Goal: Task Accomplishment & Management: Manage account settings

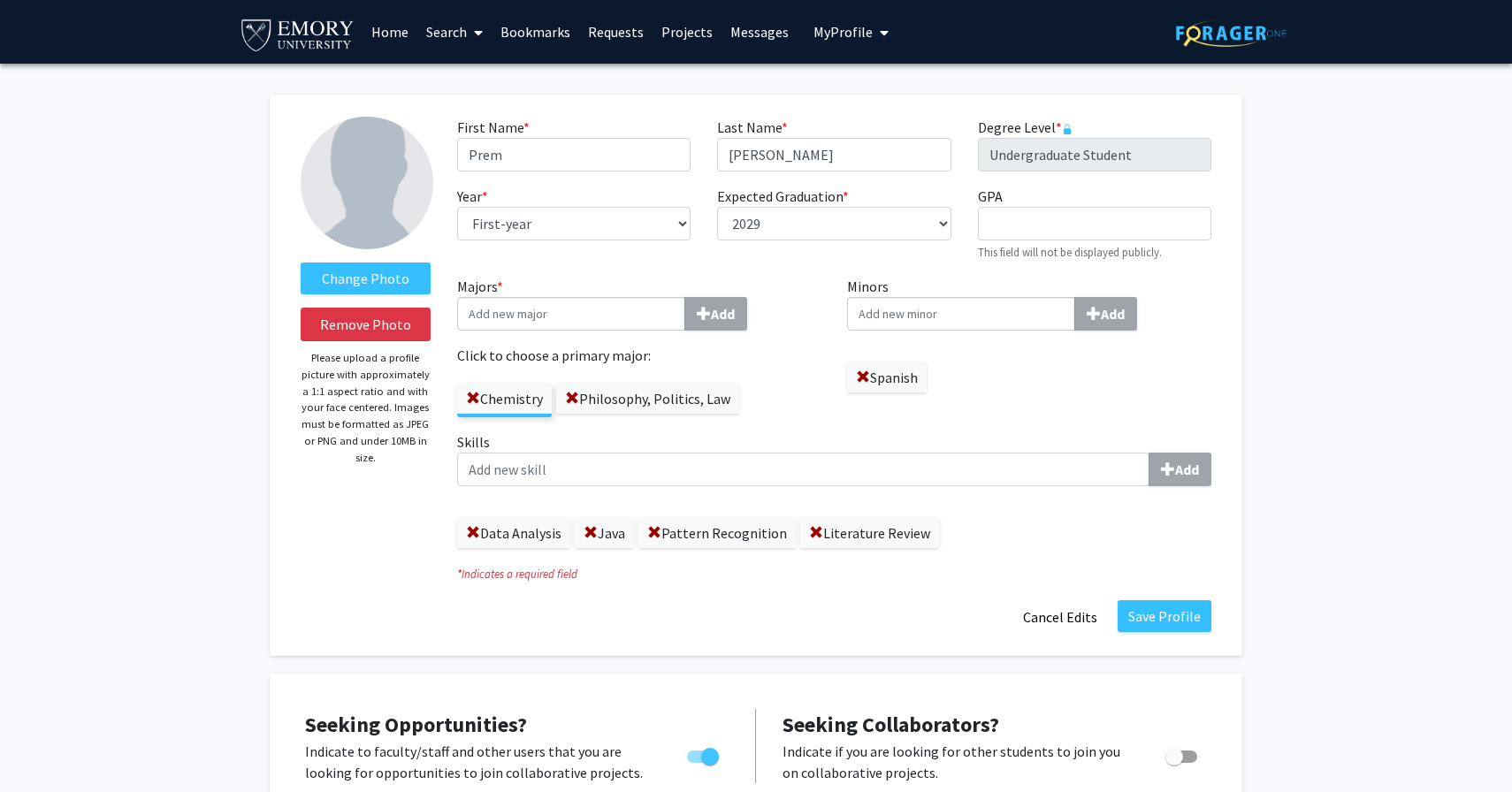
select select "first-year"
select select "2029"
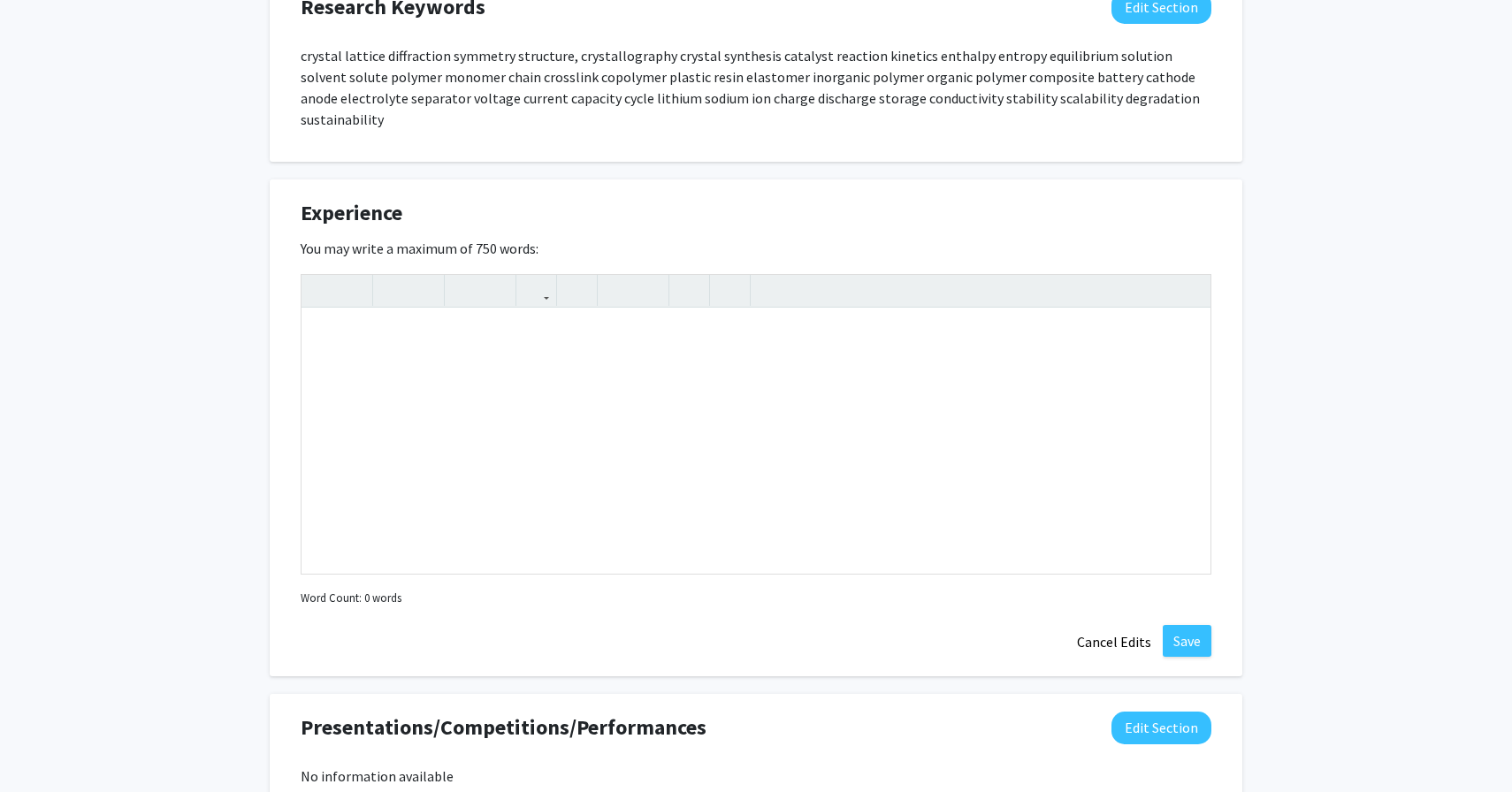
scroll to position [1269, 0]
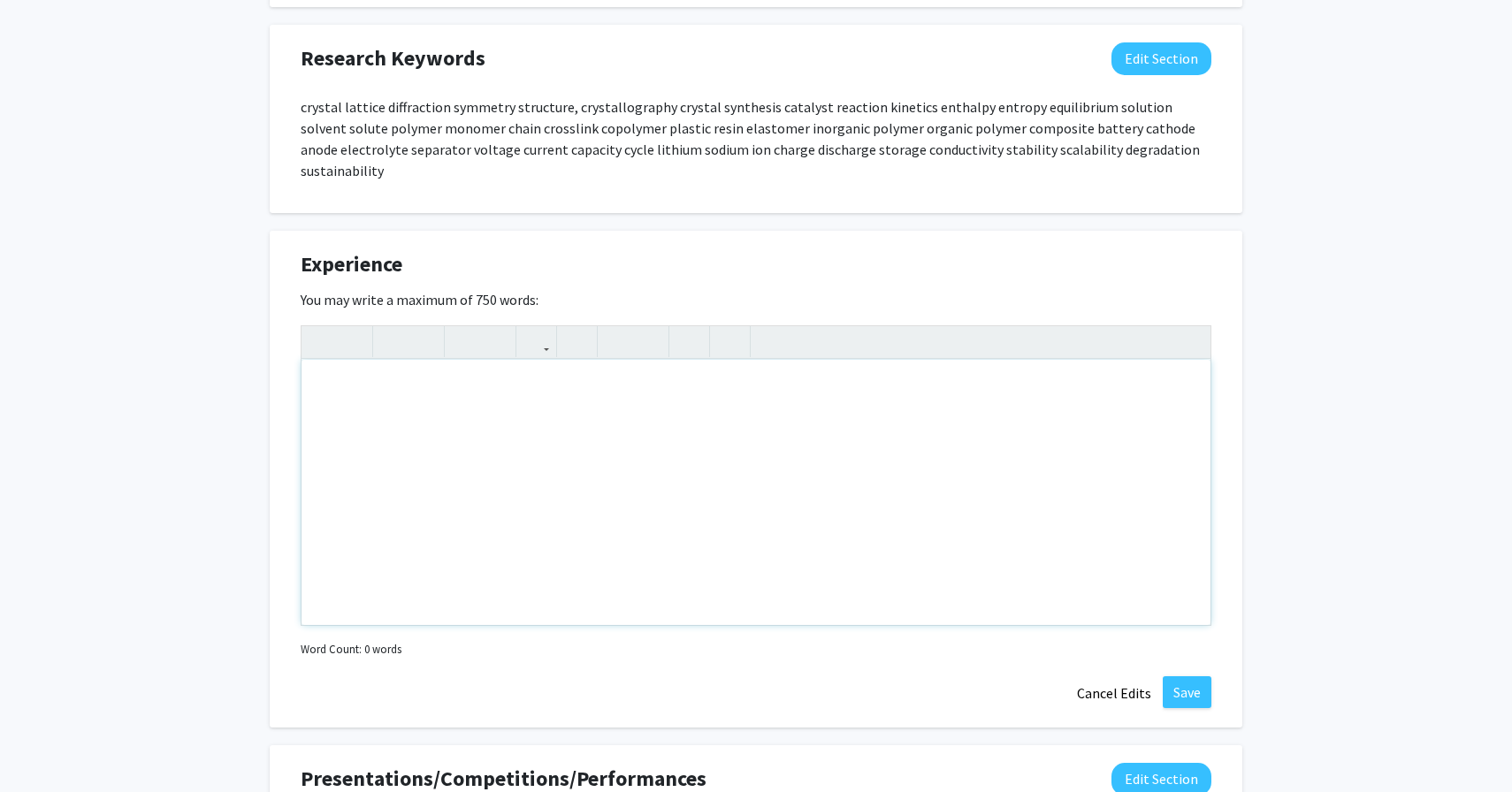
click at [345, 405] on div "Note to users with screen readers: Please deactivate our accessibility plugin f…" at bounding box center [756, 492] width 909 height 265
paste div "Note to users with screen readers: Please deactivate our accessibility plugin f…"
type textarea "<p>Wellstar West Georgia VolunTeen – Pre-Surgery Department</p><br><p>Assisted …"
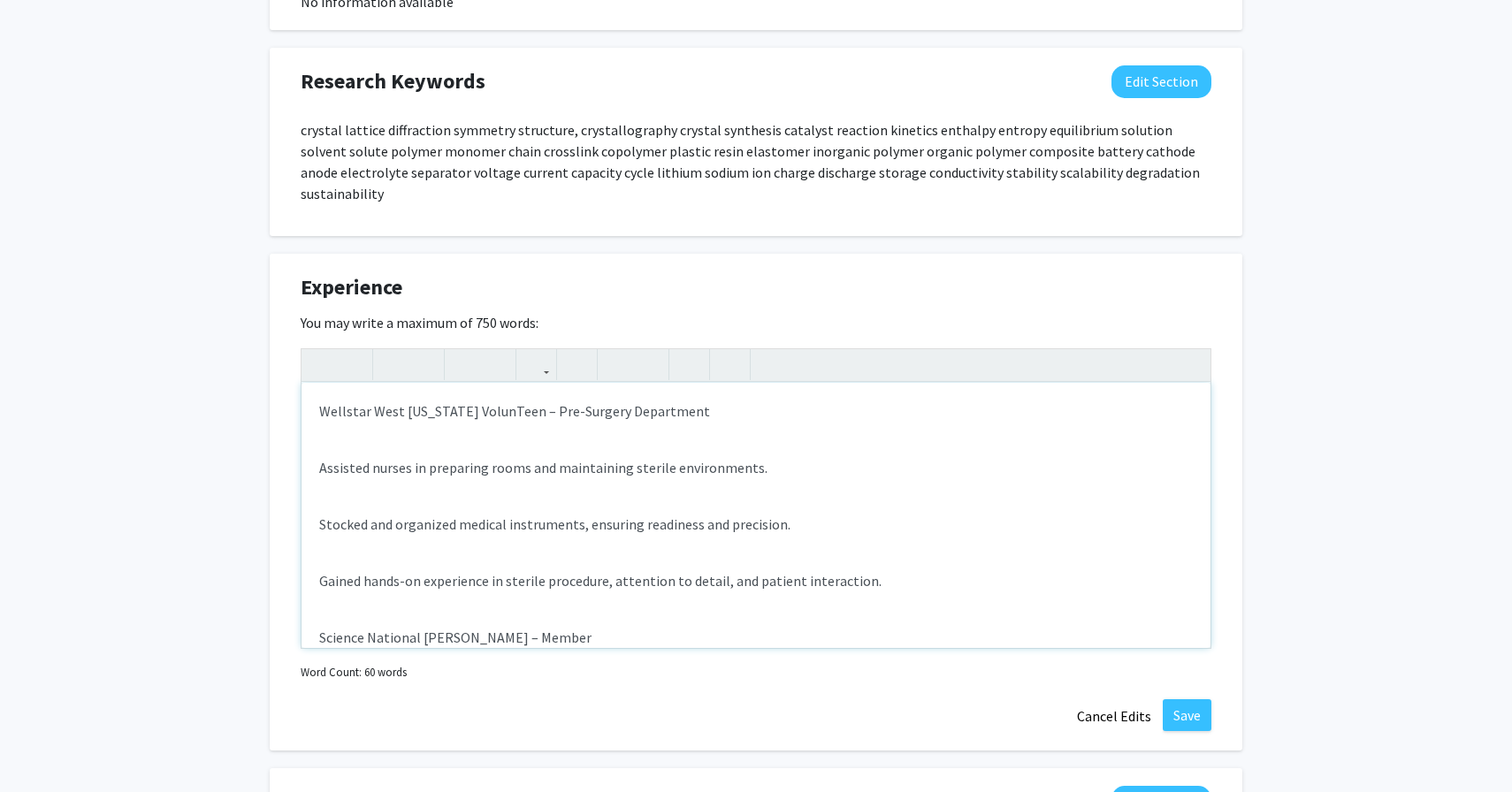
scroll to position [1244, 0]
click at [324, 459] on p "Assisted nurses in preparing rooms and maintaining sterile environments." at bounding box center [756, 470] width 874 height 22
click at [323, 459] on p "Assisted nurses in preparing rooms and maintaining sterile environments." at bounding box center [756, 470] width 874 height 22
click at [320, 459] on p "Assisted nurses in preparing rooms and maintaining sterile environments." at bounding box center [756, 470] width 874 height 22
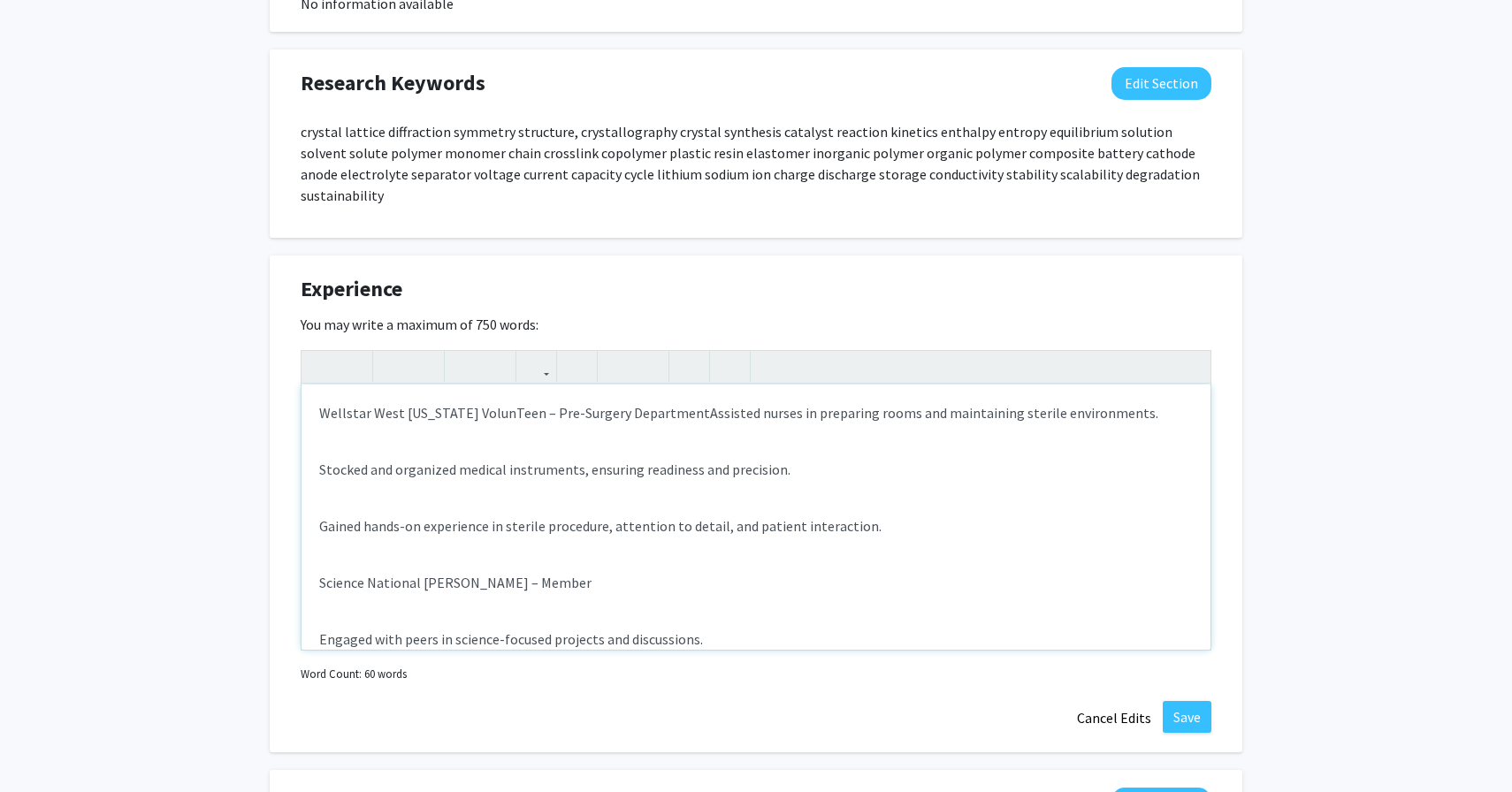
type textarea "<p>Wellstar West Georgia VolunTeen – Pre-Surgery Department</p><p>Assisted nurs…"
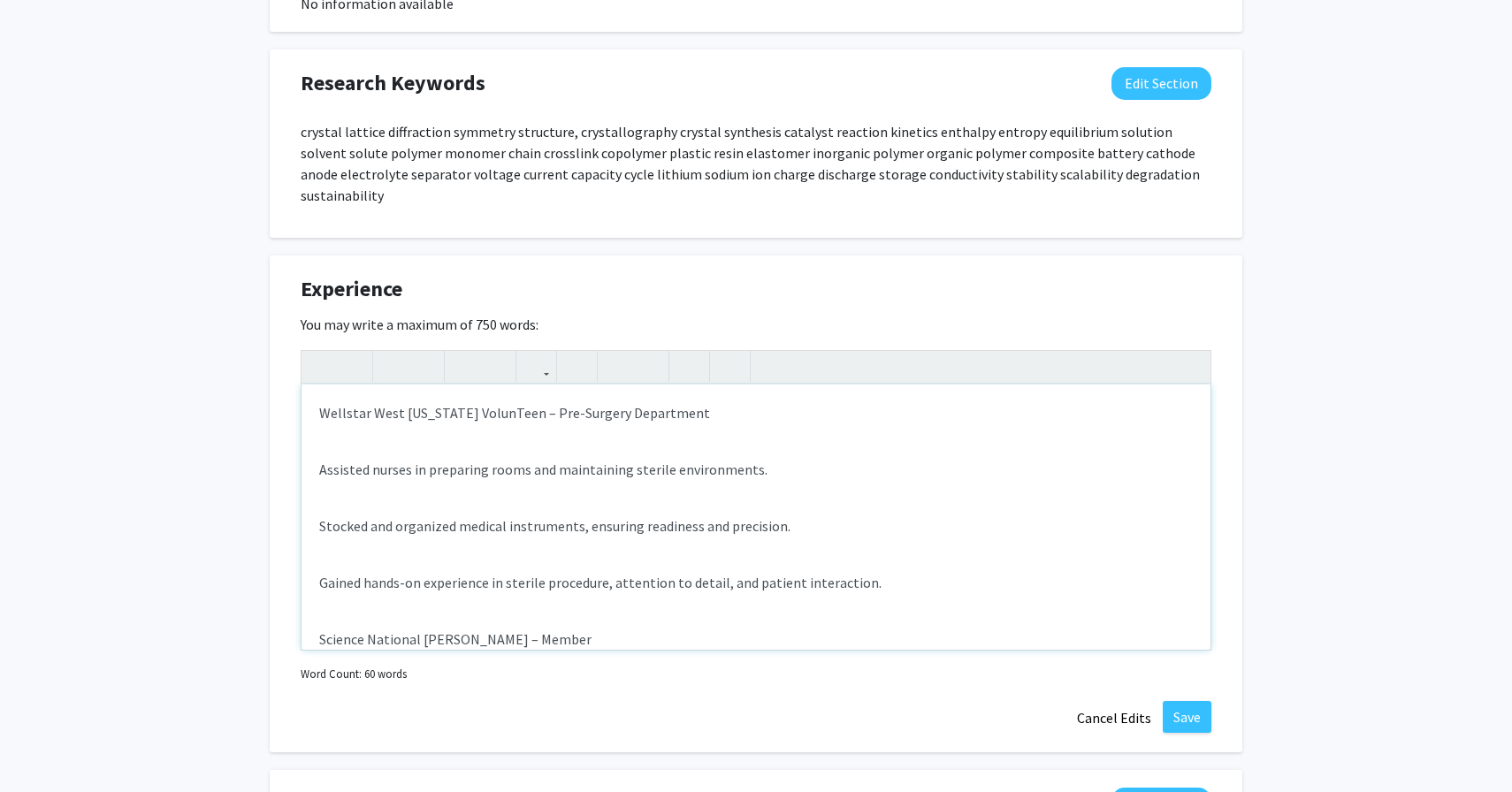
click at [322, 459] on p "Assisted nurses in preparing rooms and maintaining sterile environments." at bounding box center [756, 470] width 874 height 22
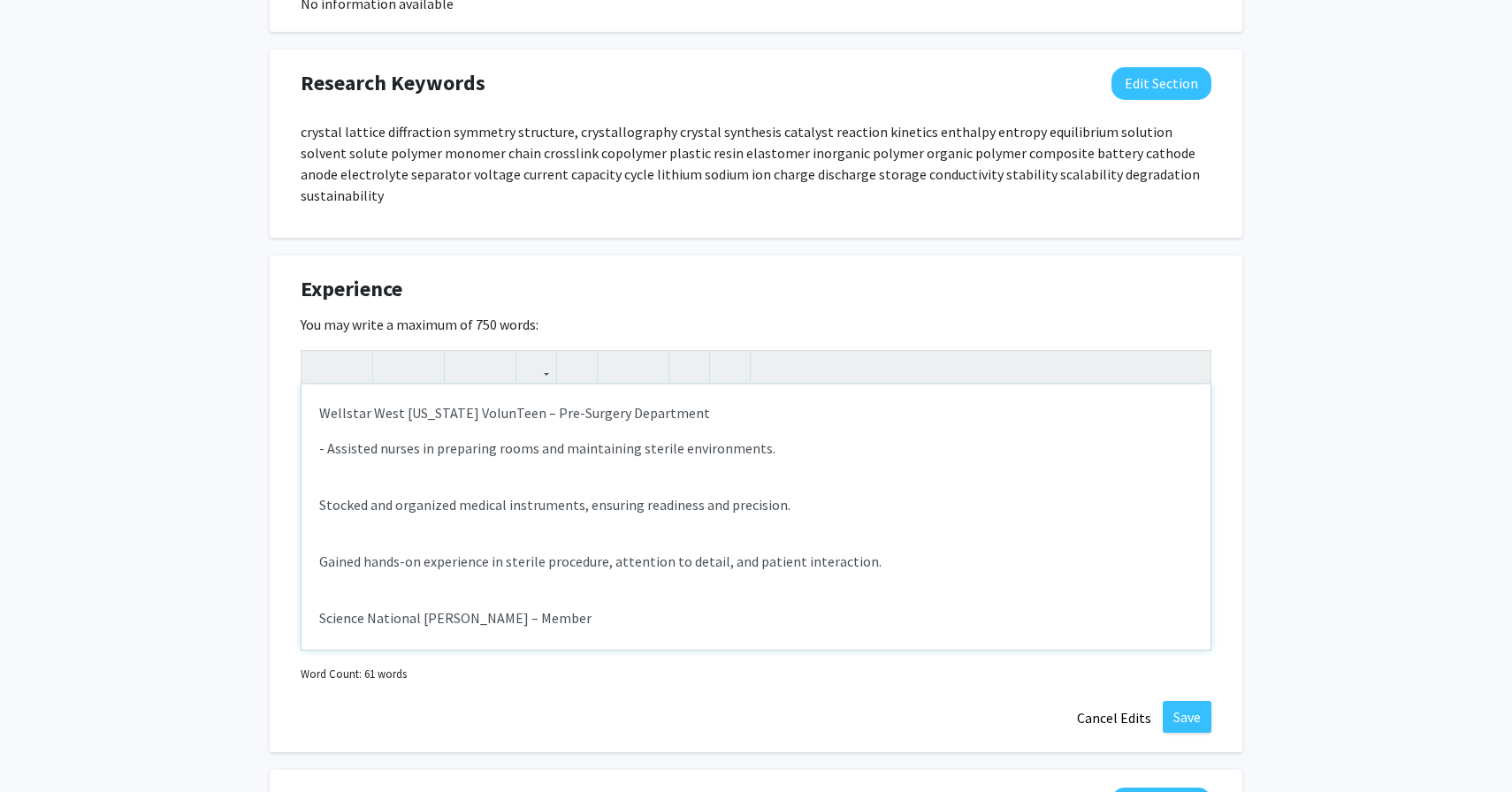
click at [312, 487] on div "Wellstar West Georgia VolunTeen – Pre-Surgery Department - Assisted nurses in p…" at bounding box center [756, 517] width 909 height 265
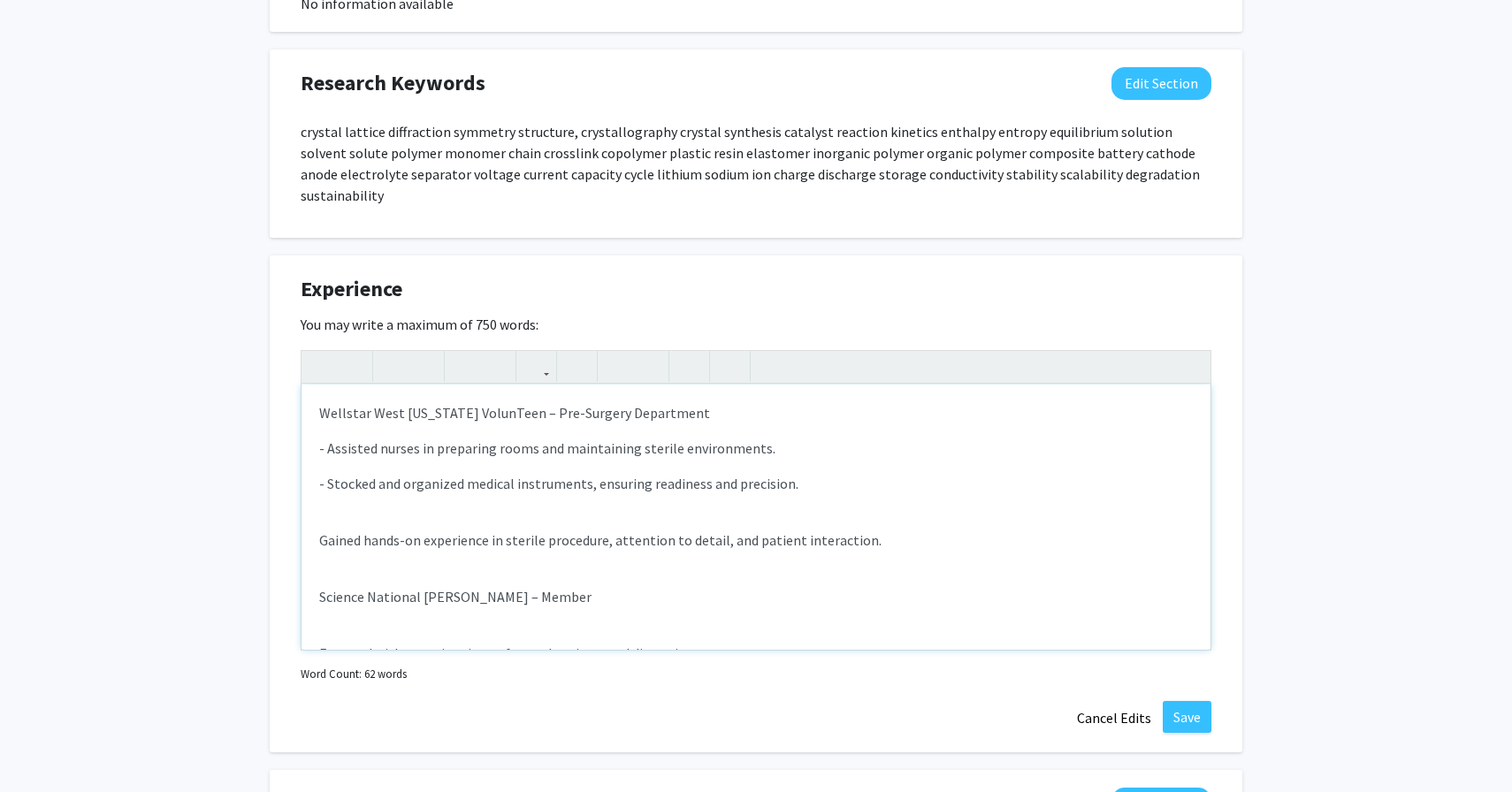
click at [316, 521] on div "Wellstar West Georgia VolunTeen – Pre-Surgery Department - Assisted nurses in p…" at bounding box center [756, 517] width 909 height 265
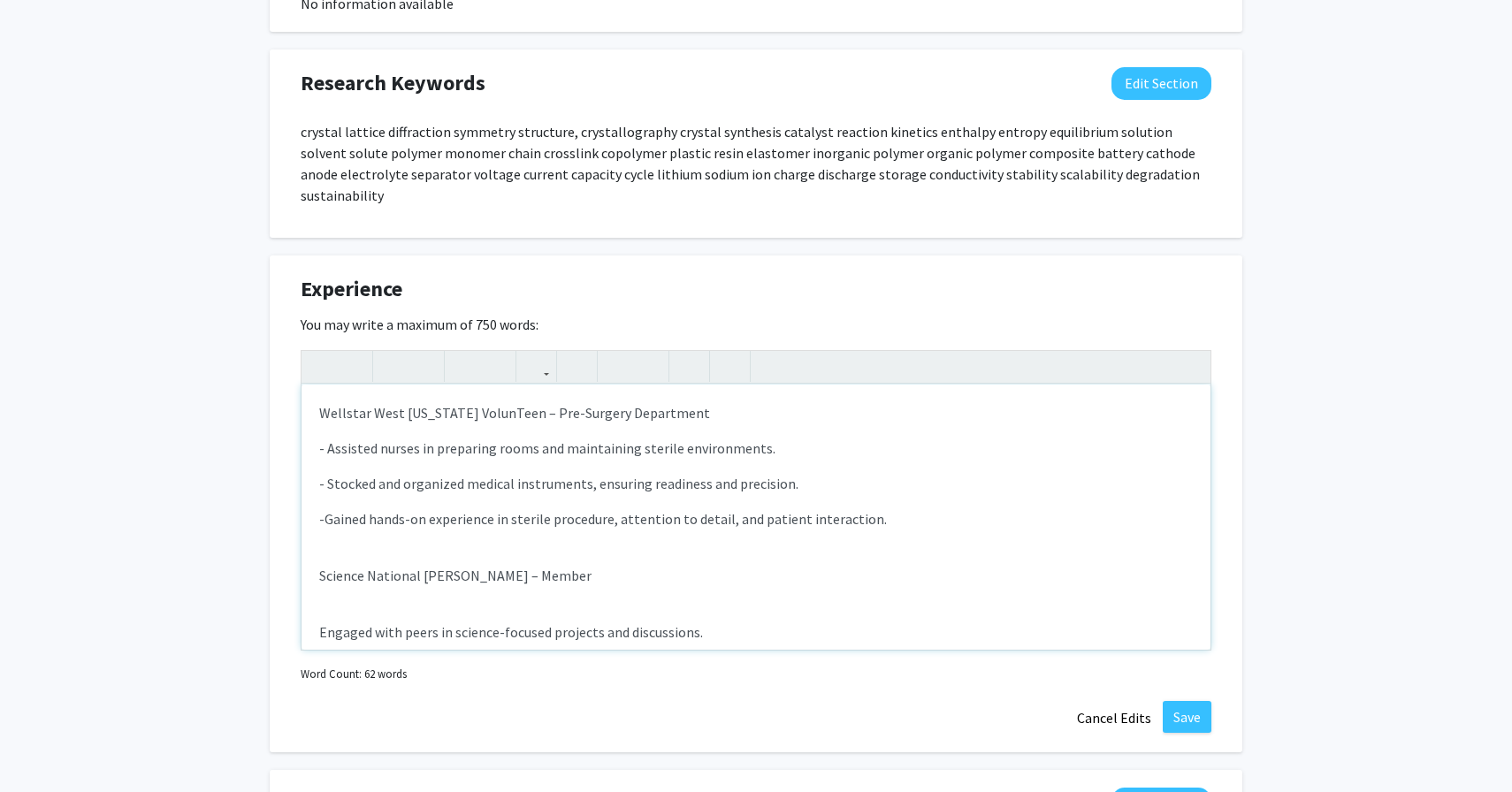
click at [323, 484] on div "Wellstar West Georgia VolunTeen – Pre-Surgery Department - Assisted nurses in p…" at bounding box center [756, 517] width 909 height 265
click at [325, 508] on p "-Gained hands-on experience in sterile procedure, attention to detail, and pati…" at bounding box center [756, 519] width 874 height 22
click at [314, 555] on div "Wellstar West Georgia VolunTeen – Pre-Surgery Department - Assisted nurses in p…" at bounding box center [756, 517] width 909 height 265
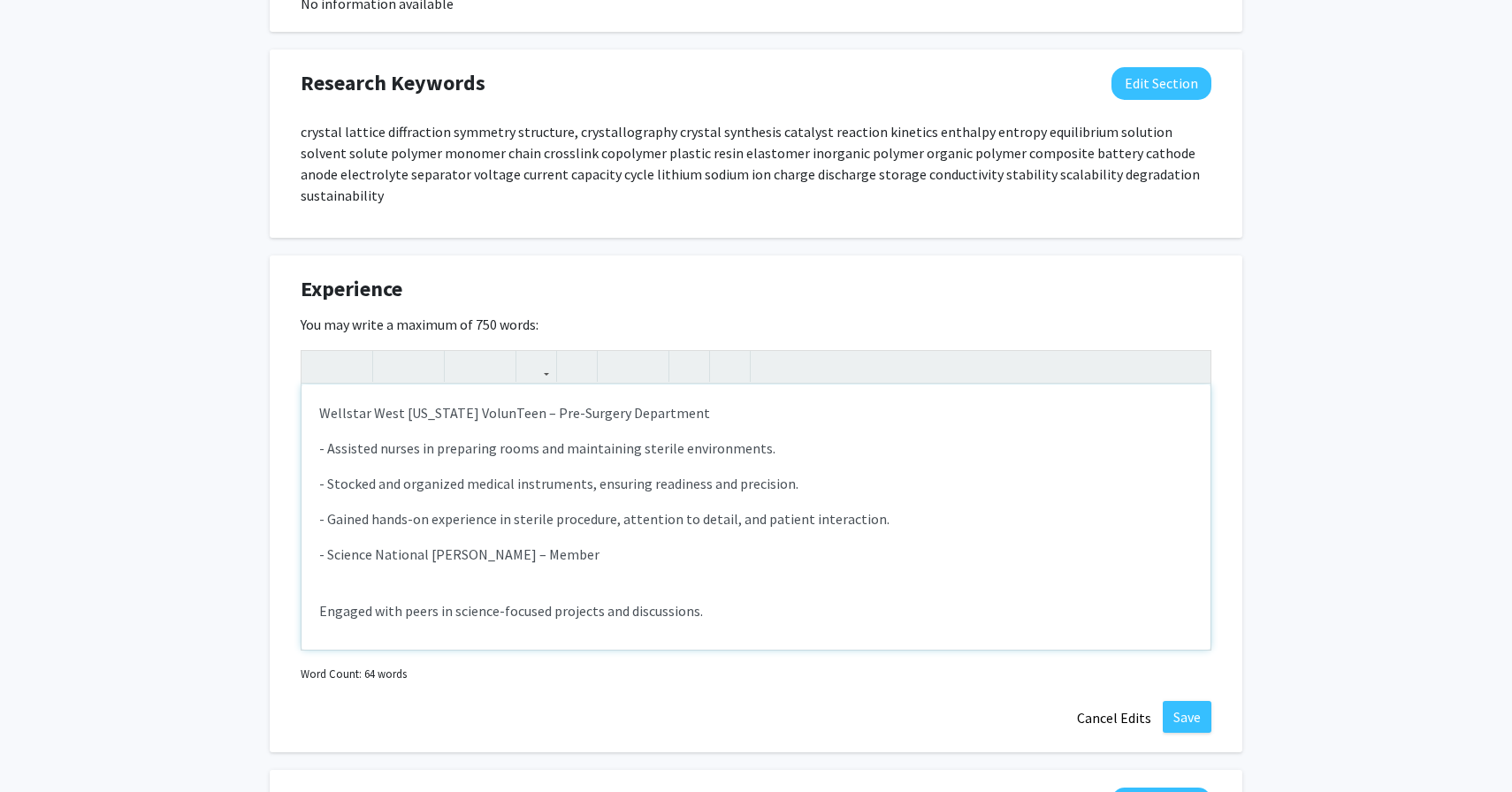
click at [319, 601] on p "Engaged with peers in science-focused projects and discussions." at bounding box center [756, 612] width 874 height 22
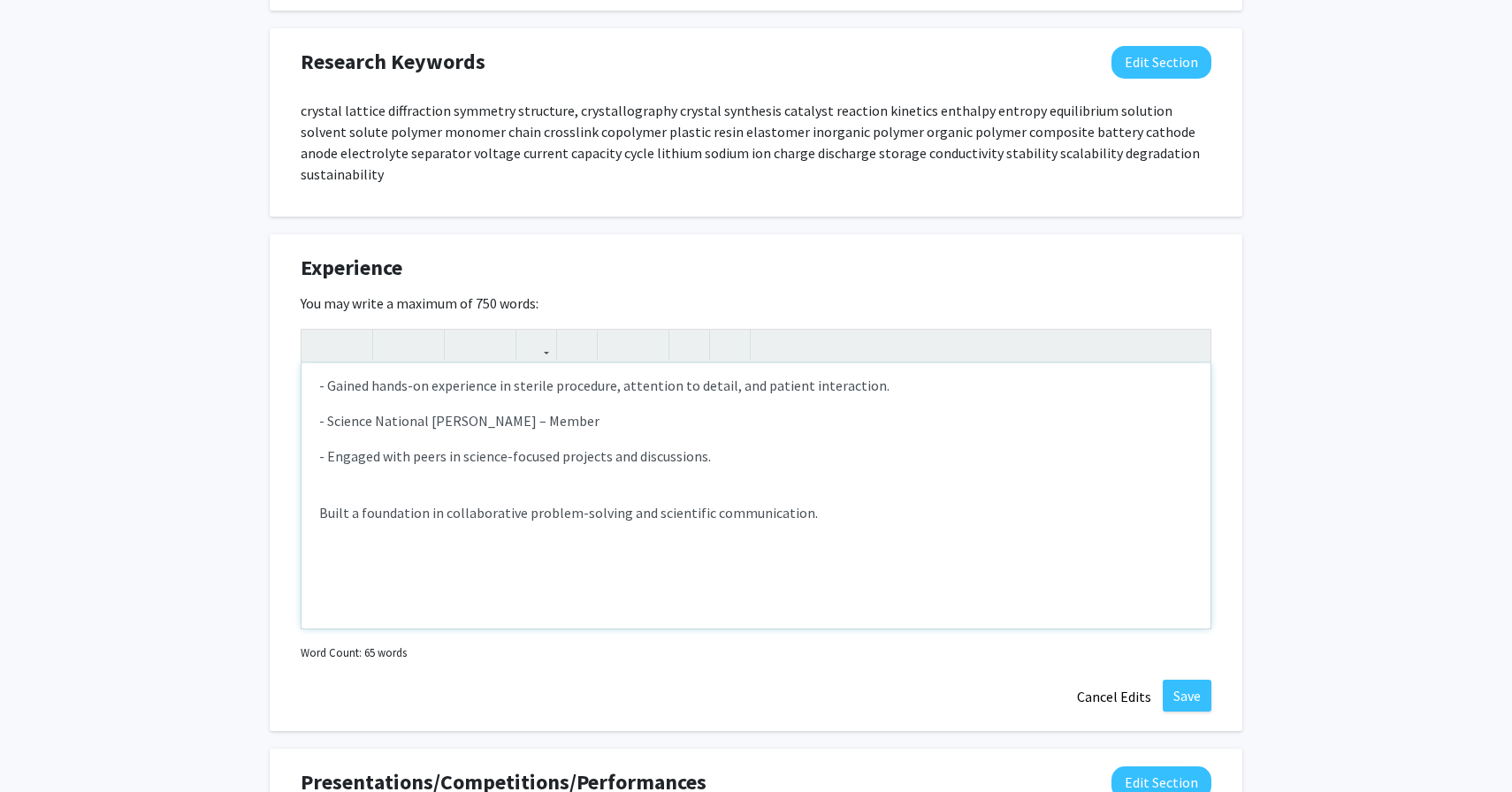
scroll to position [114, 0]
click at [320, 500] on p "Built a foundation in collaborative problem-solving and scientific communicatio…" at bounding box center [756, 563] width 874 height 127
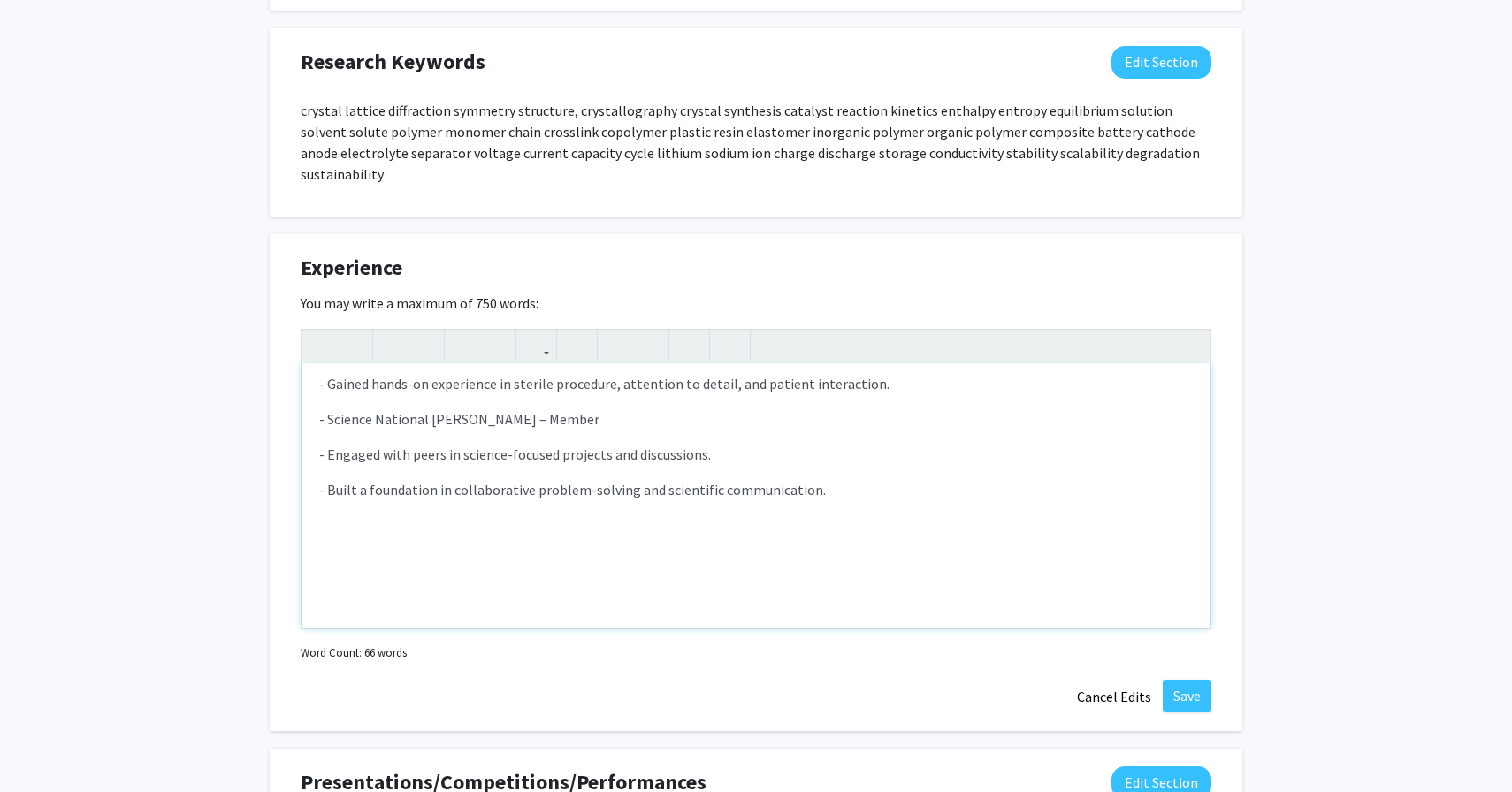
click at [324, 409] on p "- Science National Honor Society – Member" at bounding box center [756, 420] width 874 height 22
drag, startPoint x: 592, startPoint y: 397, endPoint x: 317, endPoint y: 406, distance: 275.1
click at [317, 406] on div "Wellstar West Georgia VolunTeen – Pre-Surgery Department - Assisted nurses in p…" at bounding box center [756, 495] width 909 height 265
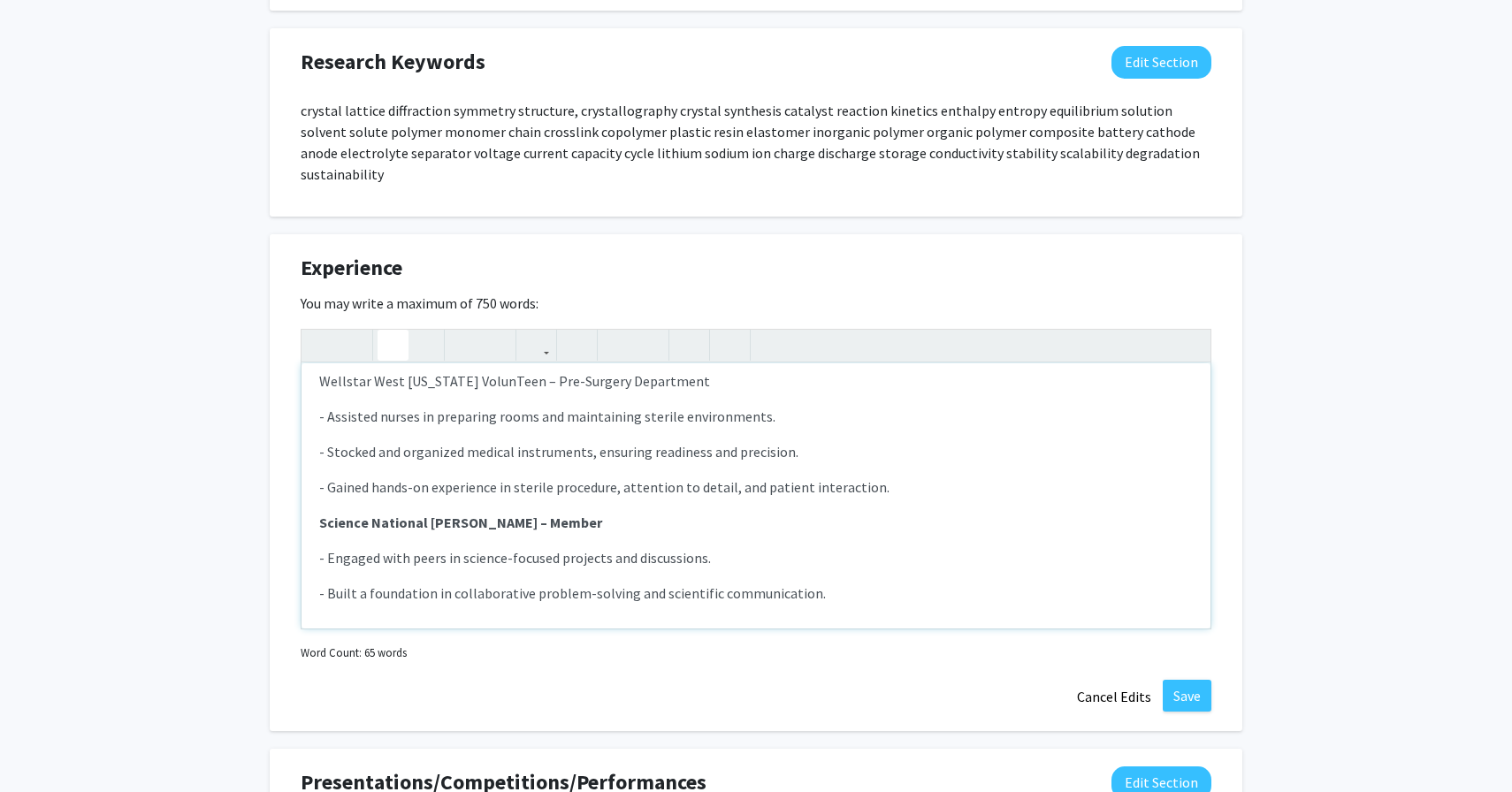
scroll to position [0, 0]
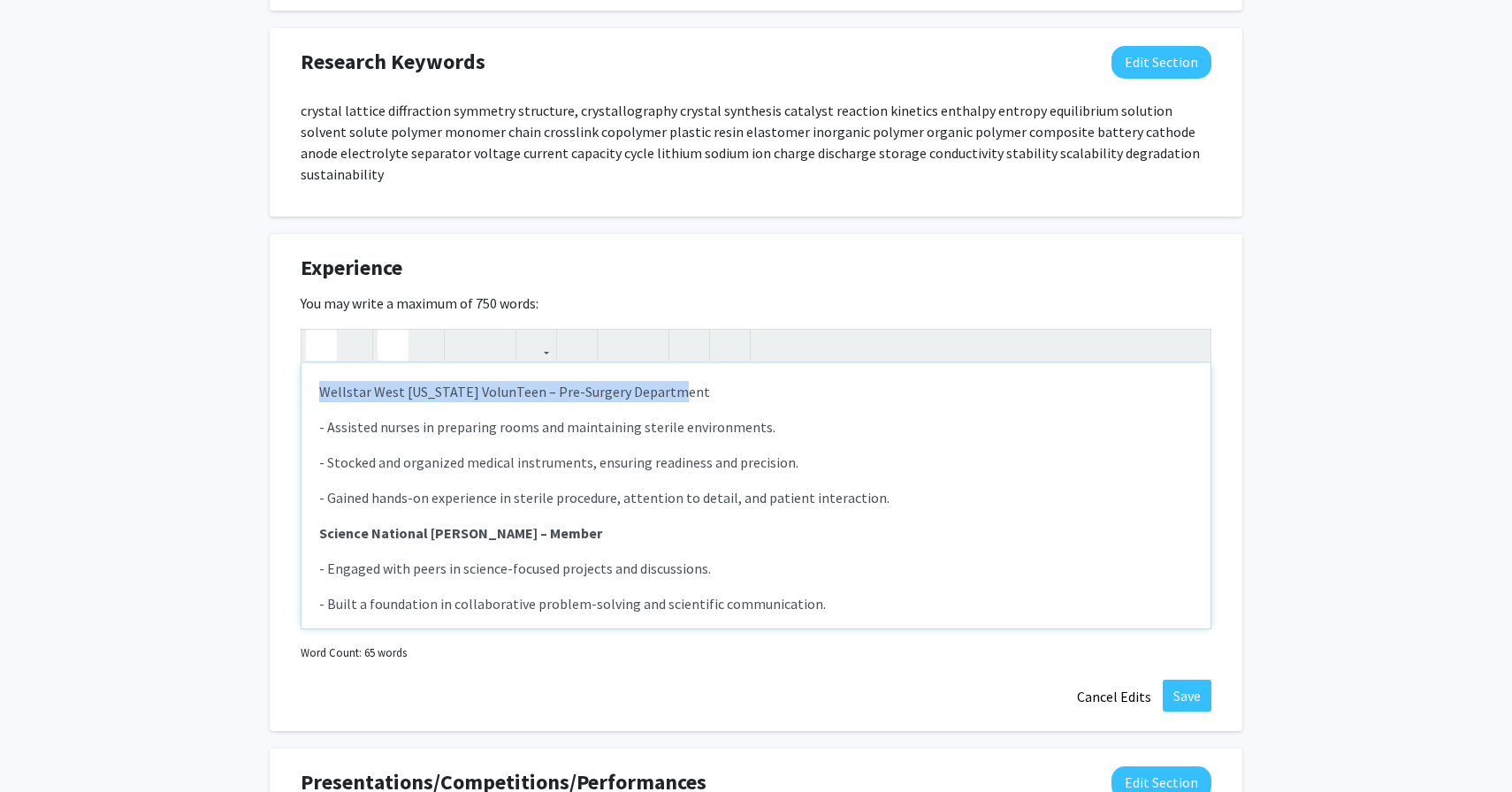
drag, startPoint x: 671, startPoint y: 376, endPoint x: 330, endPoint y: 331, distance: 344.0
click at [330, 331] on div "<p>Wellstar West Georgia VolunTeen – Pre-Surgery Department</p><p><span style="…" at bounding box center [756, 479] width 911 height 300
type textarea "<p><strong>Wellstar West Georgia VolunTeen – Pre-Surgery Department</strong></p…"
click at [405, 488] on p "- Gained hands-on experience in sterile procedure, attention to detail, and pat…" at bounding box center [756, 498] width 874 height 22
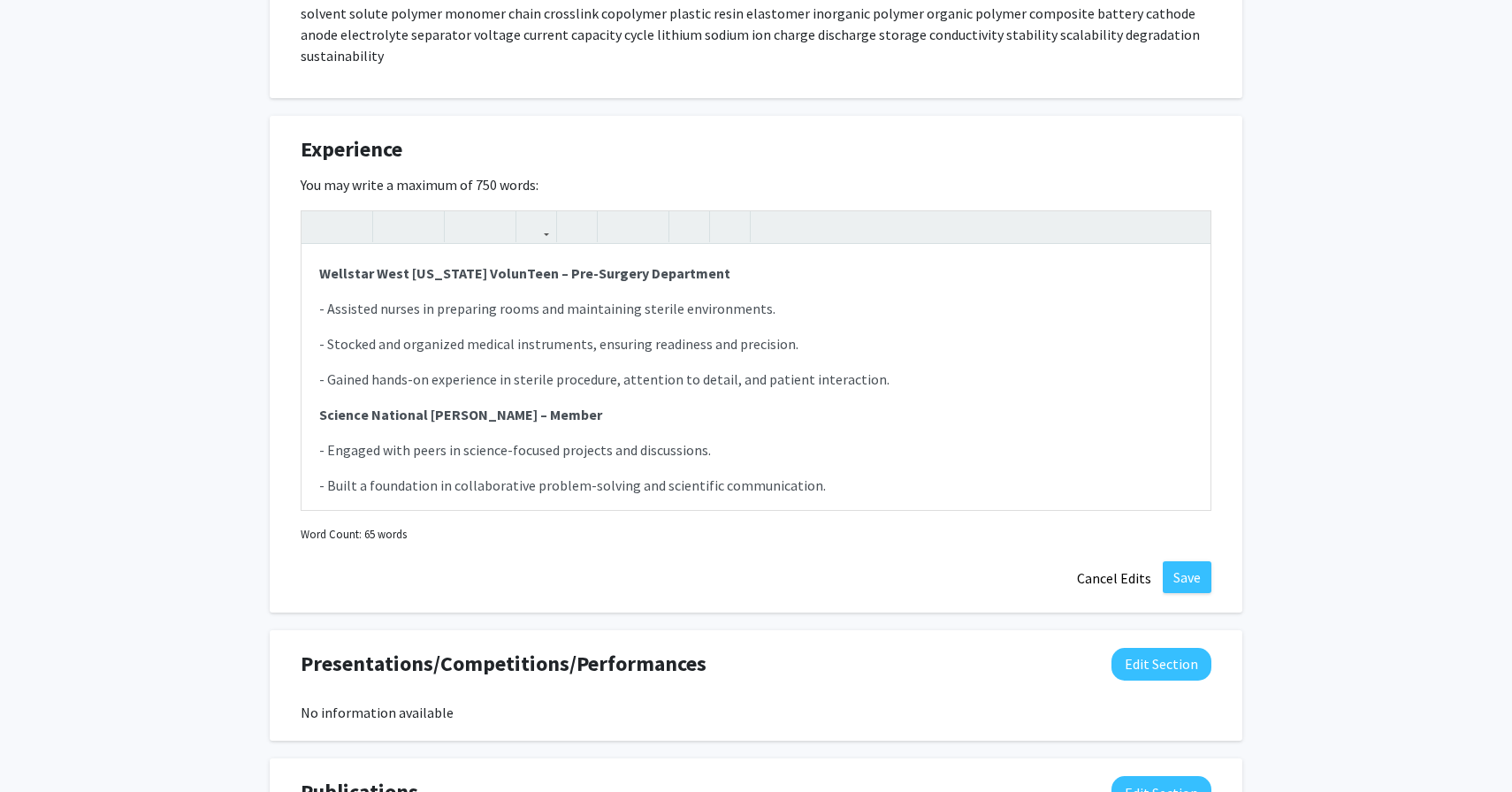
scroll to position [1389, 0]
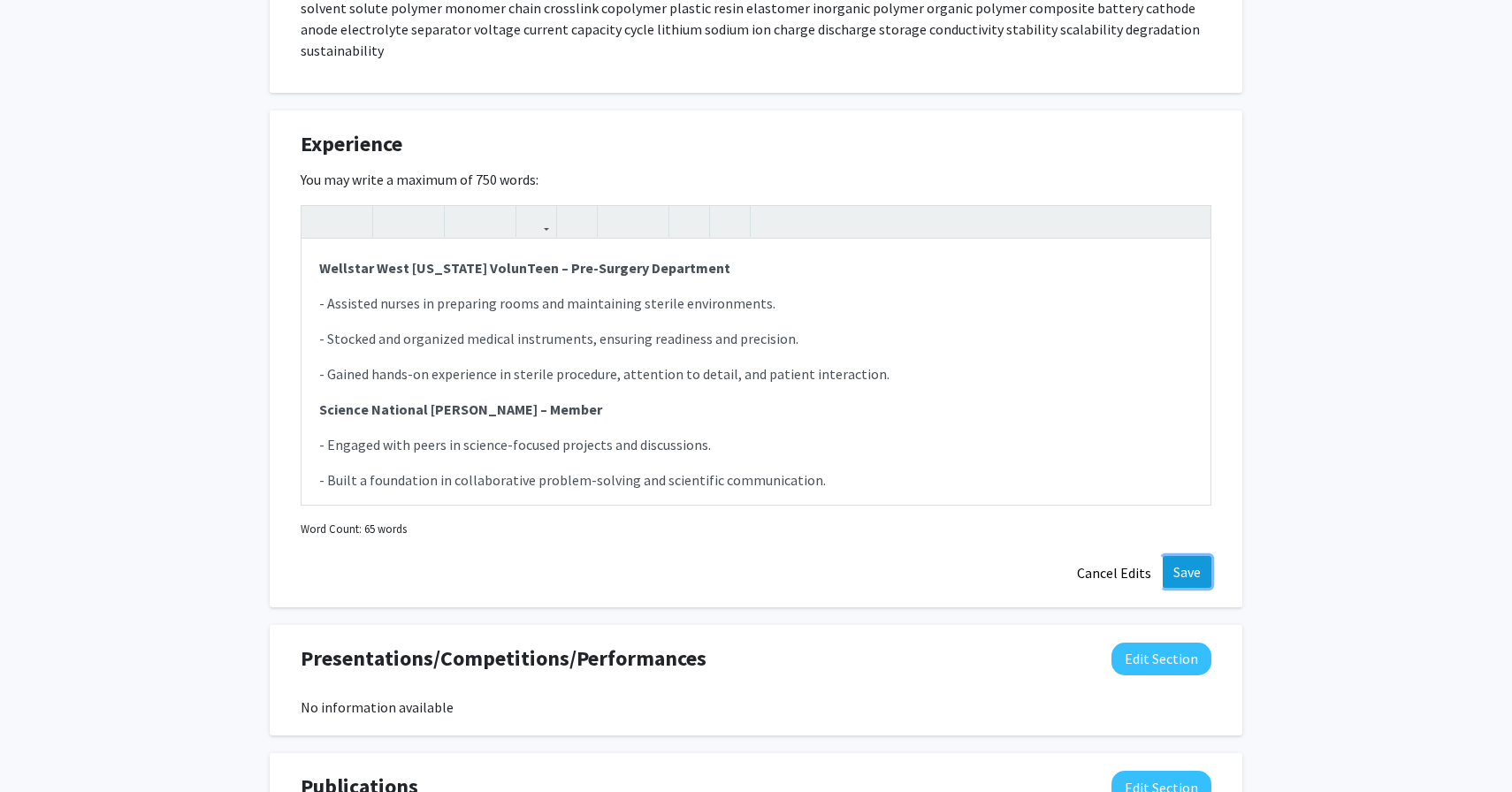
click at [1195, 557] on button "Save" at bounding box center [1187, 572] width 48 height 32
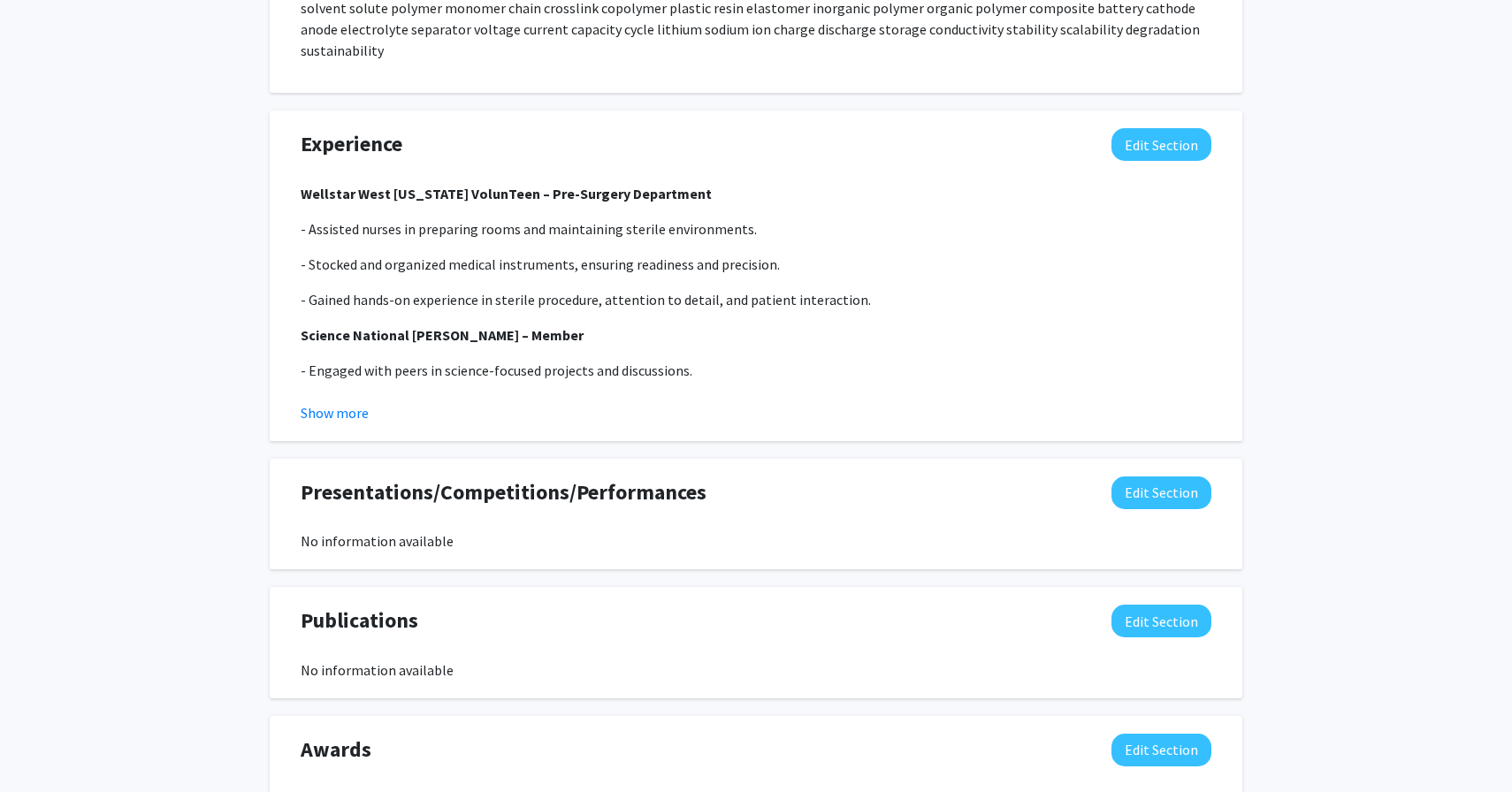
select select "first-year"
select select "2029"
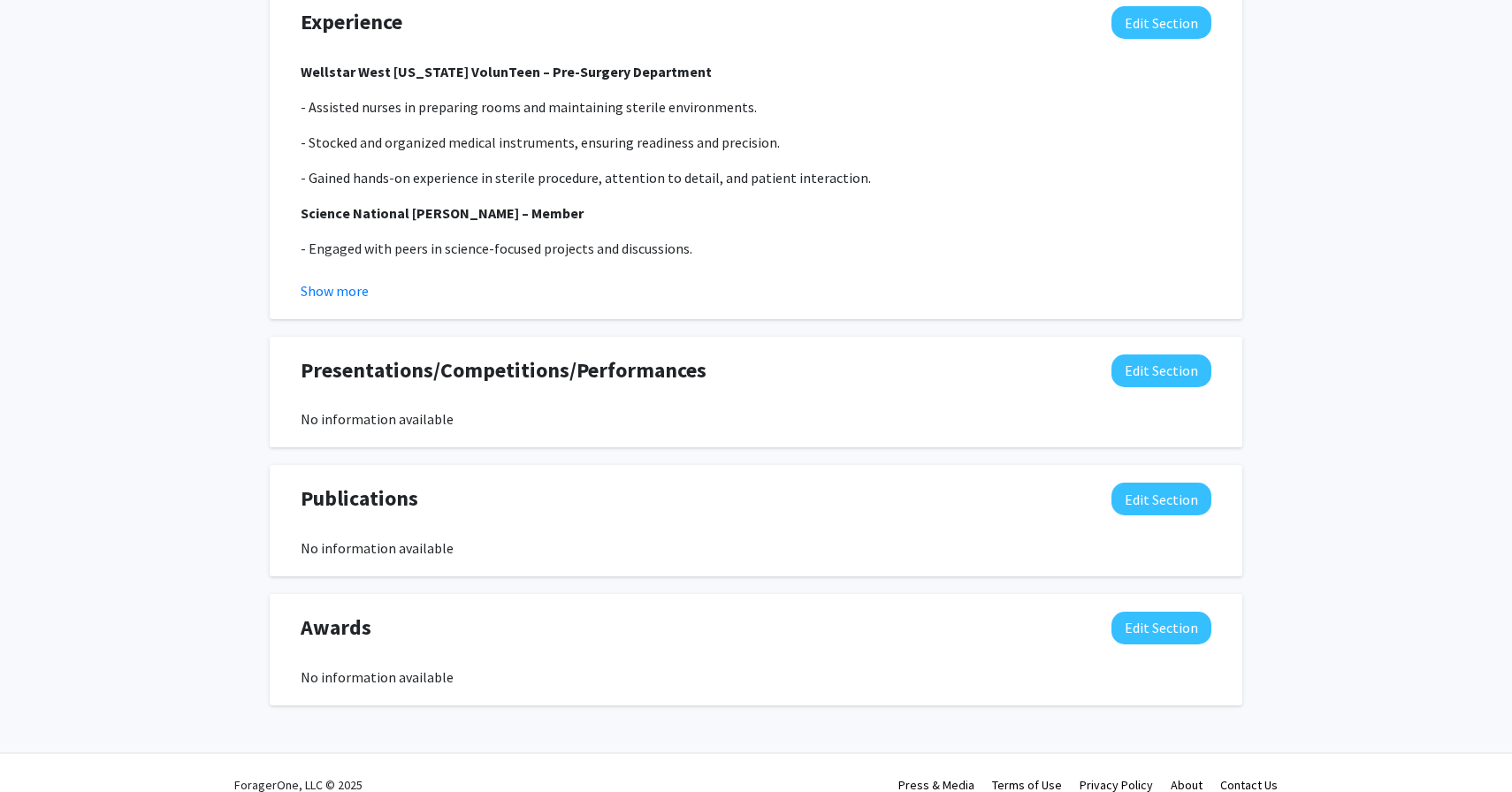
scroll to position [1430, 0]
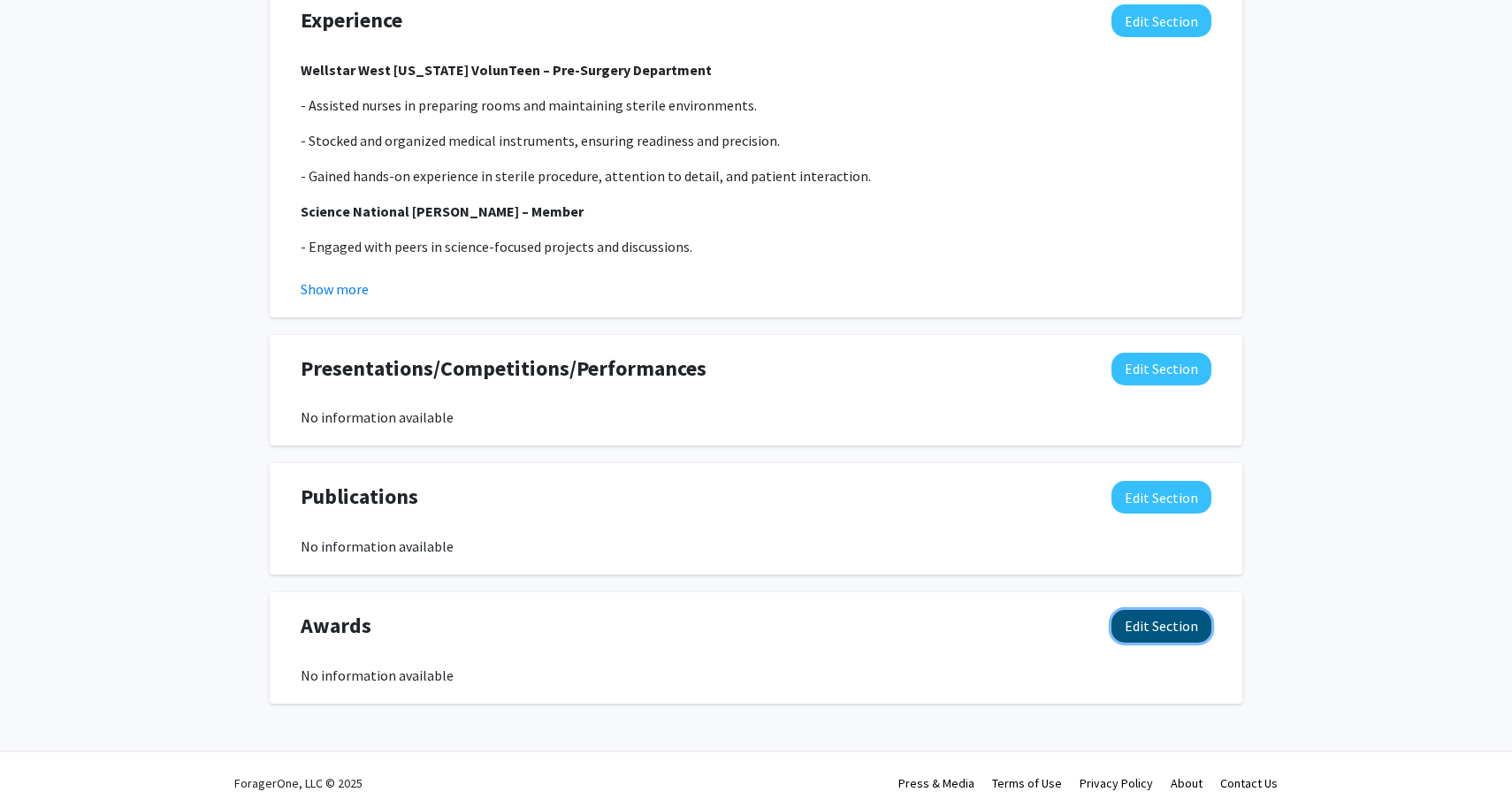
click at [1170, 610] on button "Edit Section" at bounding box center [1161, 626] width 99 height 33
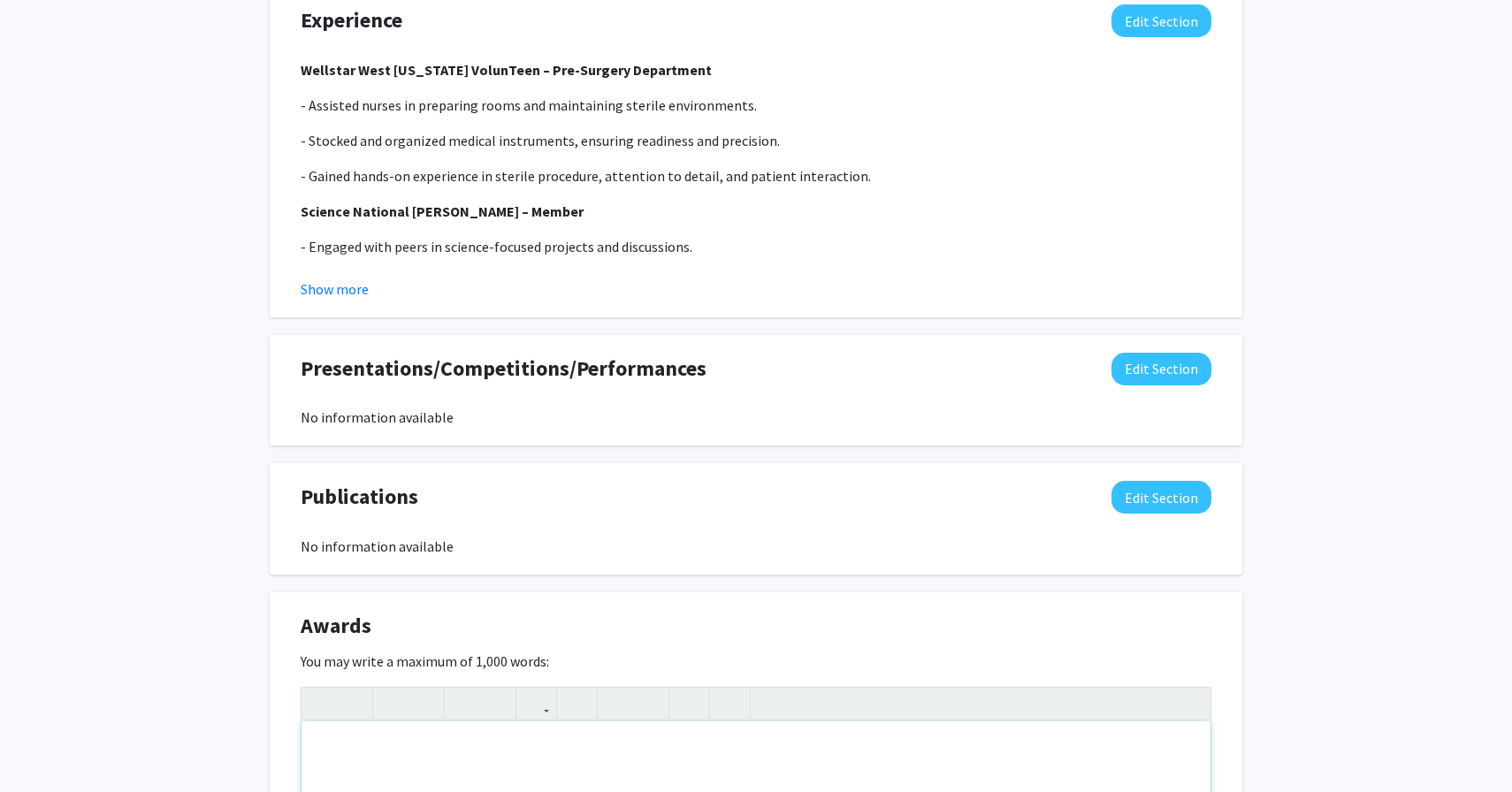
click at [319, 760] on p "Top Academic Honors 2022,2023,2024,2025" at bounding box center [756, 771] width 874 height 22
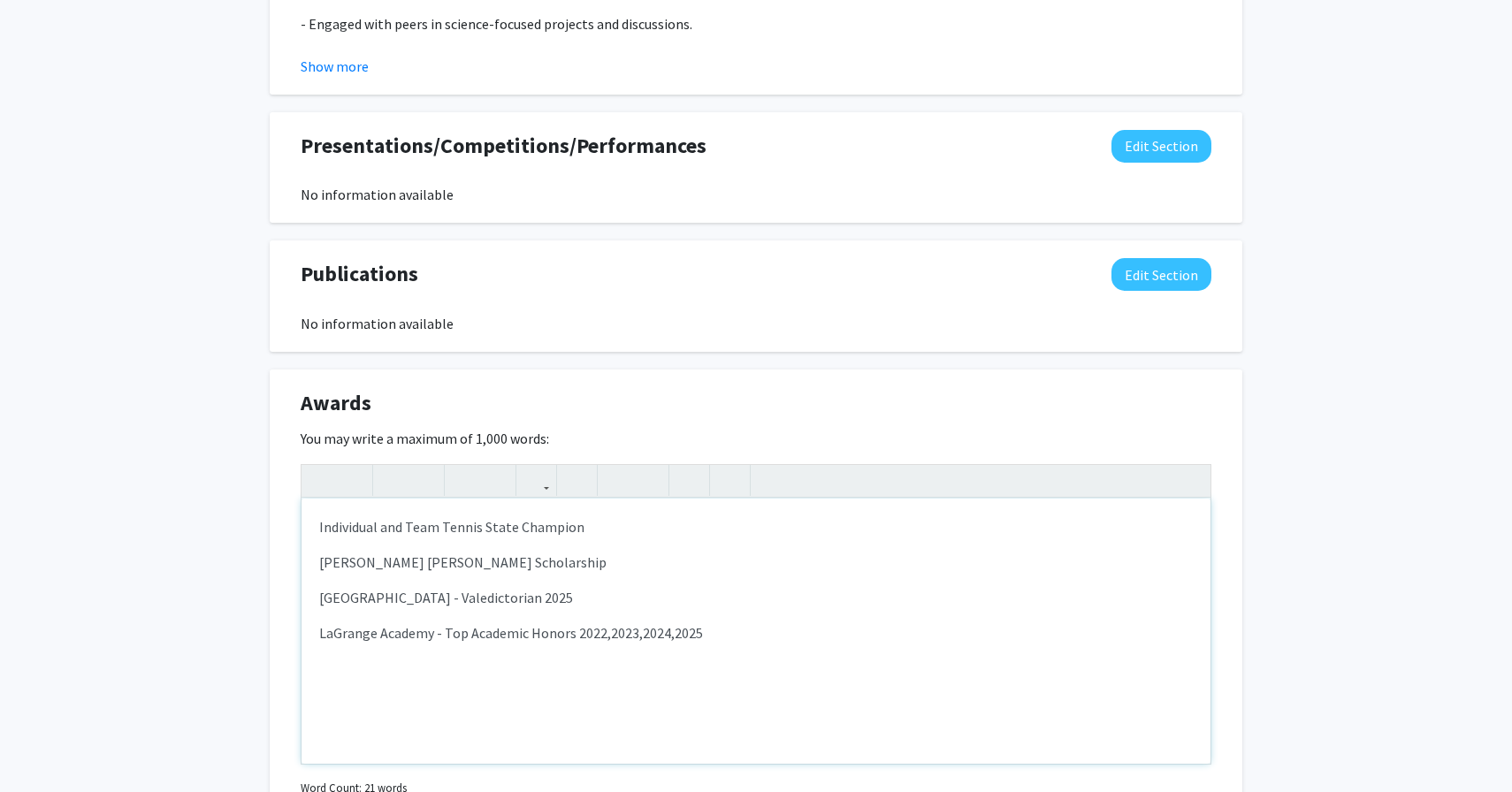
scroll to position [1815, 0]
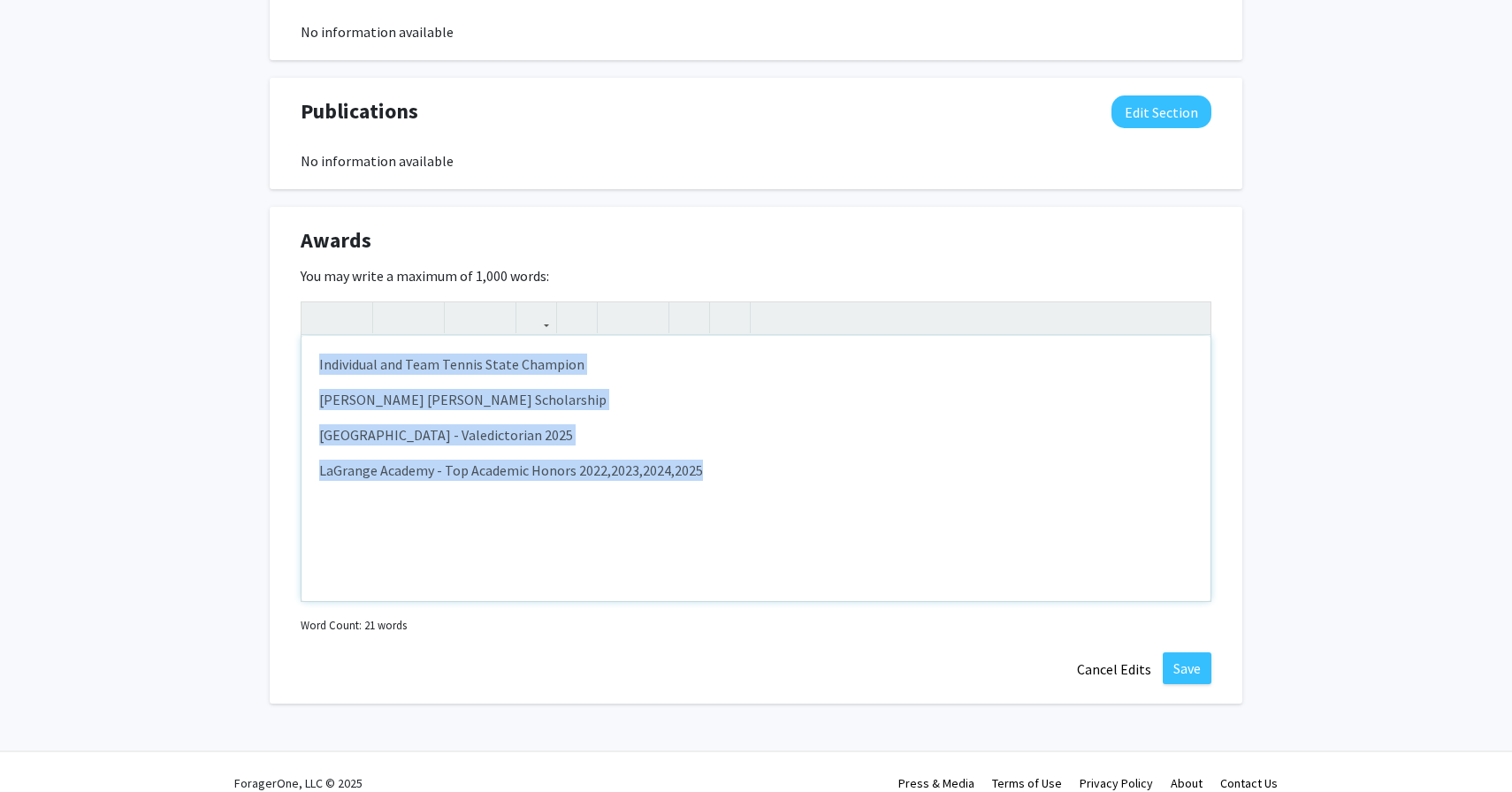
drag, startPoint x: 715, startPoint y: 458, endPoint x: 231, endPoint y: 324, distance: 502.2
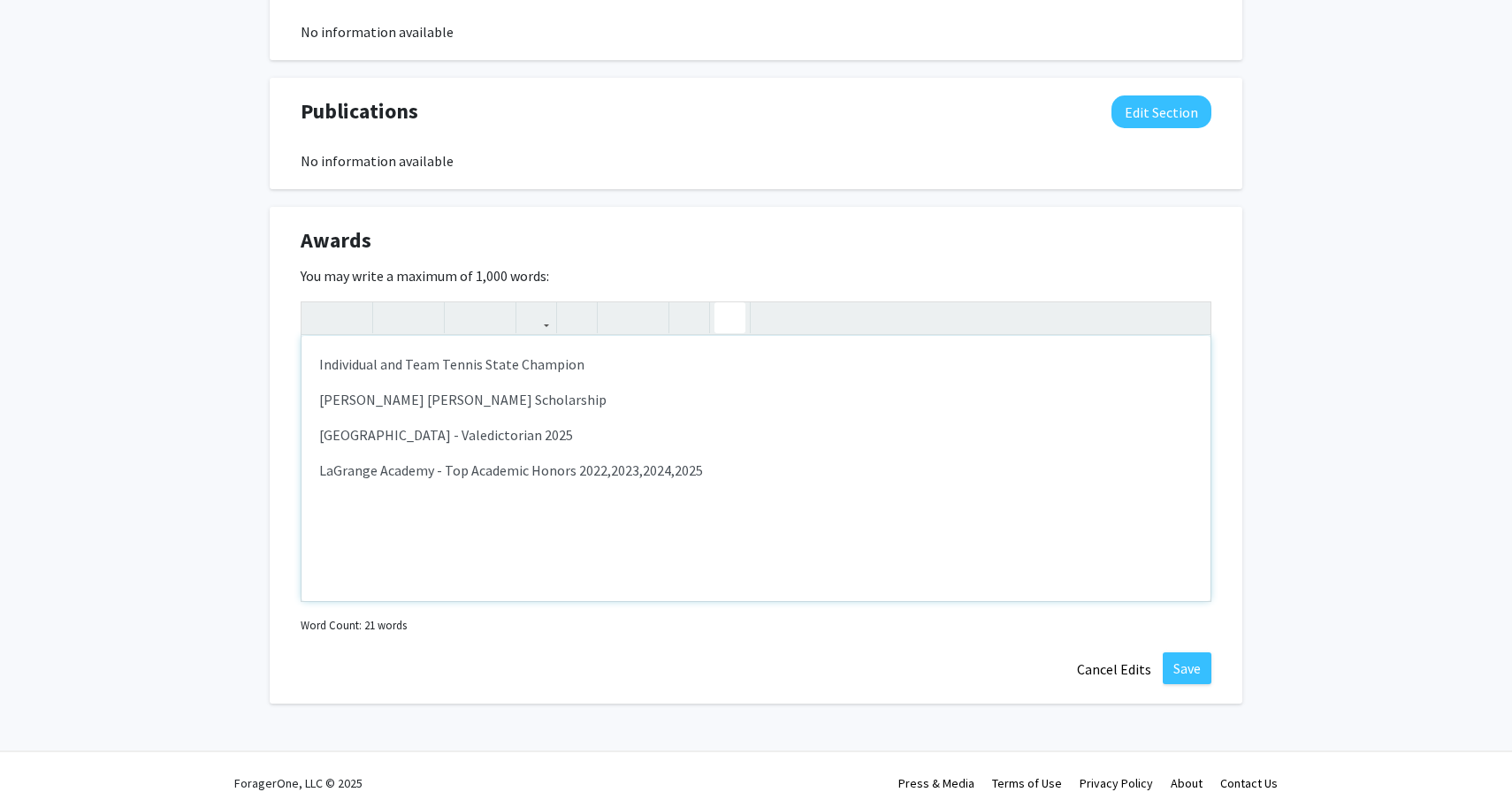
click at [721, 302] on button "button" at bounding box center [729, 317] width 31 height 31
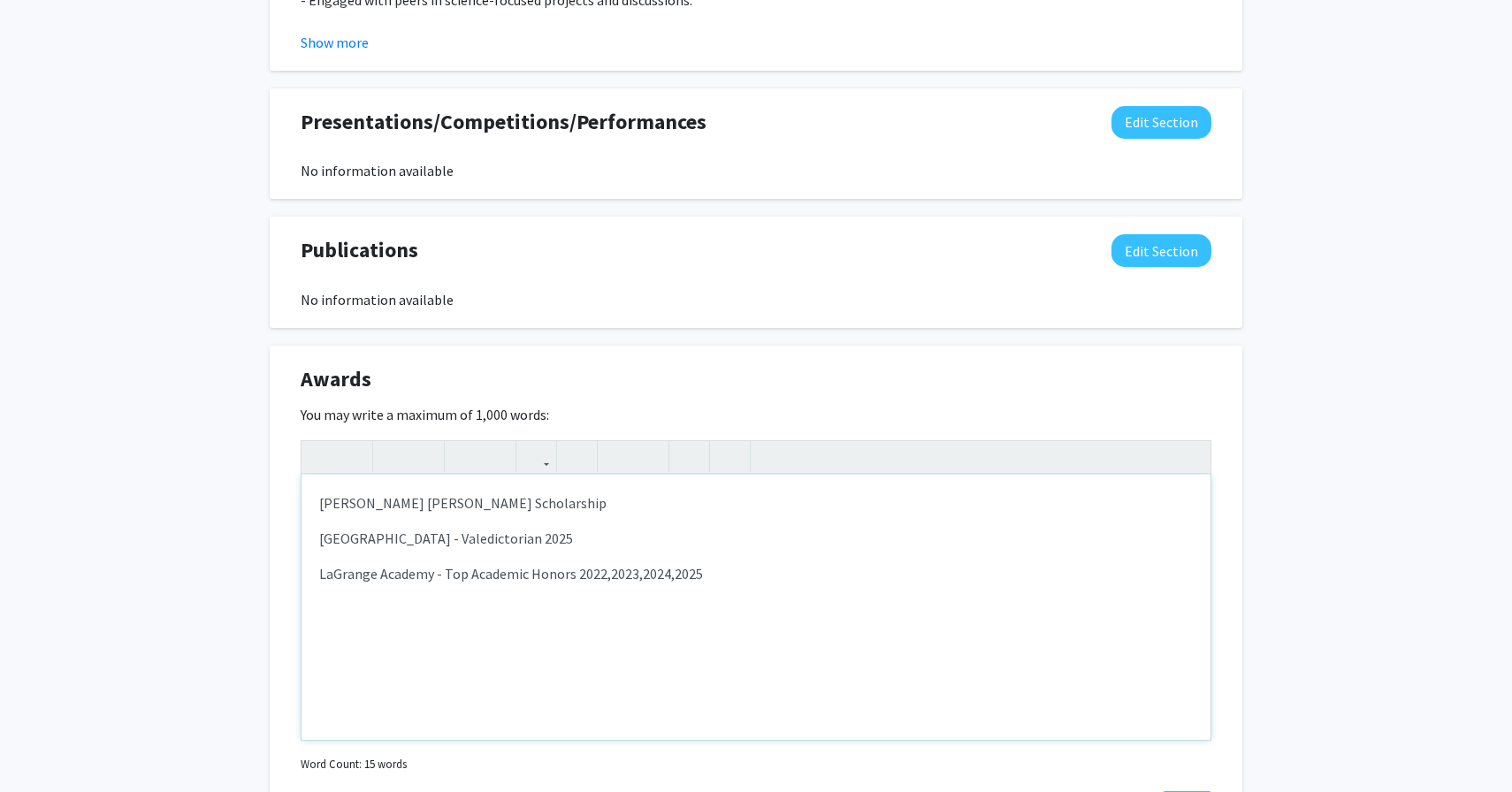
scroll to position [1675, 0]
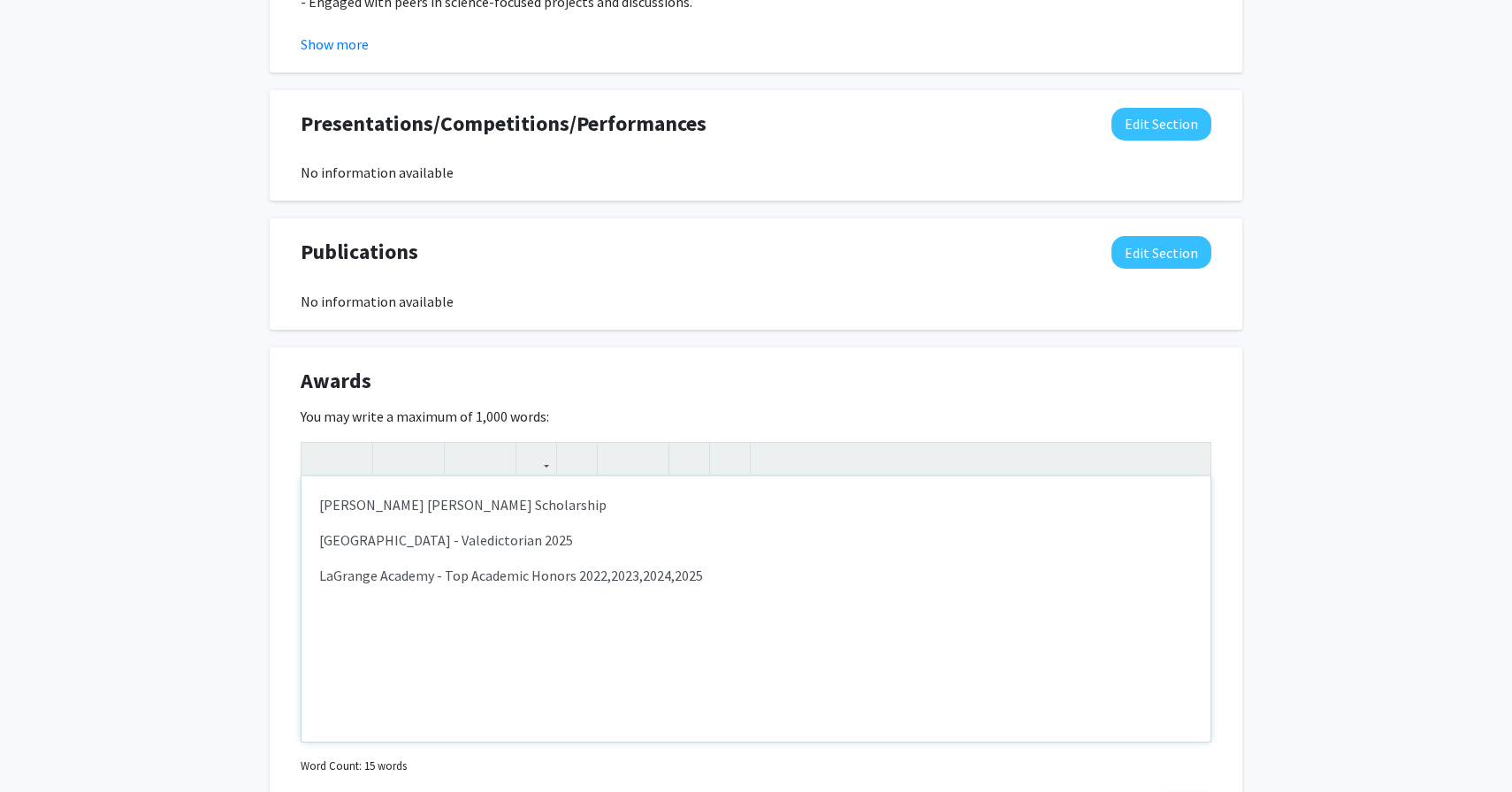
click at [536, 498] on div "Hatton Lovejoy Scholarship LaGrange Academy - Valedictorian 2025 LaGrange Acade…" at bounding box center [756, 609] width 909 height 265
click at [536, 495] on p "[PERSON_NAME] [PERSON_NAME] Scholarship" at bounding box center [756, 505] width 874 height 22
click at [441, 566] on span "LaGrange Academy - Valedictorian 2025" at bounding box center [446, 575] width 254 height 18
click at [518, 495] on p "[PERSON_NAME] [PERSON_NAME] Scholarship" at bounding box center [756, 505] width 874 height 22
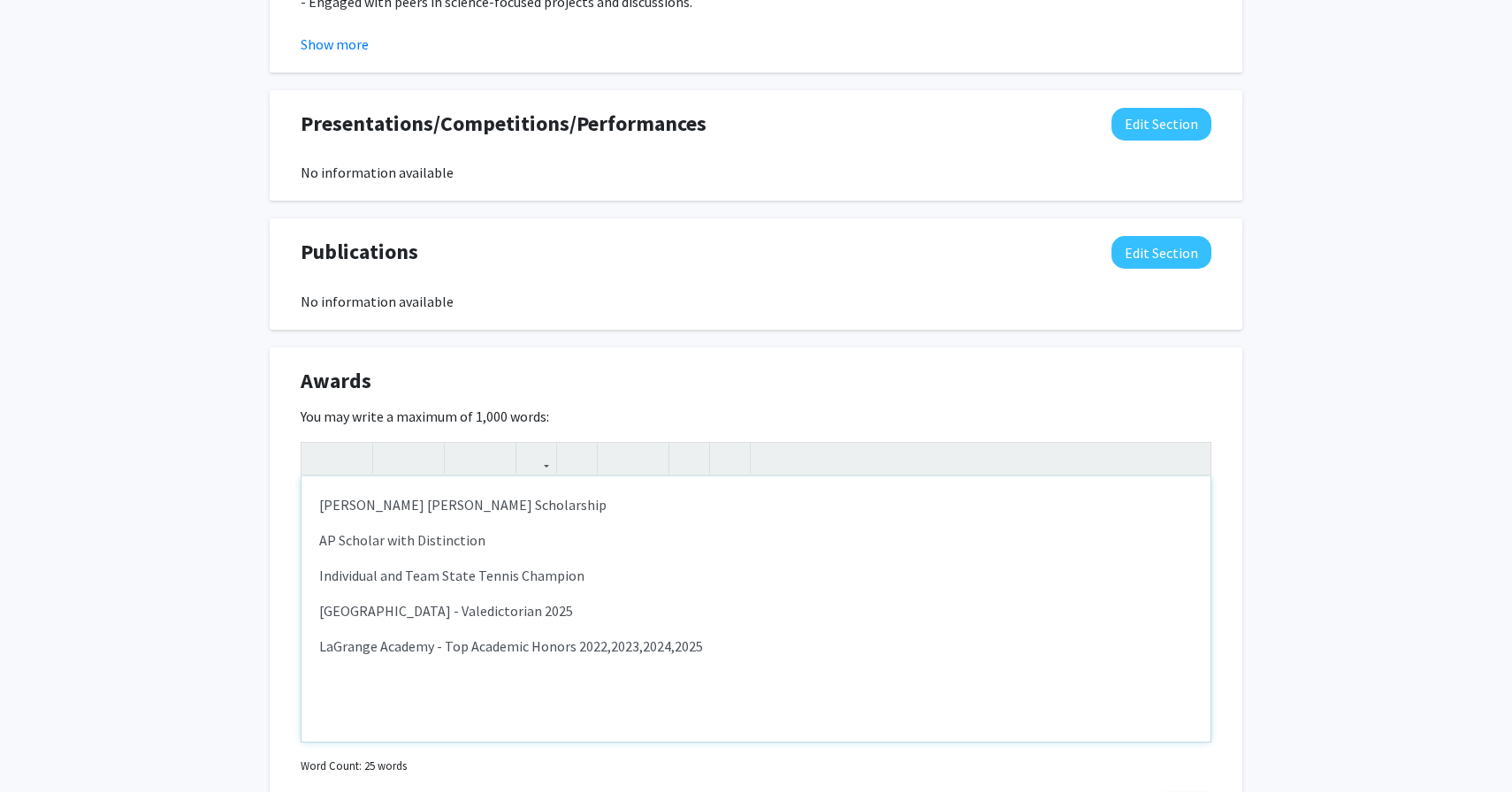
type textarea "<p>Hatton Lovejoy Scholarship</p><p>AP Scholar with Distinction</p><p>Individua…"
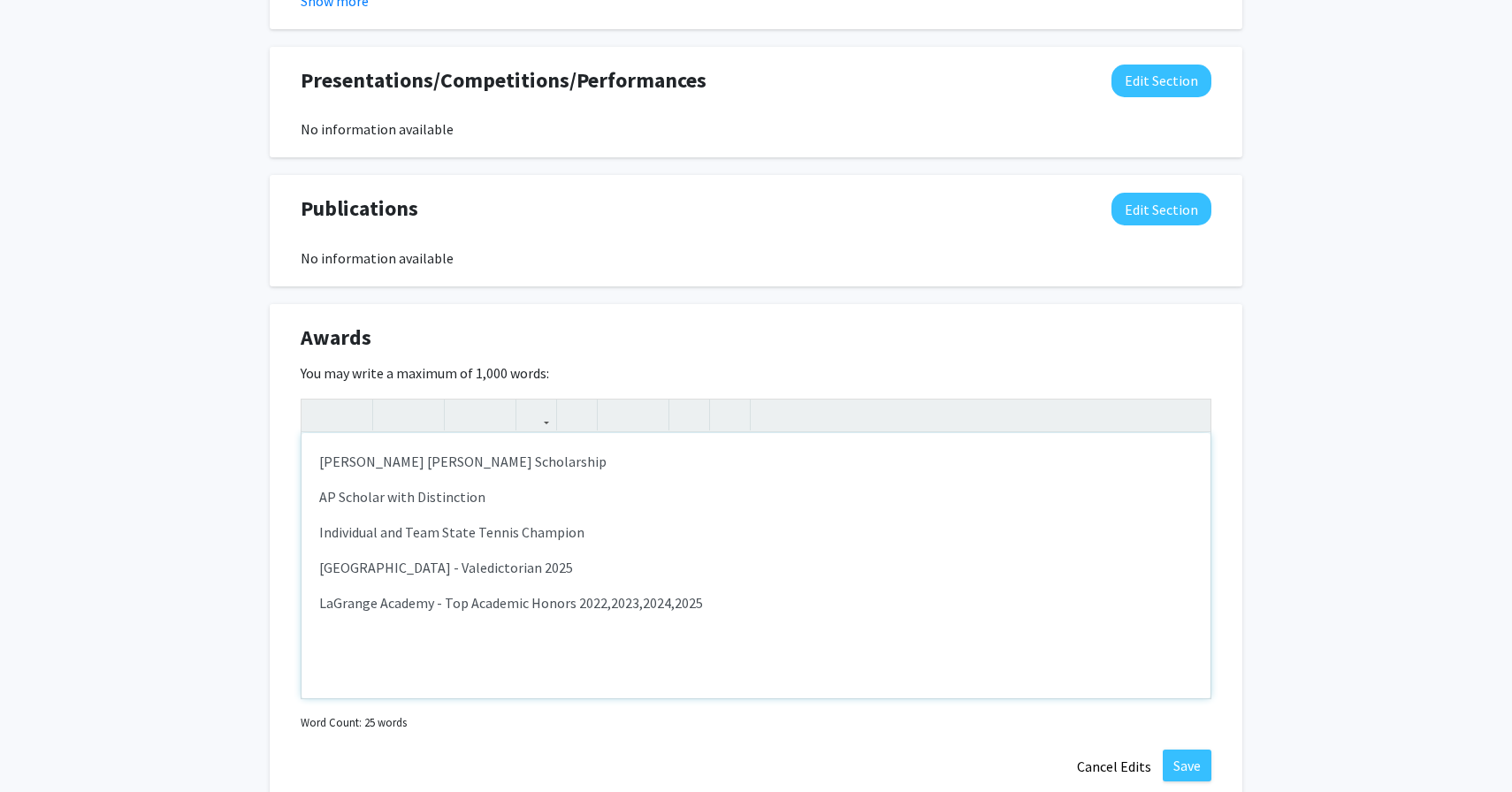
scroll to position [1727, 0]
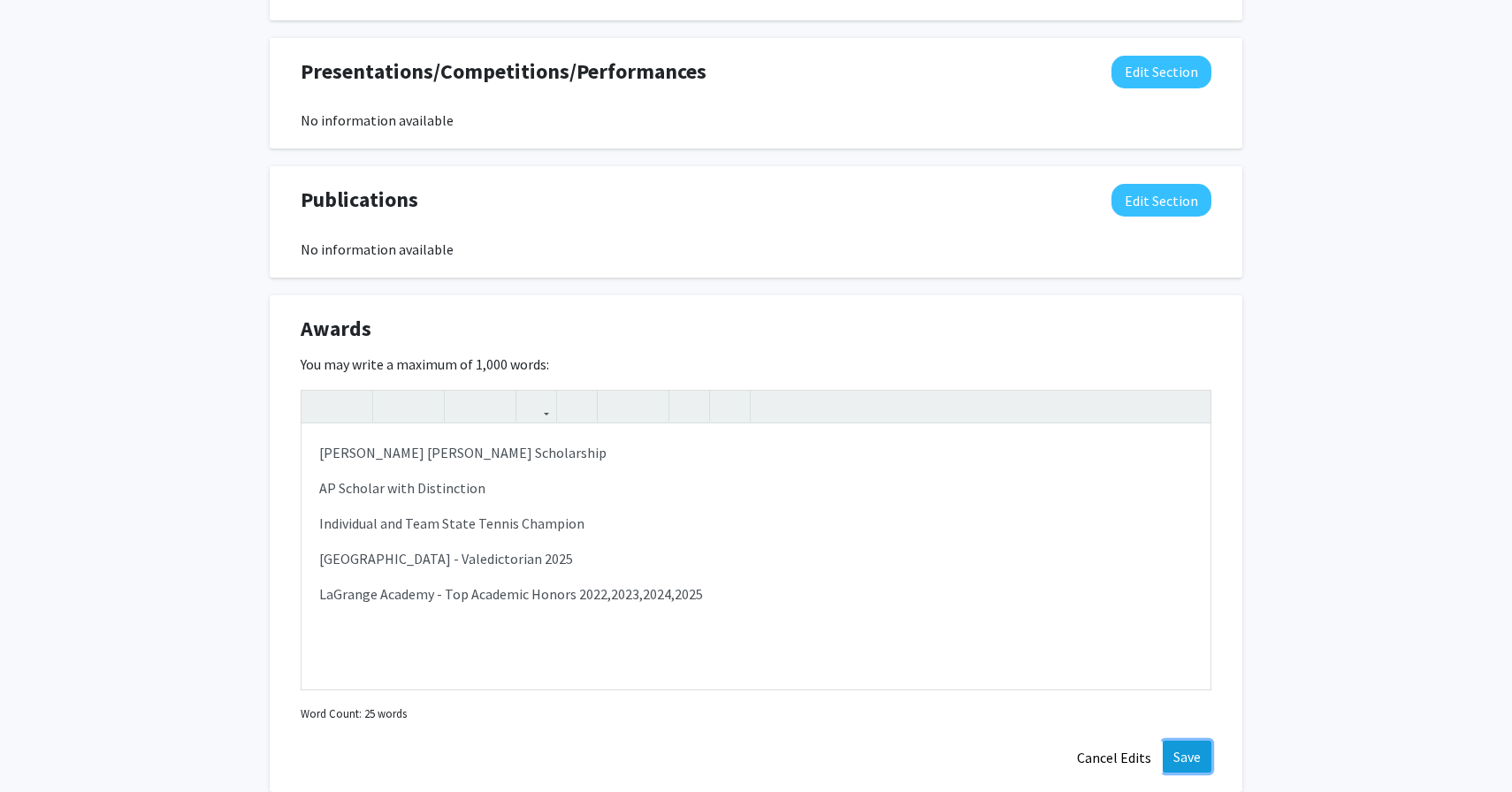
click at [1193, 741] on button "Save" at bounding box center [1187, 757] width 48 height 32
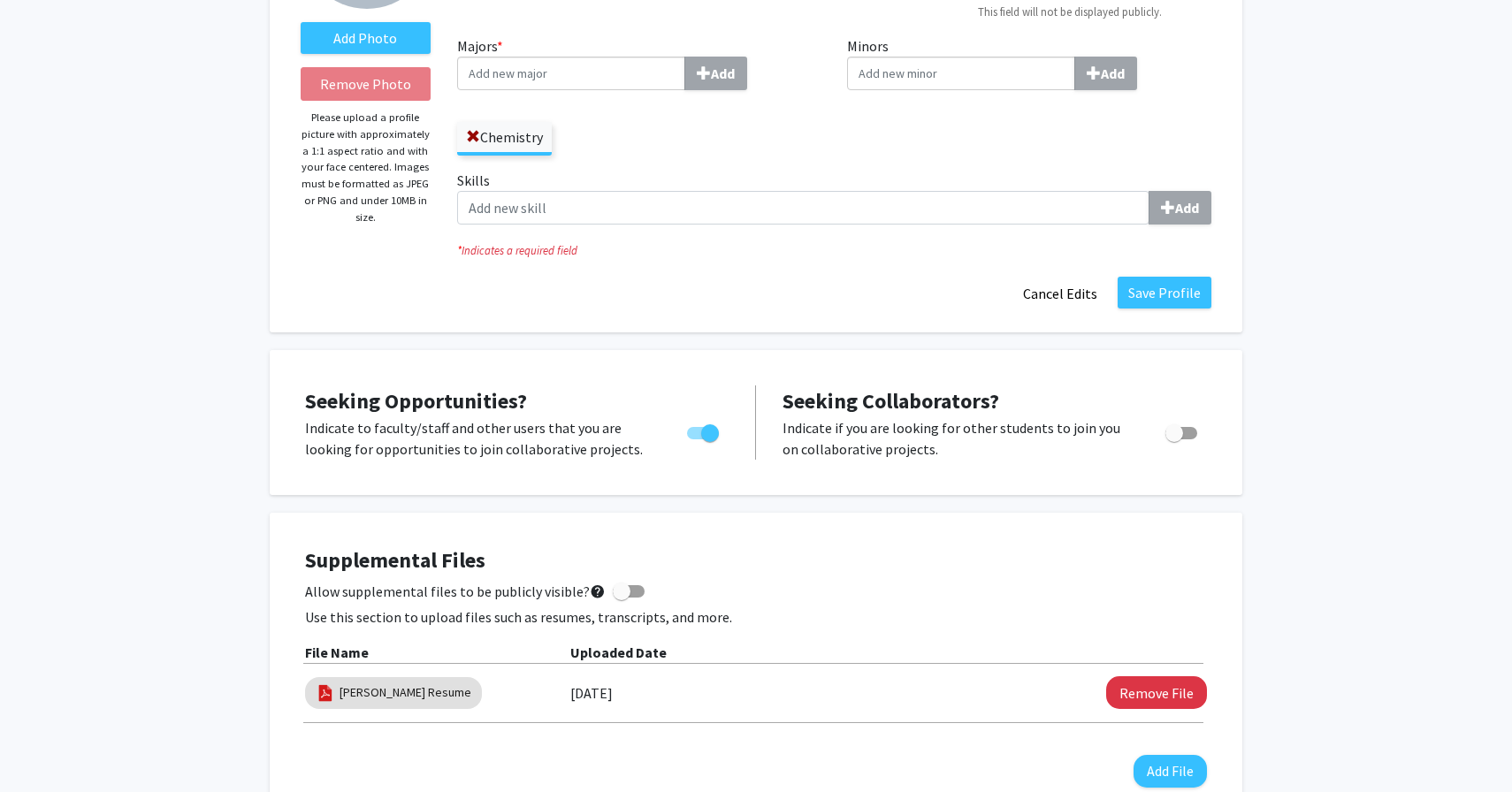
scroll to position [0, 0]
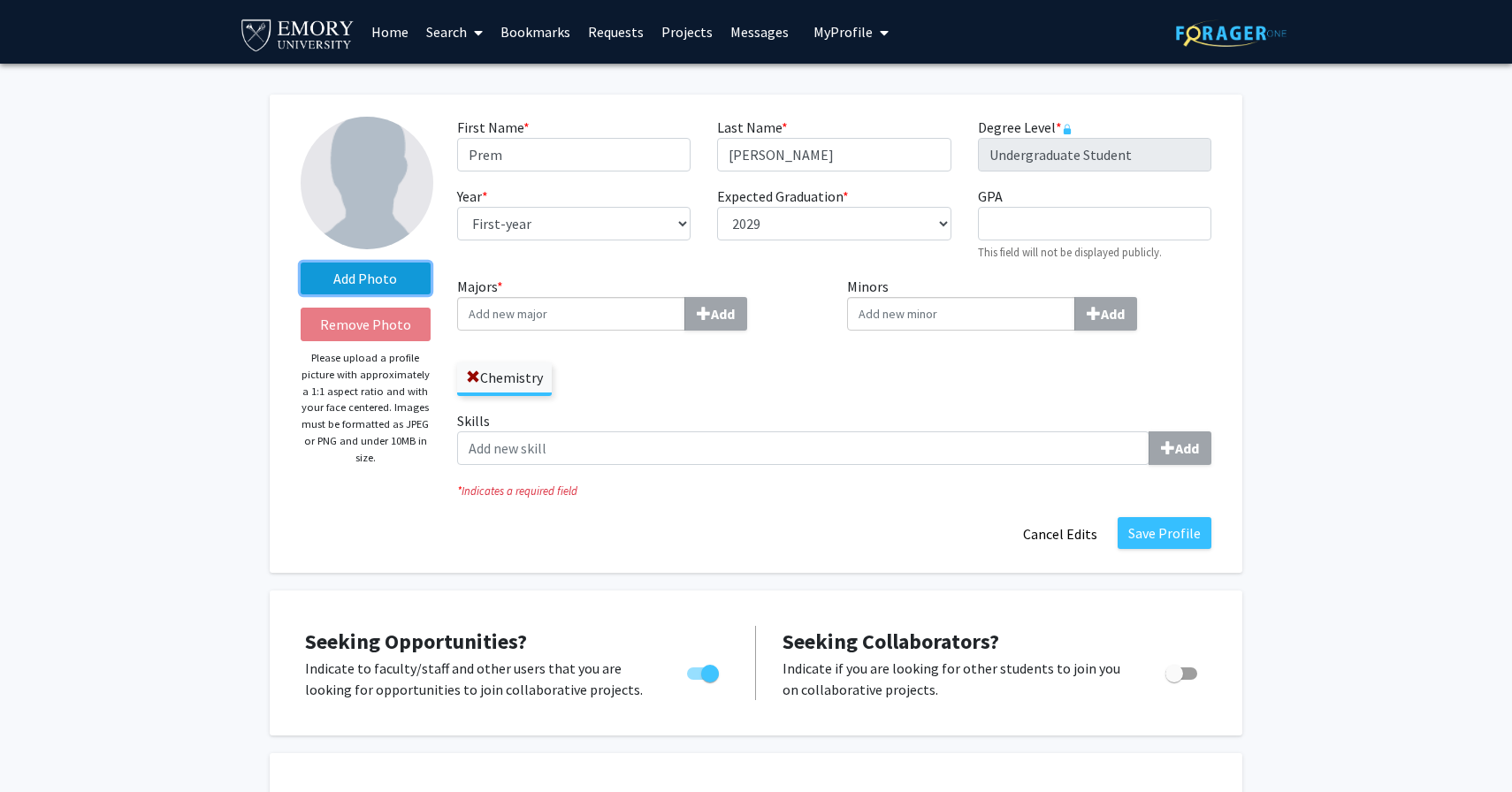
click at [369, 272] on label "Add Photo" at bounding box center [365, 279] width 130 height 32
click at [0, 0] on input "Add Photo" at bounding box center [0, 0] width 0 height 0
click at [374, 261] on div "Add Photo Remove Photo Please upload a profile picture with approximately a 1:1…" at bounding box center [365, 334] width 157 height 434
click at [374, 285] on label "Add Photo" at bounding box center [365, 279] width 130 height 32
click at [0, 0] on input "Add Photo" at bounding box center [0, 0] width 0 height 0
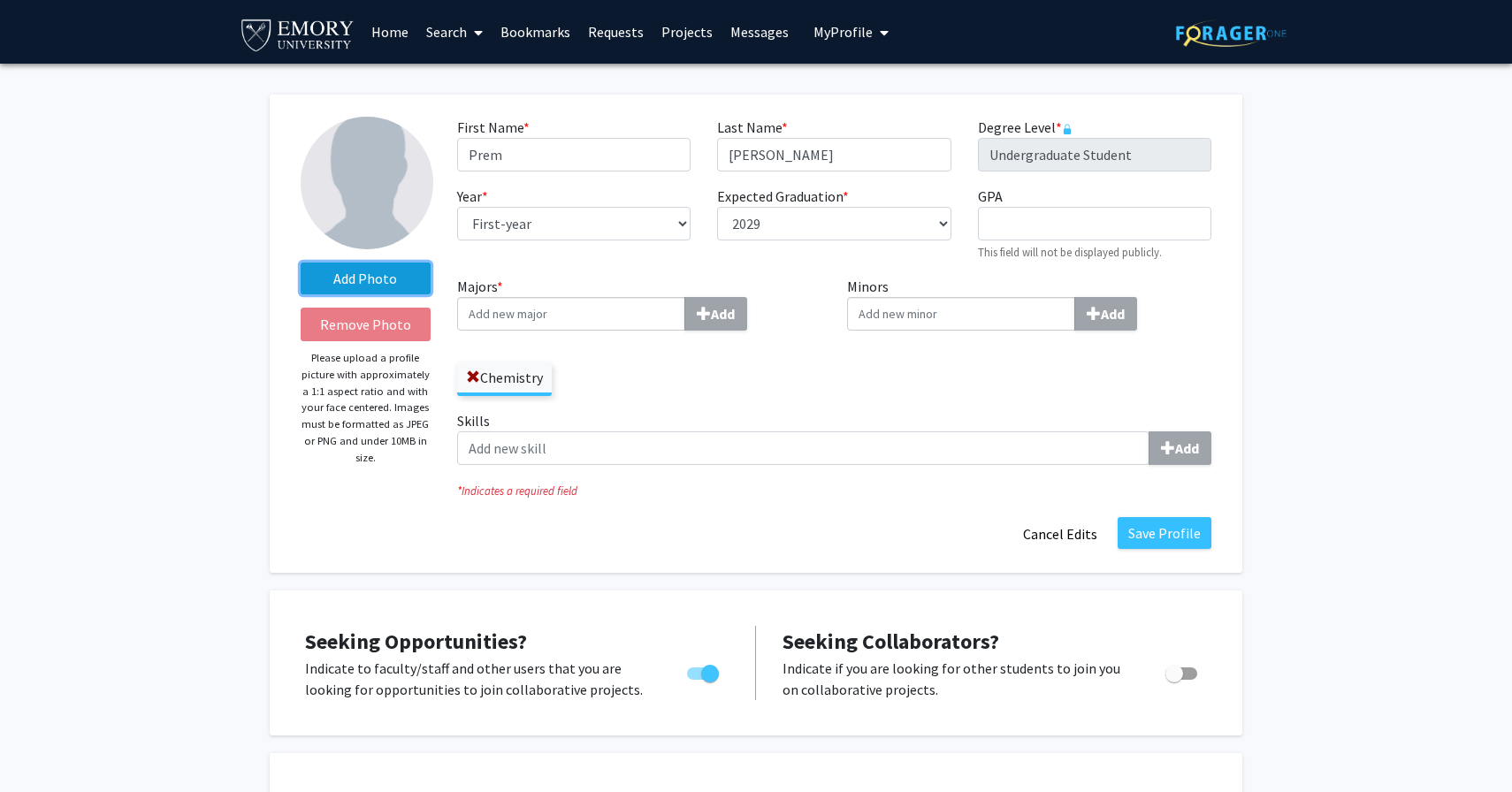
click at [383, 273] on label "Add Photo" at bounding box center [365, 279] width 130 height 32
click at [0, 0] on input "Add Photo" at bounding box center [0, 0] width 0 height 0
click at [636, 310] on input "Majors * Add" at bounding box center [571, 314] width 229 height 33
click at [921, 310] on input "Minors Add" at bounding box center [961, 314] width 229 height 33
click at [598, 315] on input "Majors * Add" at bounding box center [571, 314] width 229 height 33
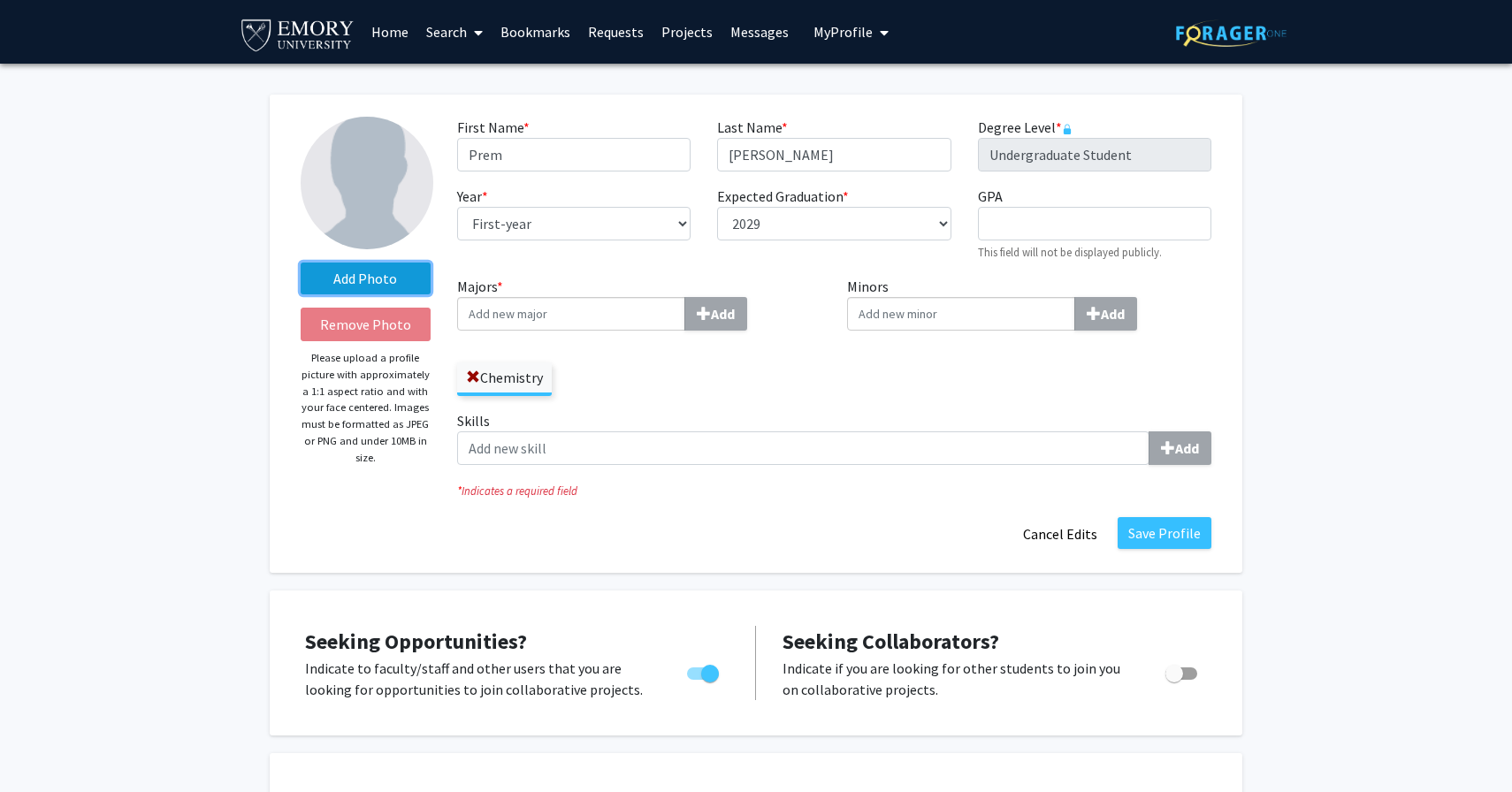
click at [391, 290] on label "Add Photo" at bounding box center [365, 279] width 130 height 32
click at [0, 0] on input "Add Photo" at bounding box center [0, 0] width 0 height 0
click at [373, 275] on label "Add Photo" at bounding box center [365, 279] width 130 height 32
click at [0, 0] on input "Add Photo" at bounding box center [0, 0] width 0 height 0
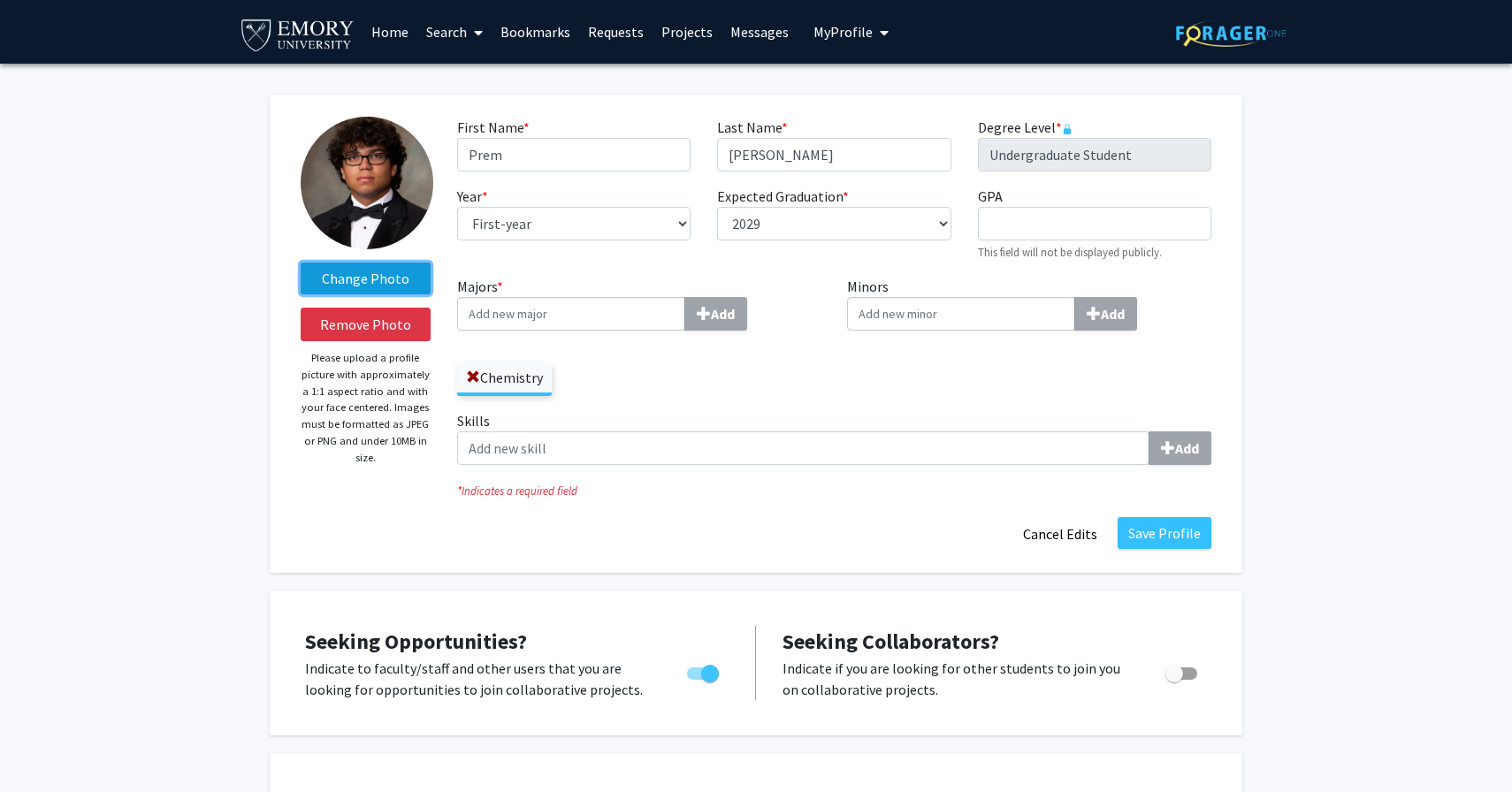
click at [396, 283] on label "Change Photo" at bounding box center [365, 279] width 130 height 32
click at [0, 0] on input "Change Photo" at bounding box center [0, 0] width 0 height 0
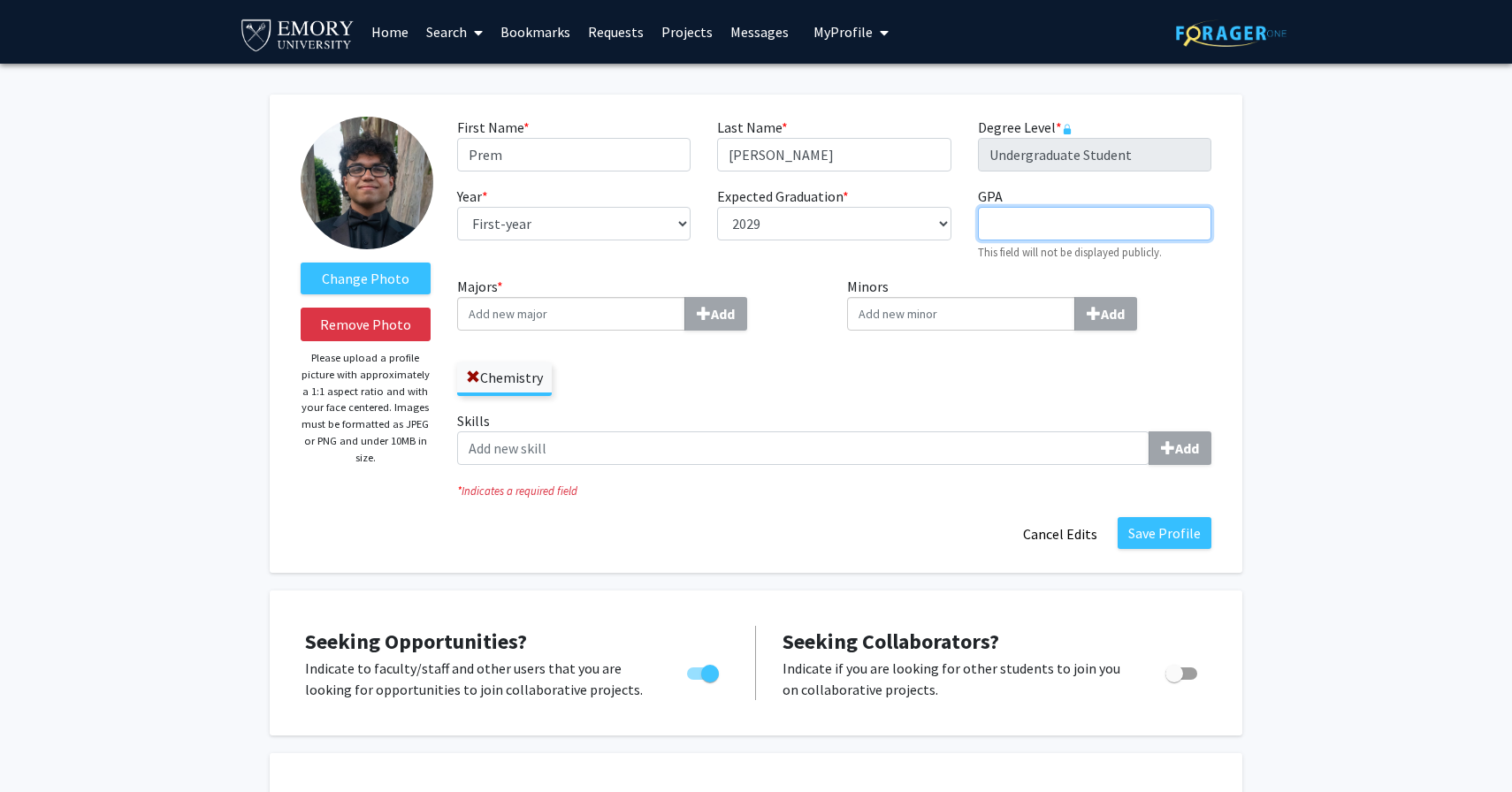
click at [1014, 217] on input "GPA required" at bounding box center [1094, 224] width 233 height 33
type input "4.0"
click at [568, 312] on input "Majors * Add" at bounding box center [571, 314] width 229 height 33
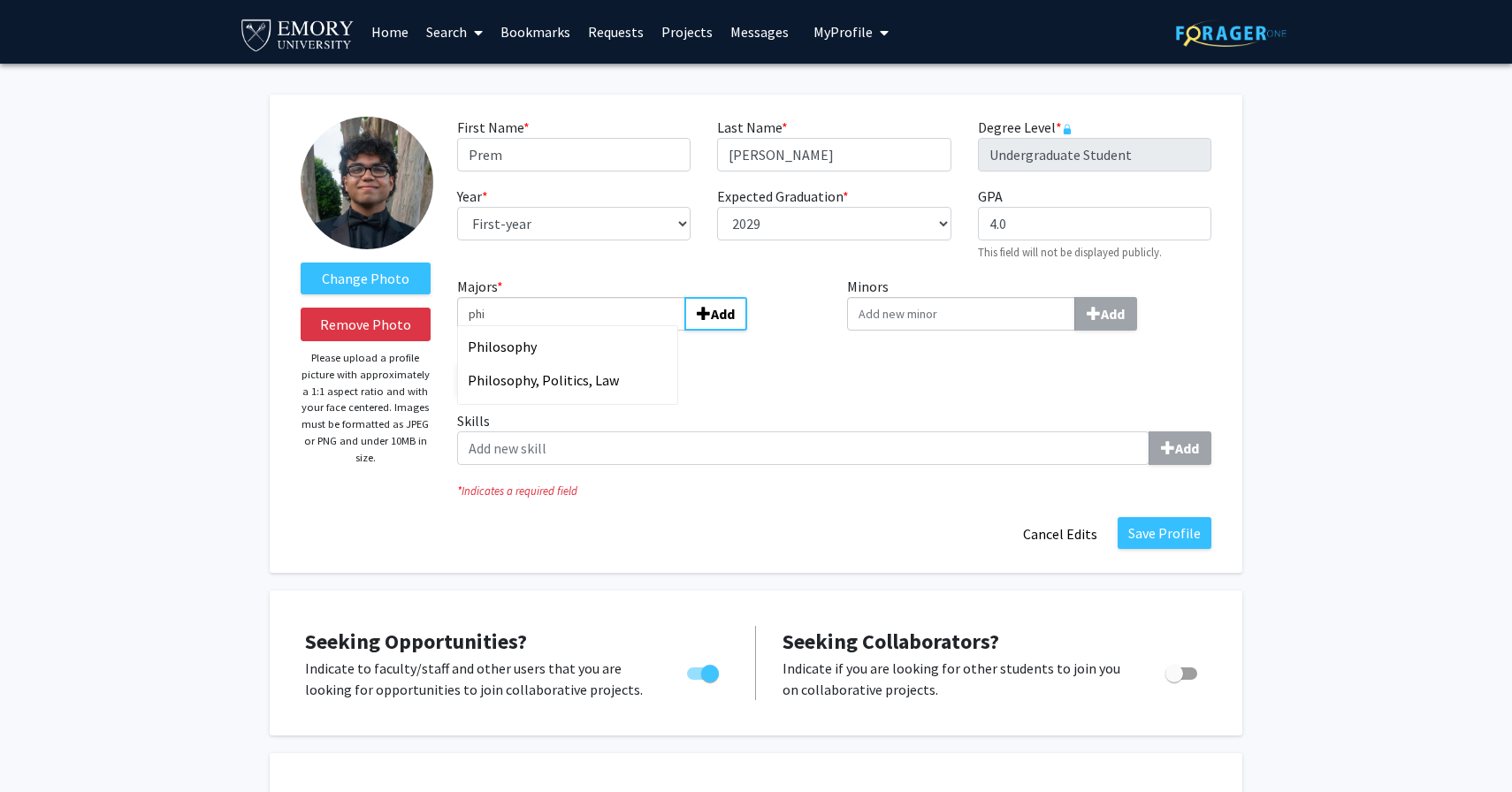
type input "phi"
click at [621, 385] on div "Phi losophy, Politics, Law" at bounding box center [570, 380] width 206 height 22
click at [621, 331] on input "phi" at bounding box center [571, 314] width 229 height 33
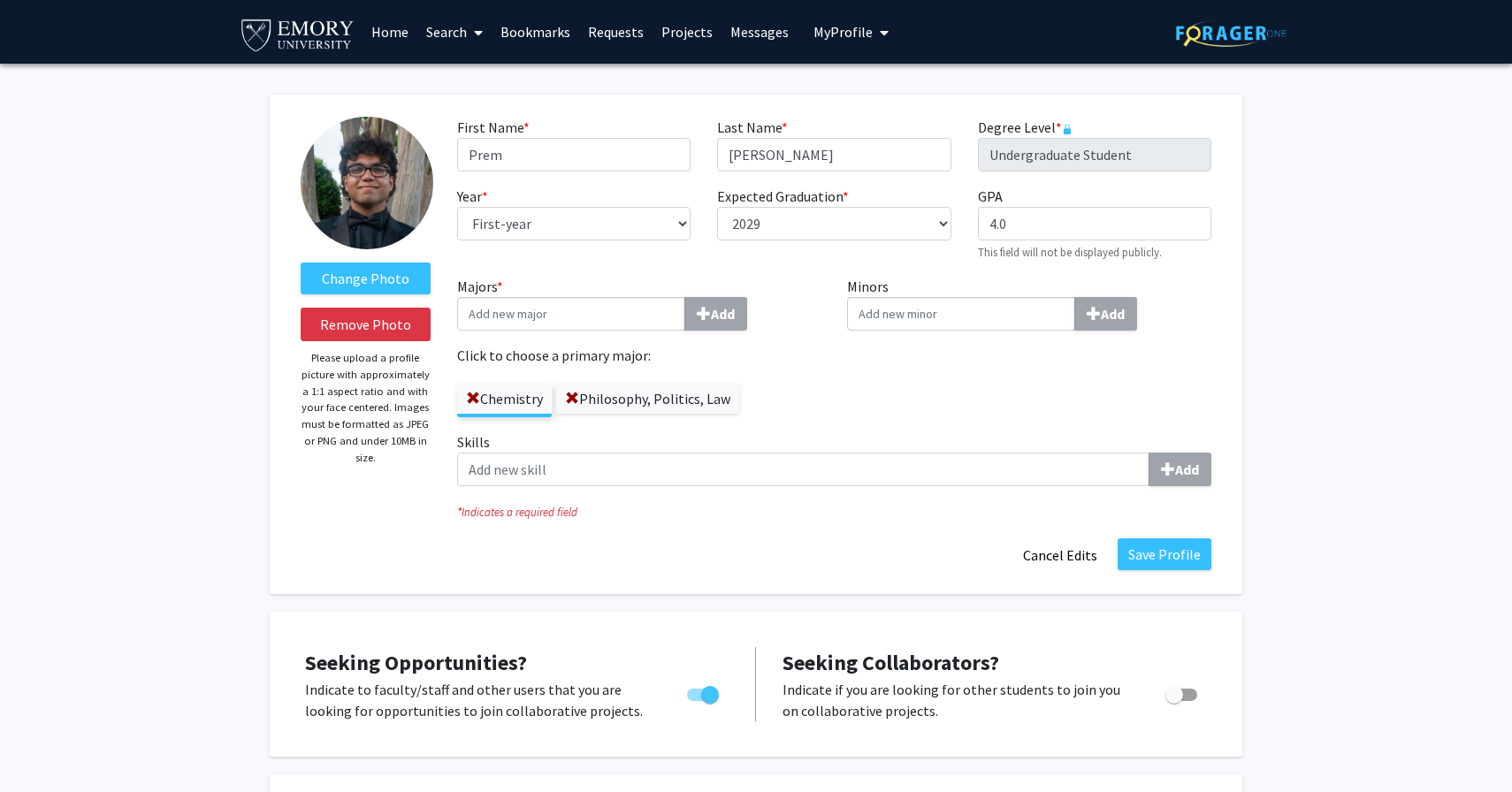
click at [883, 313] on input "Minors Add" at bounding box center [961, 314] width 229 height 33
type input "spani"
click at [902, 357] on div "Spani sh" at bounding box center [960, 347] width 206 height 22
click at [902, 331] on input "spani" at bounding box center [961, 314] width 229 height 33
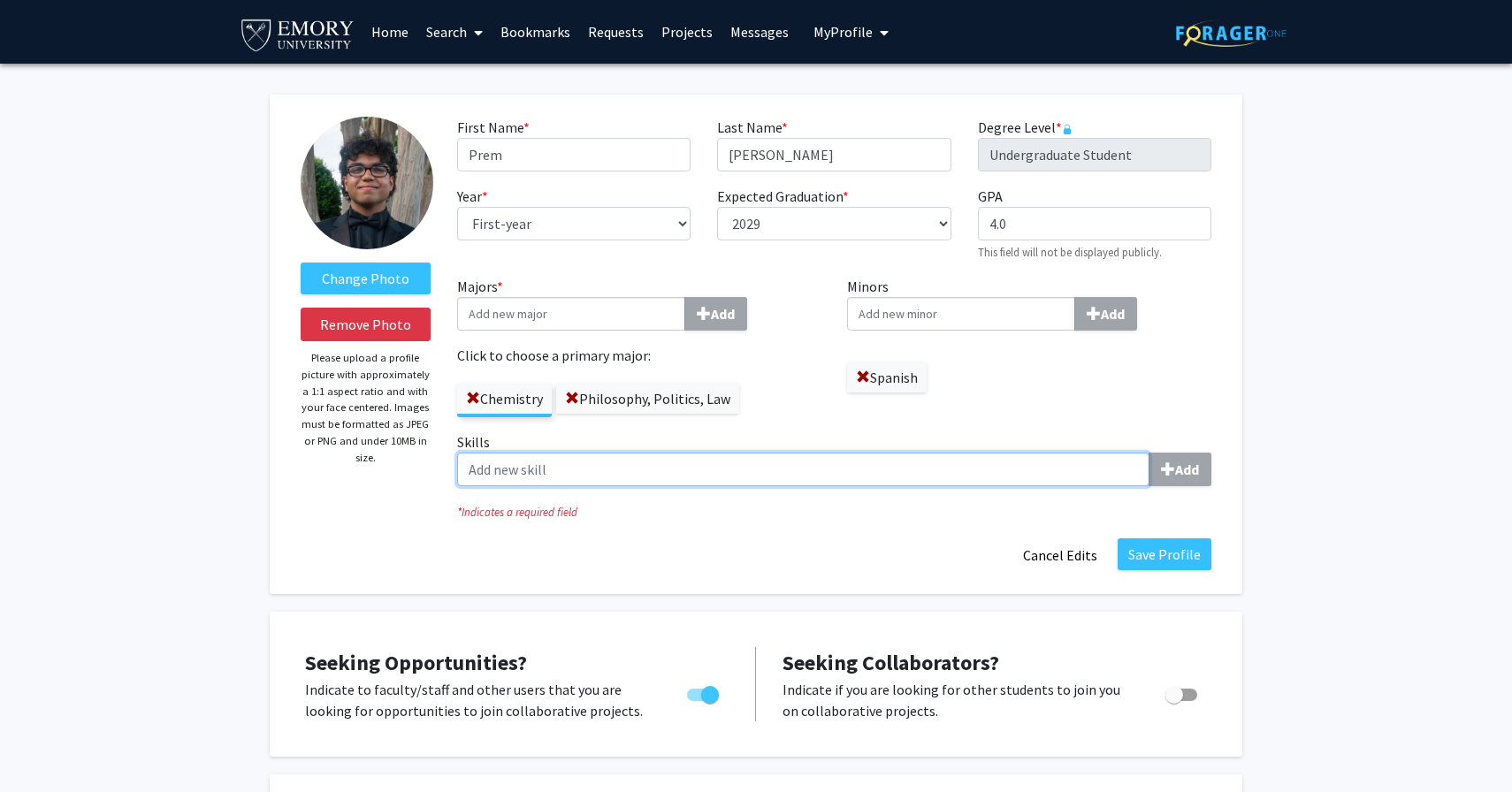
click at [845, 455] on input "Skills Add" at bounding box center [803, 470] width 692 height 33
click at [845, 455] on input "Data" at bounding box center [803, 470] width 692 height 33
click at [845, 459] on input "Data" at bounding box center [803, 470] width 692 height 33
click at [472, 466] on input "Data" at bounding box center [803, 470] width 692 height 33
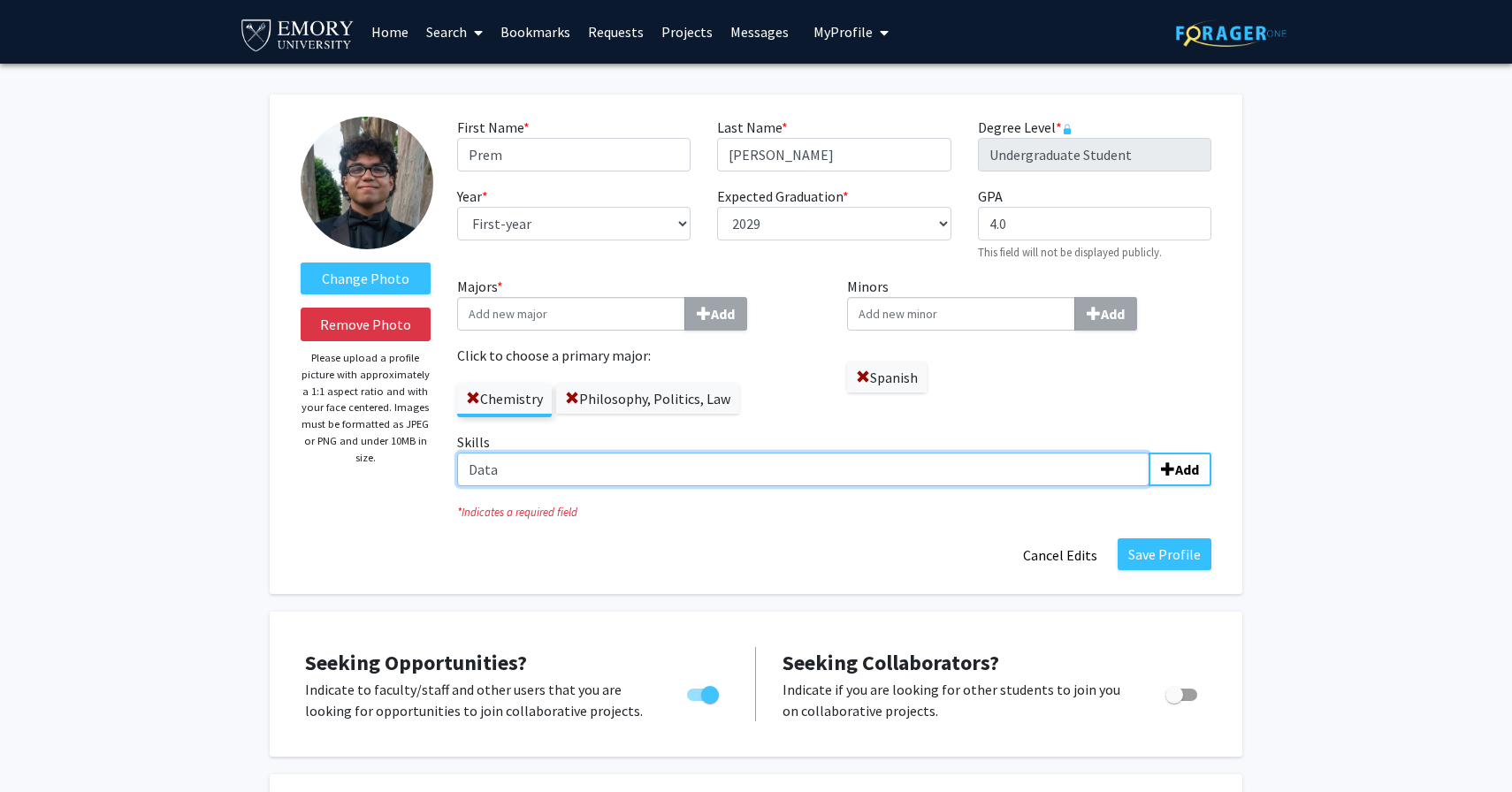
click at [504, 477] on input "Data" at bounding box center [803, 470] width 692 height 33
type input "Data Analysis"
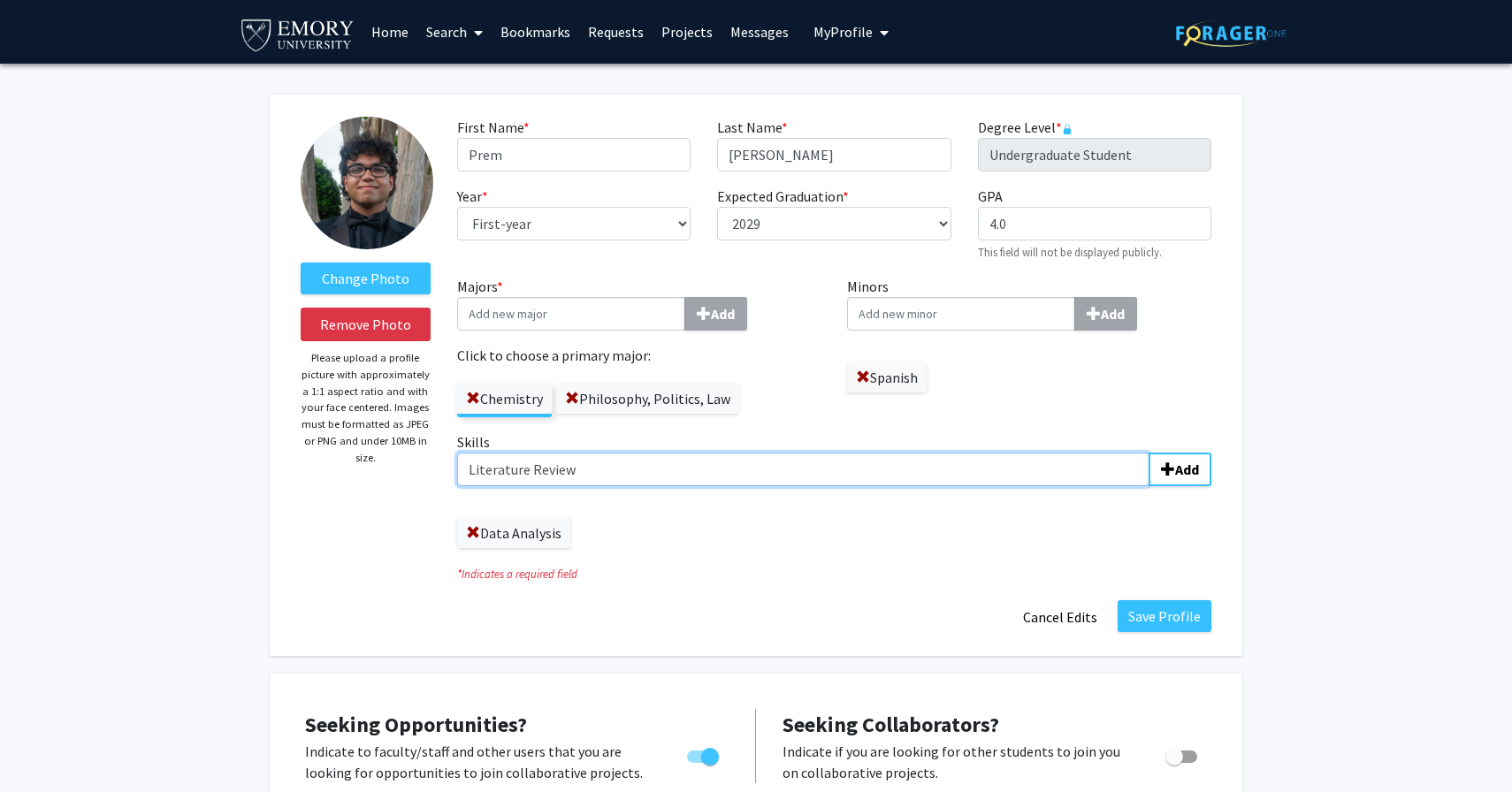
type input "Literature Review"
type input "Pattern Recognition"
click at [514, 483] on input "Skills Add" at bounding box center [803, 470] width 692 height 33
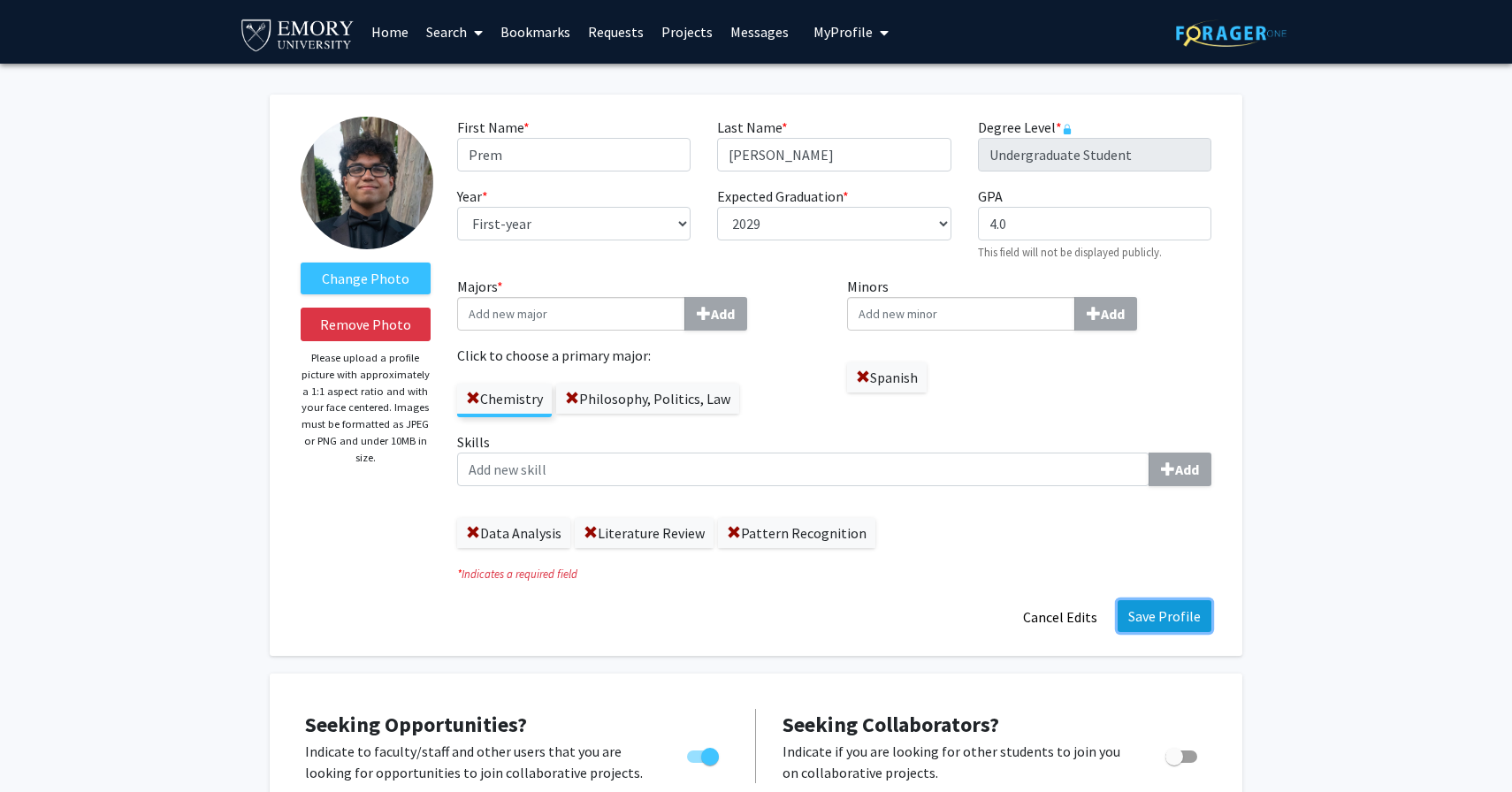
click at [1167, 617] on button "Save Profile" at bounding box center [1164, 617] width 94 height 32
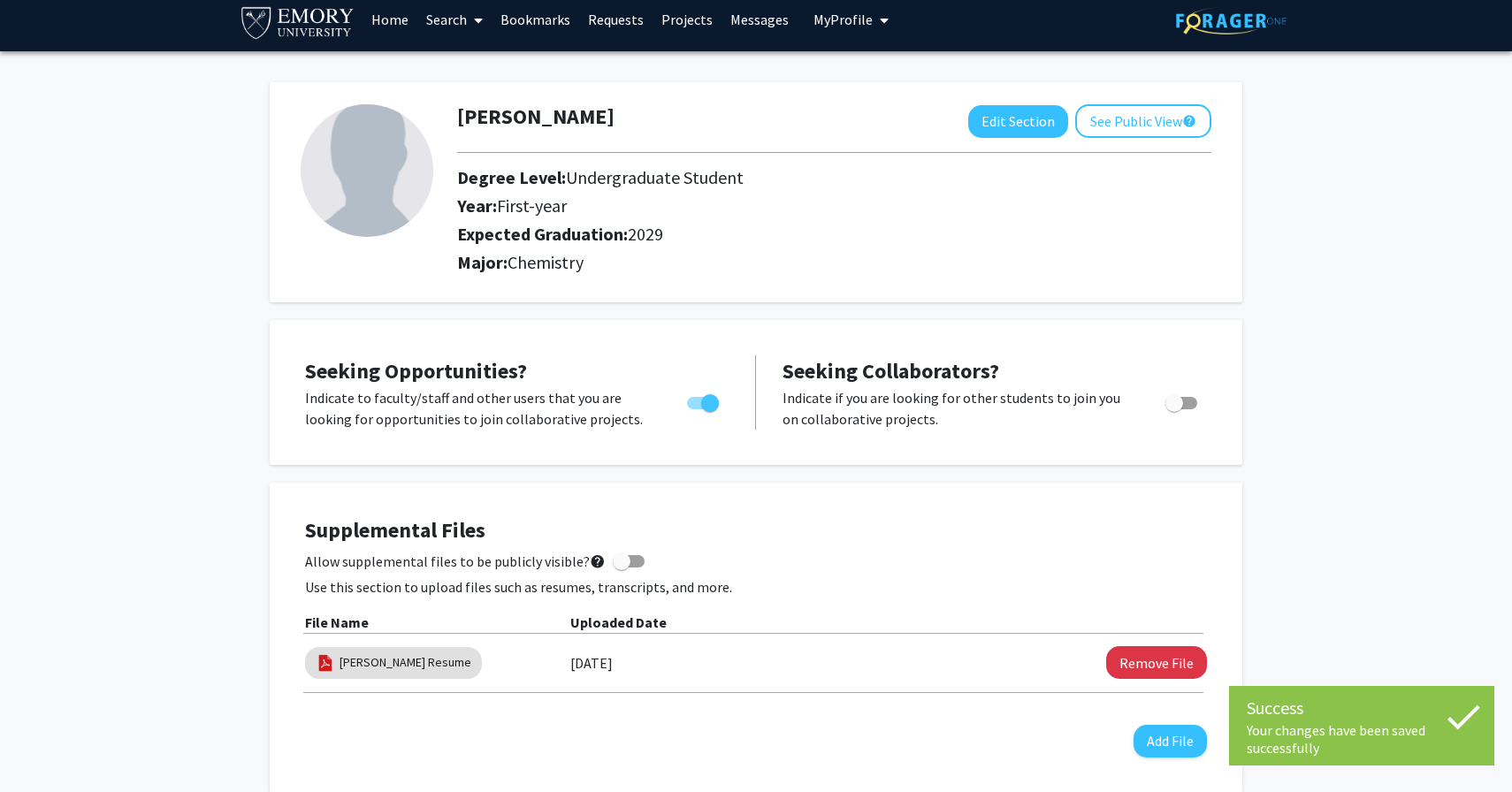
scroll to position [15, 0]
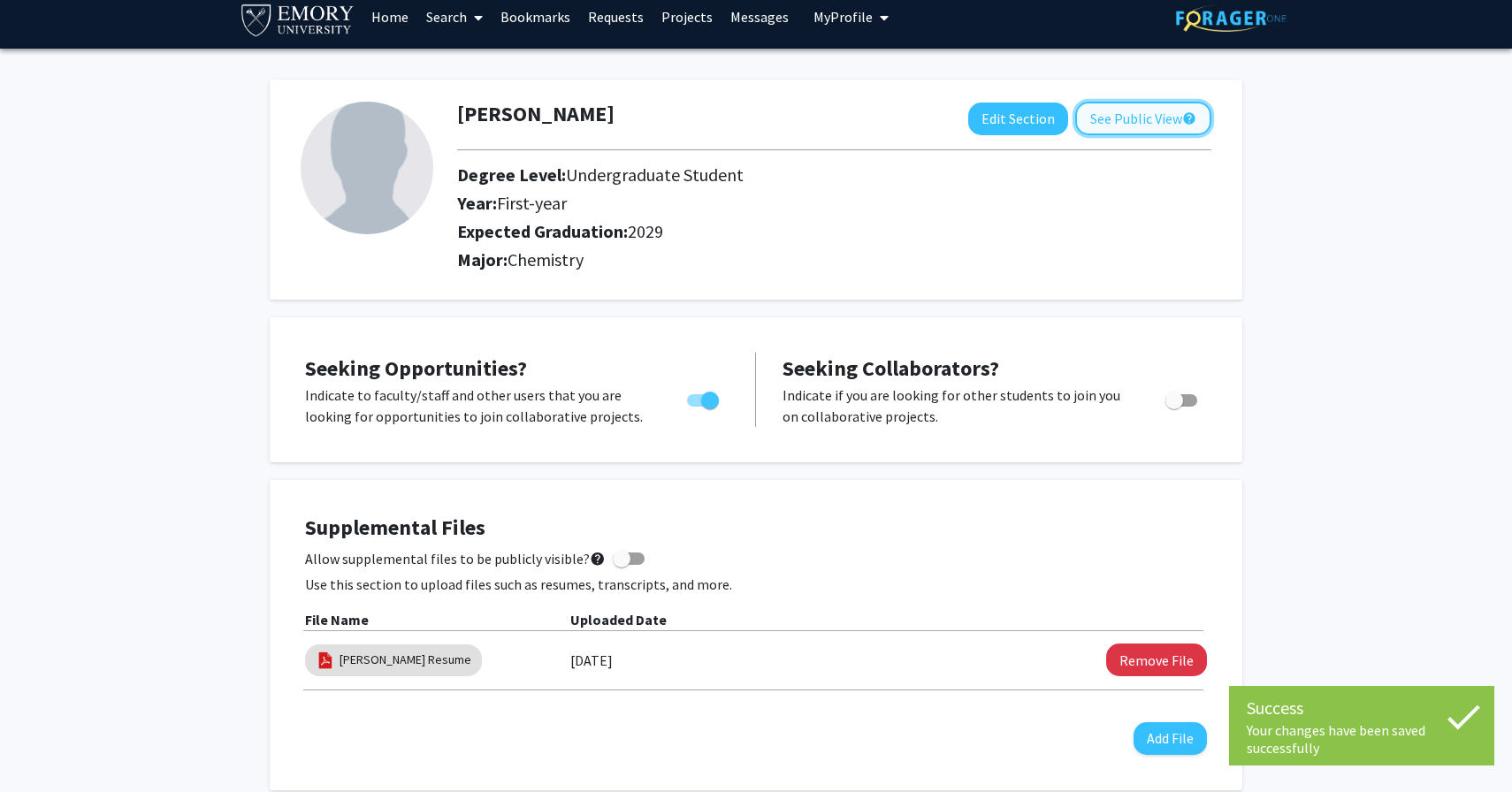
click at [1137, 125] on button "See Public View help" at bounding box center [1144, 118] width 136 height 33
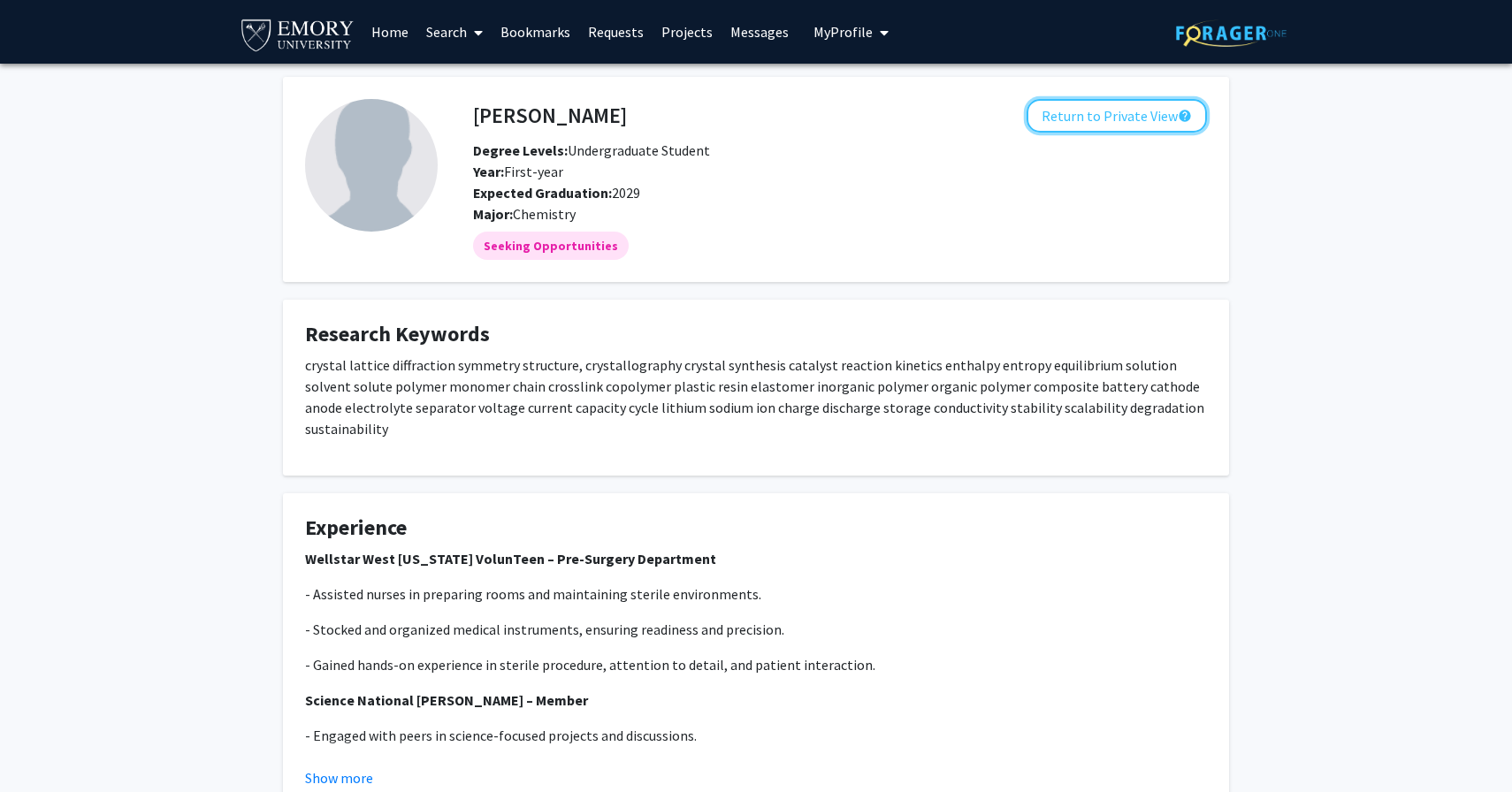
click at [1137, 125] on button "Return to Private View help" at bounding box center [1116, 116] width 180 height 33
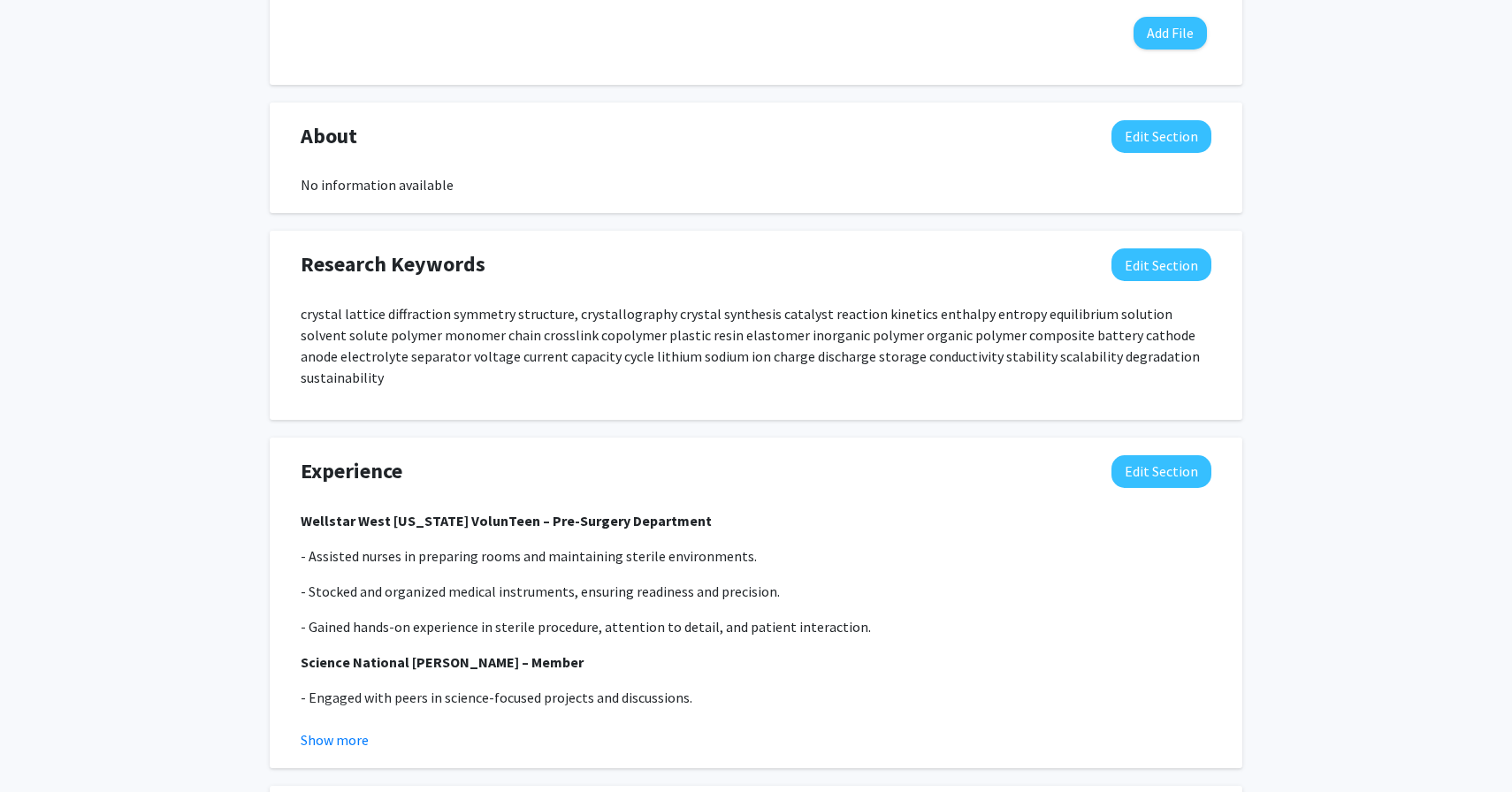
scroll to position [644, 0]
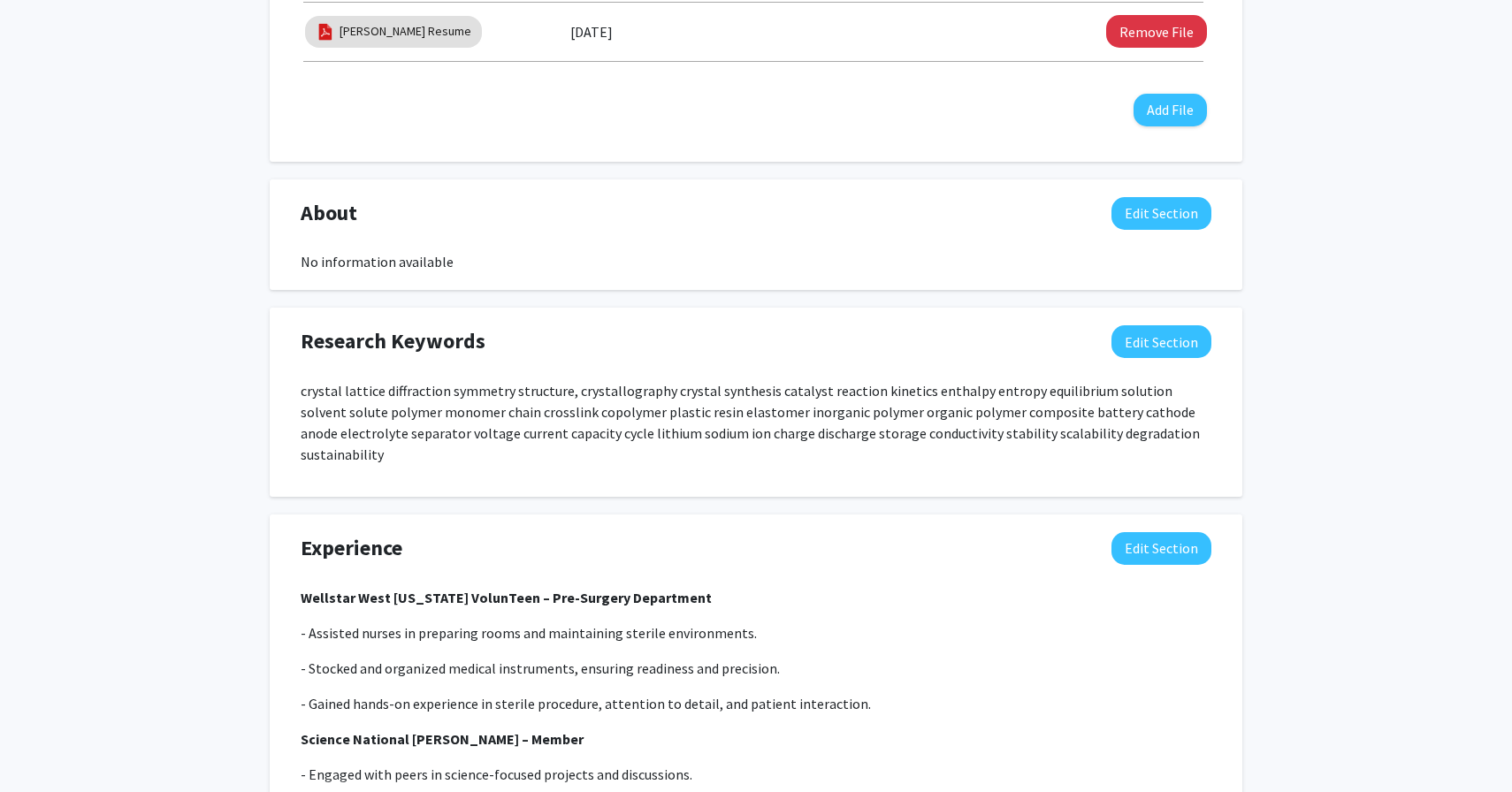
click at [1179, 12] on div "Prem Kamat Resume 09/09/2025 Remove File" at bounding box center [756, 32] width 902 height 40
click at [1179, 16] on button "Remove File" at bounding box center [1156, 31] width 100 height 33
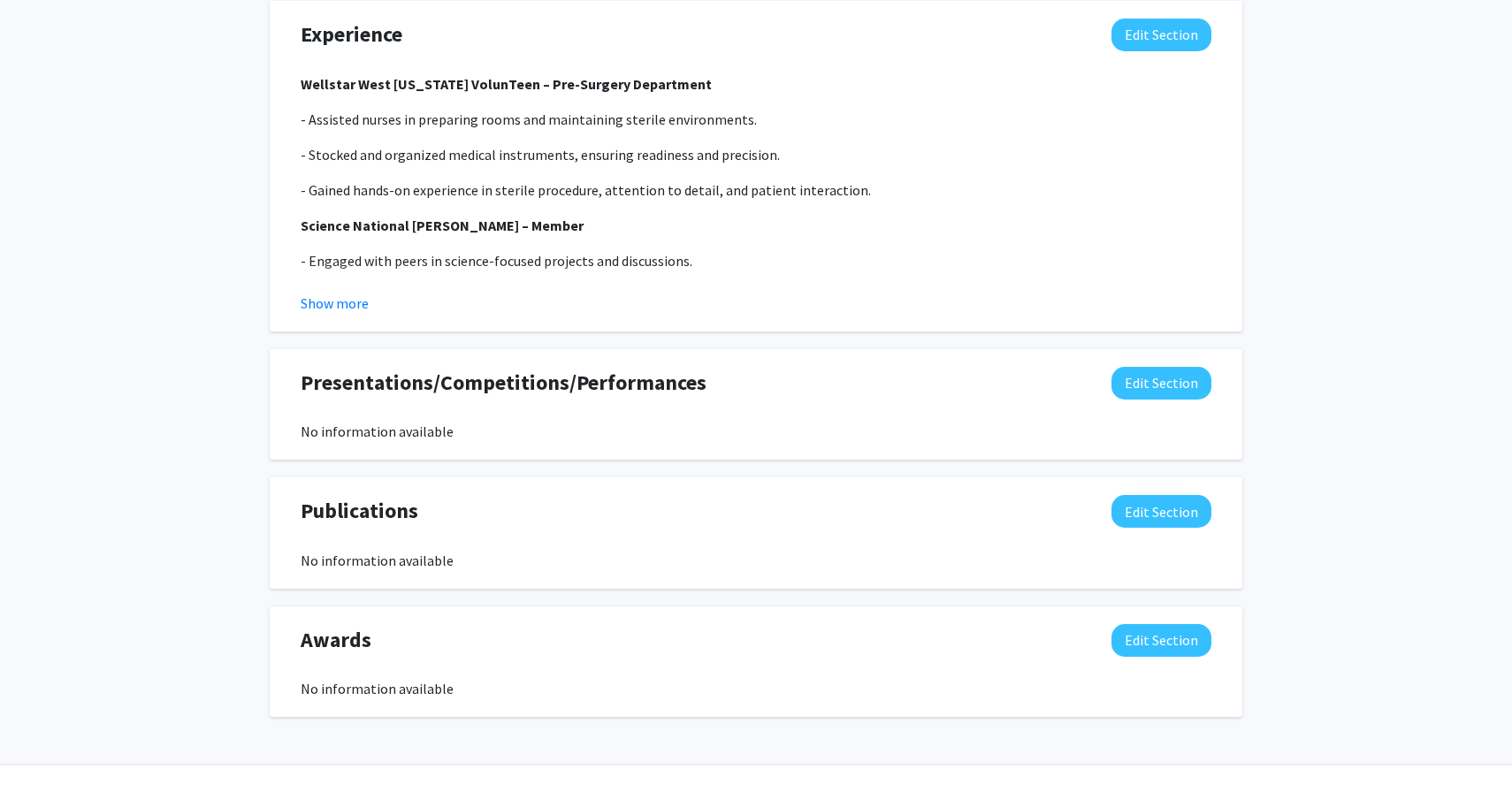
scroll to position [1143, 0]
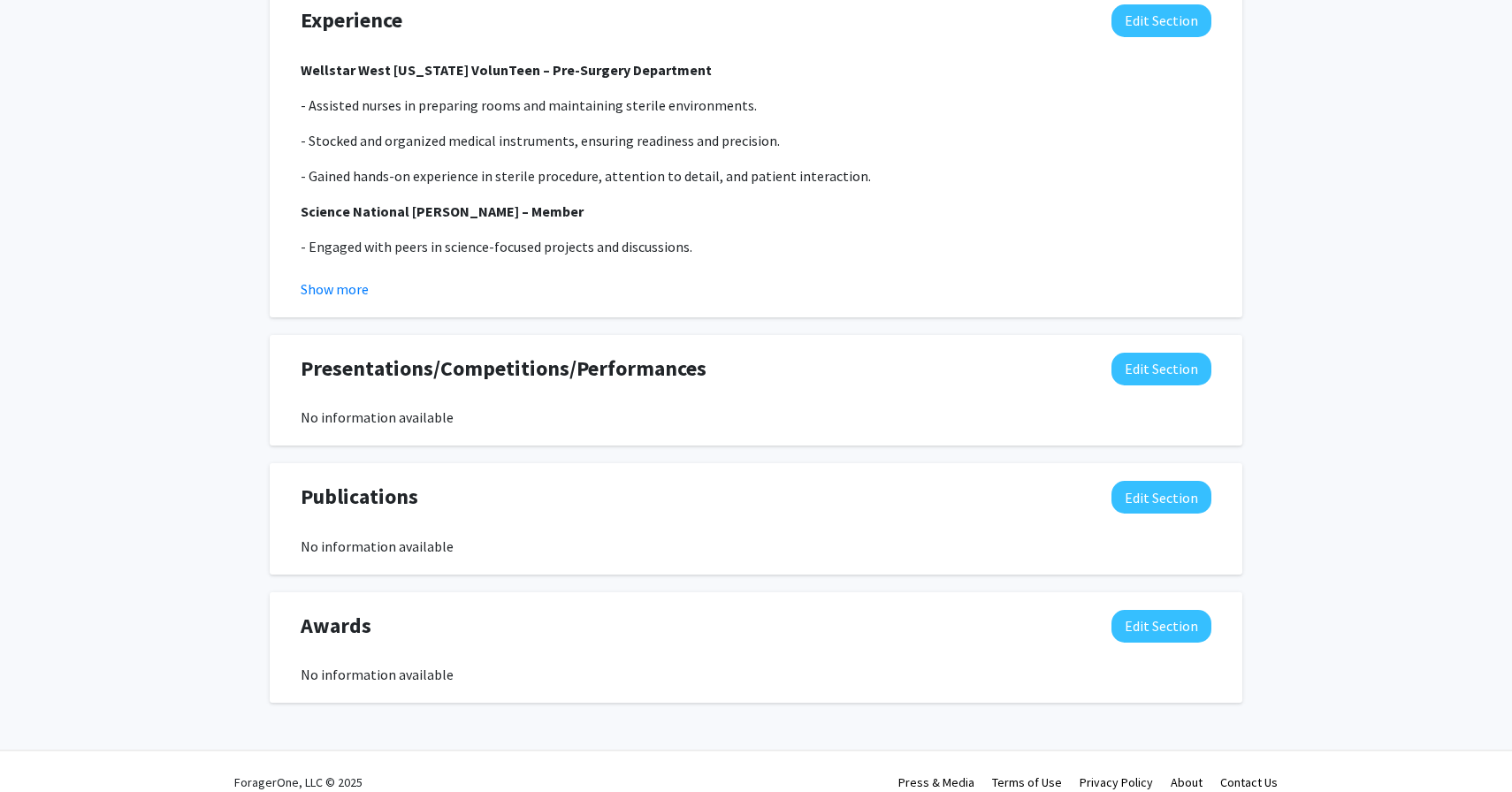
click at [1091, 610] on div "Awards Edit Section" at bounding box center [756, 629] width 938 height 40
click at [1132, 610] on button "Edit Section" at bounding box center [1161, 626] width 99 height 33
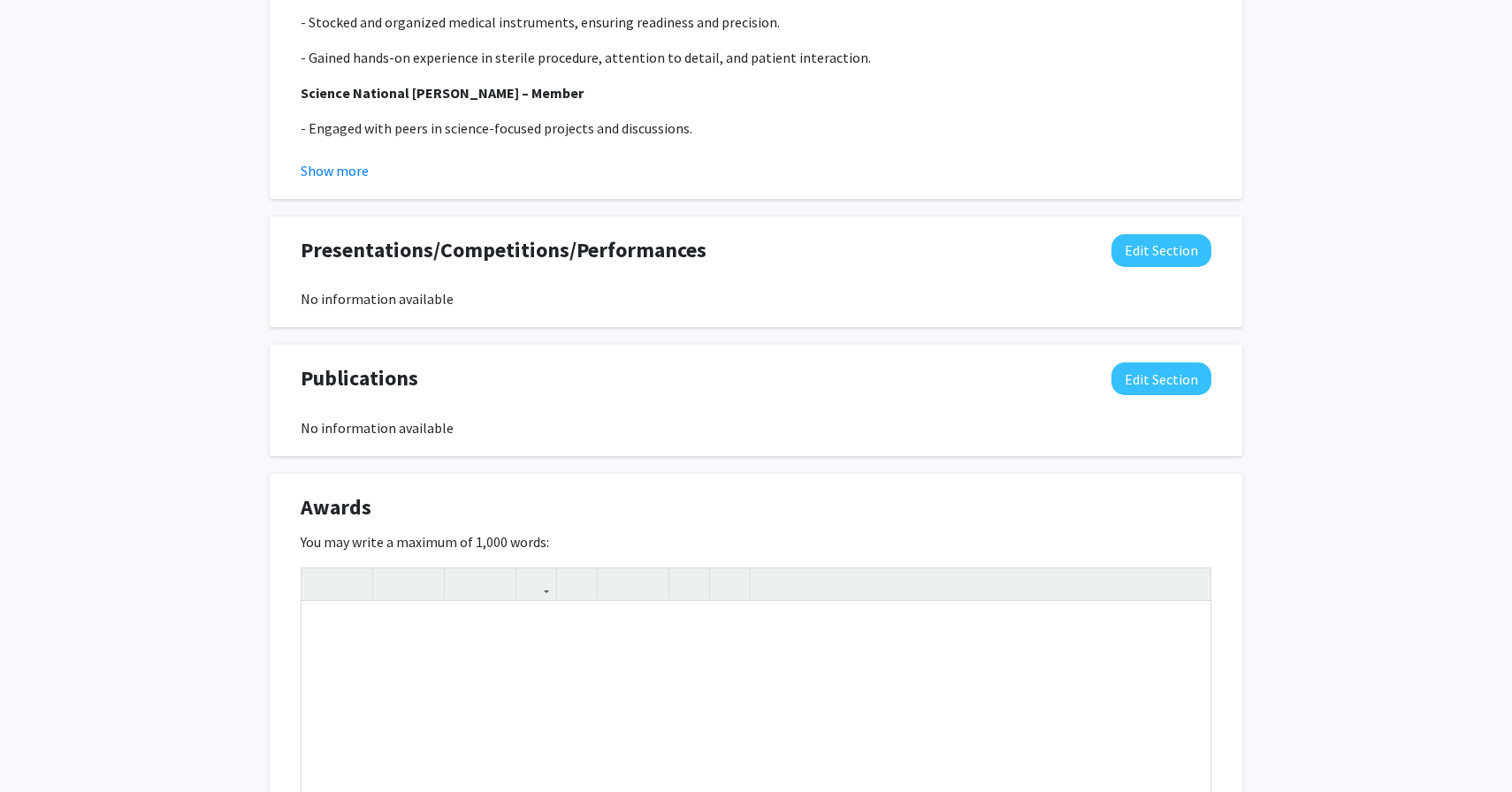
scroll to position [1296, 0]
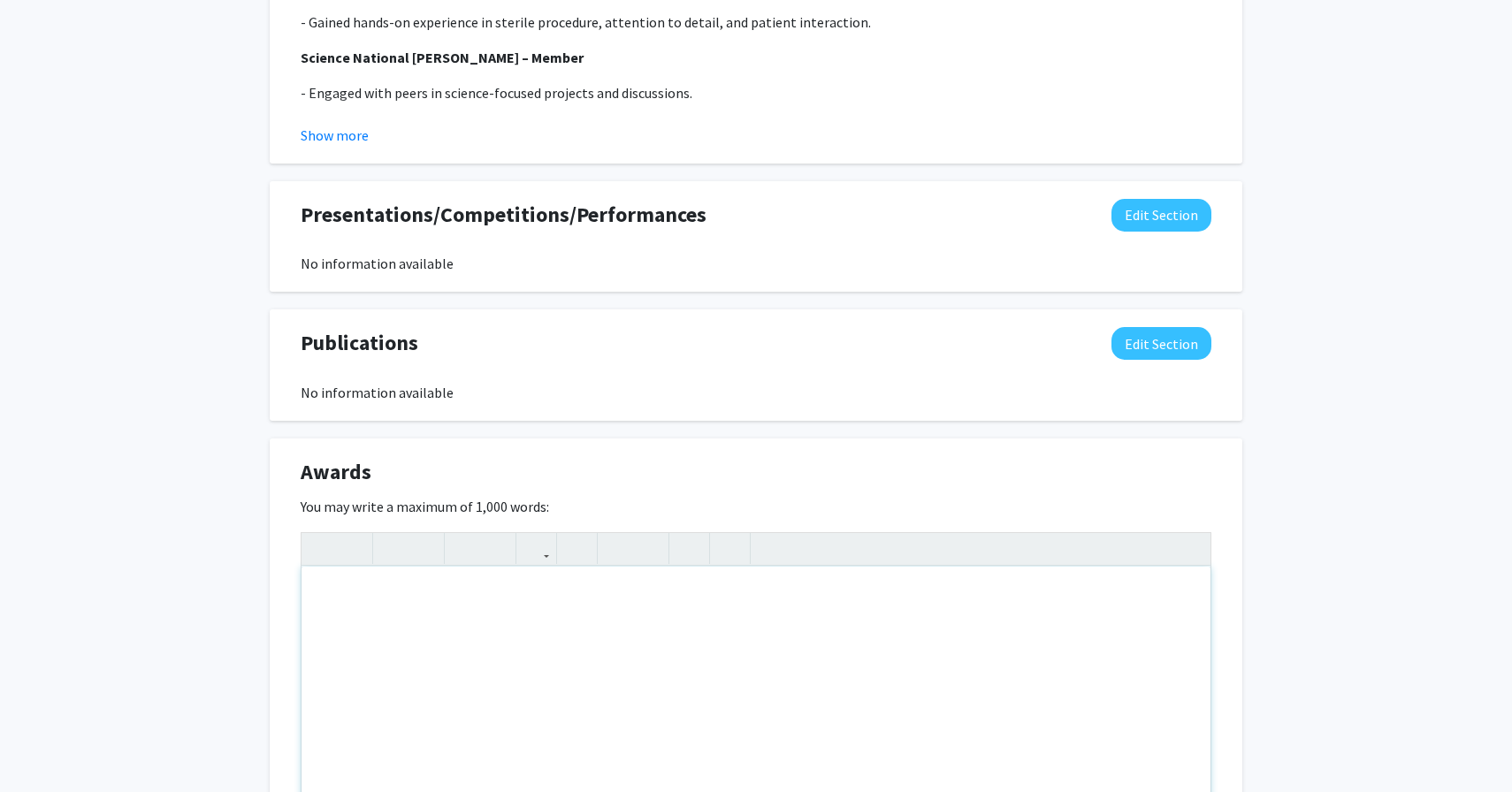
click at [515, 594] on div "Note to users with screen readers: Please deactivate our accessibility plugin f…" at bounding box center [756, 698] width 909 height 265
click at [321, 566] on div "Individual and Team Tennis State Champion" at bounding box center [756, 698] width 909 height 265
click at [318, 569] on div "Individual and Team Tennis State Champion" at bounding box center [756, 698] width 909 height 265
click at [331, 569] on div "Individual and Team Tennis State Champion" at bounding box center [756, 698] width 909 height 265
click at [595, 606] on p "Individual and Team Tennis State Champion" at bounding box center [756, 617] width 874 height 22
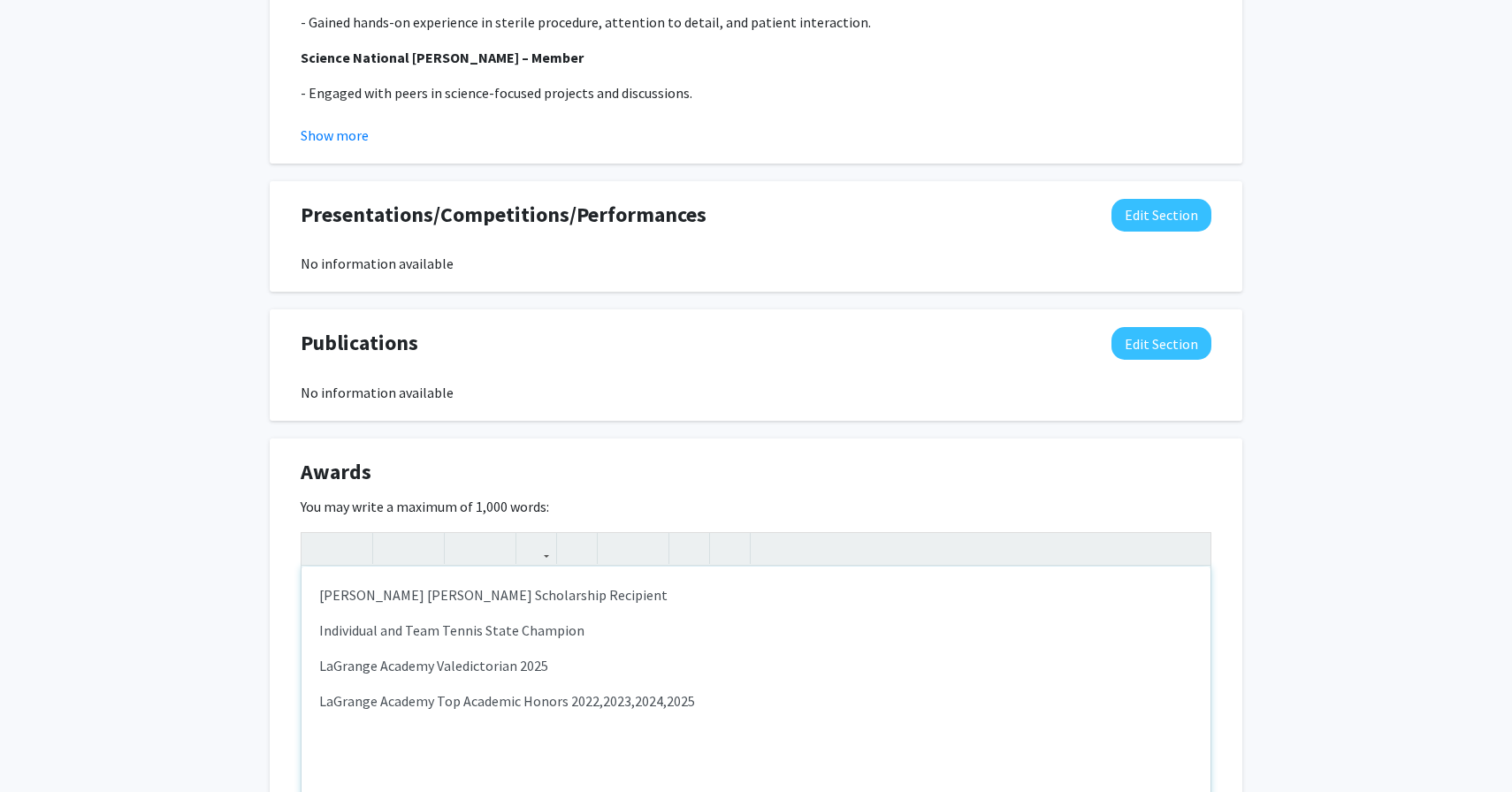
click at [601, 620] on p "Individual and Team Tennis State Champion" at bounding box center [756, 630] width 874 height 22
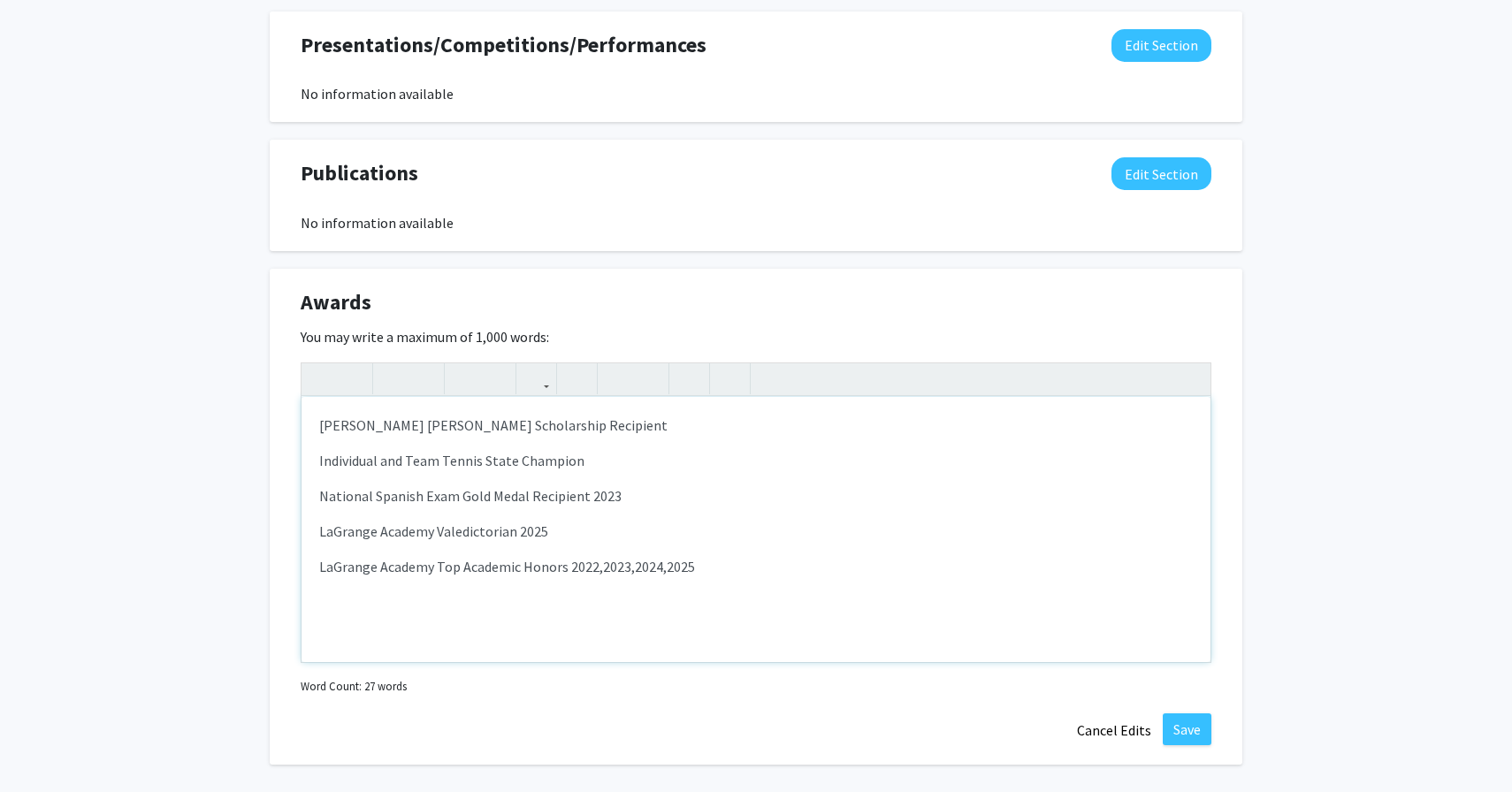
scroll to position [1528, 0]
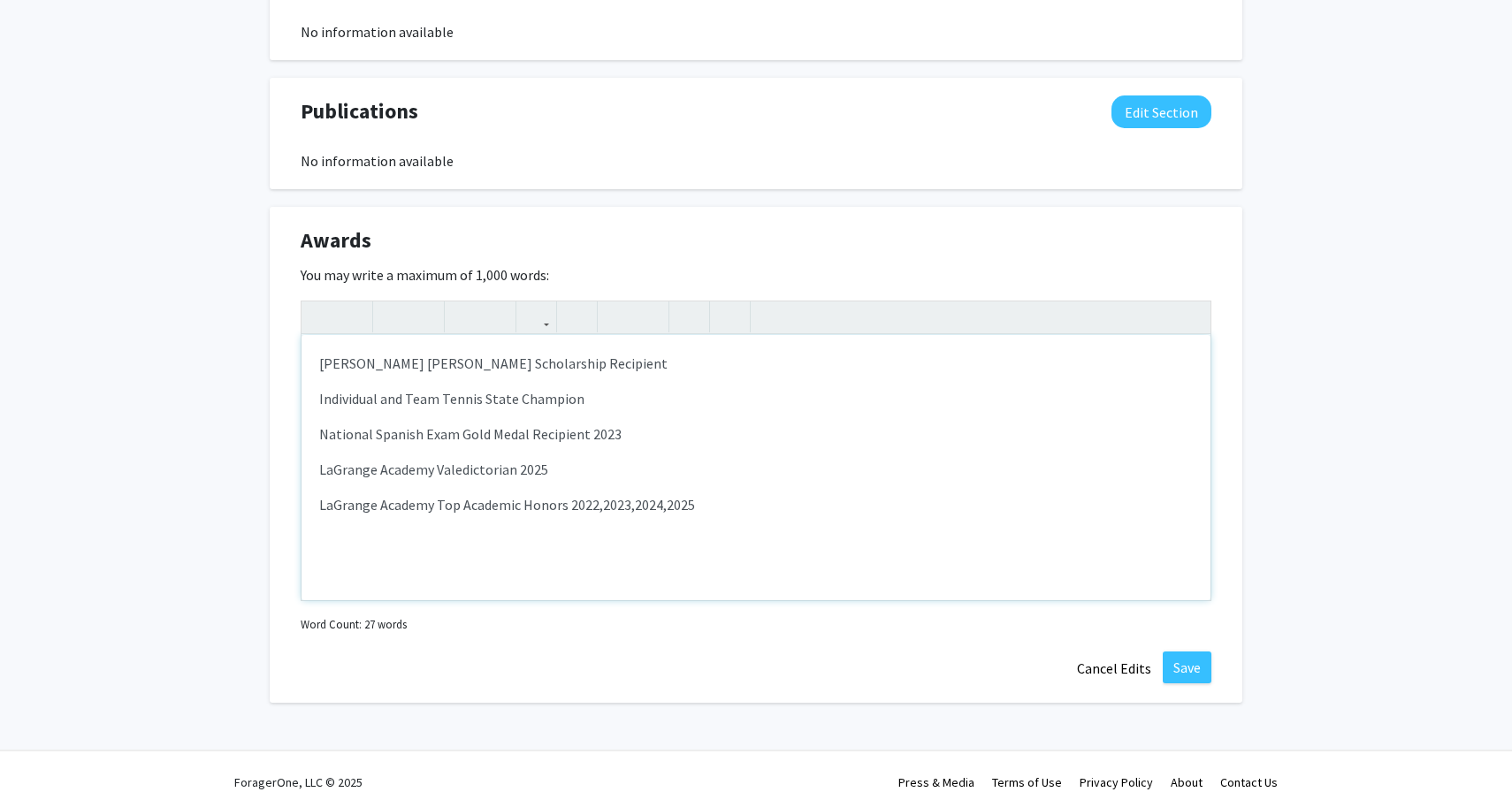
click at [581, 388] on p "Individual and Team Tennis State Champion" at bounding box center [756, 399] width 874 height 22
click at [568, 353] on p "[PERSON_NAME] [PERSON_NAME] Scholarship Recipient" at bounding box center [756, 363] width 874 height 22
type textarea "<p>Hatton Lovejoy Scholarship Recipient</p><p>Georgia Certificate of Merit 2024…"
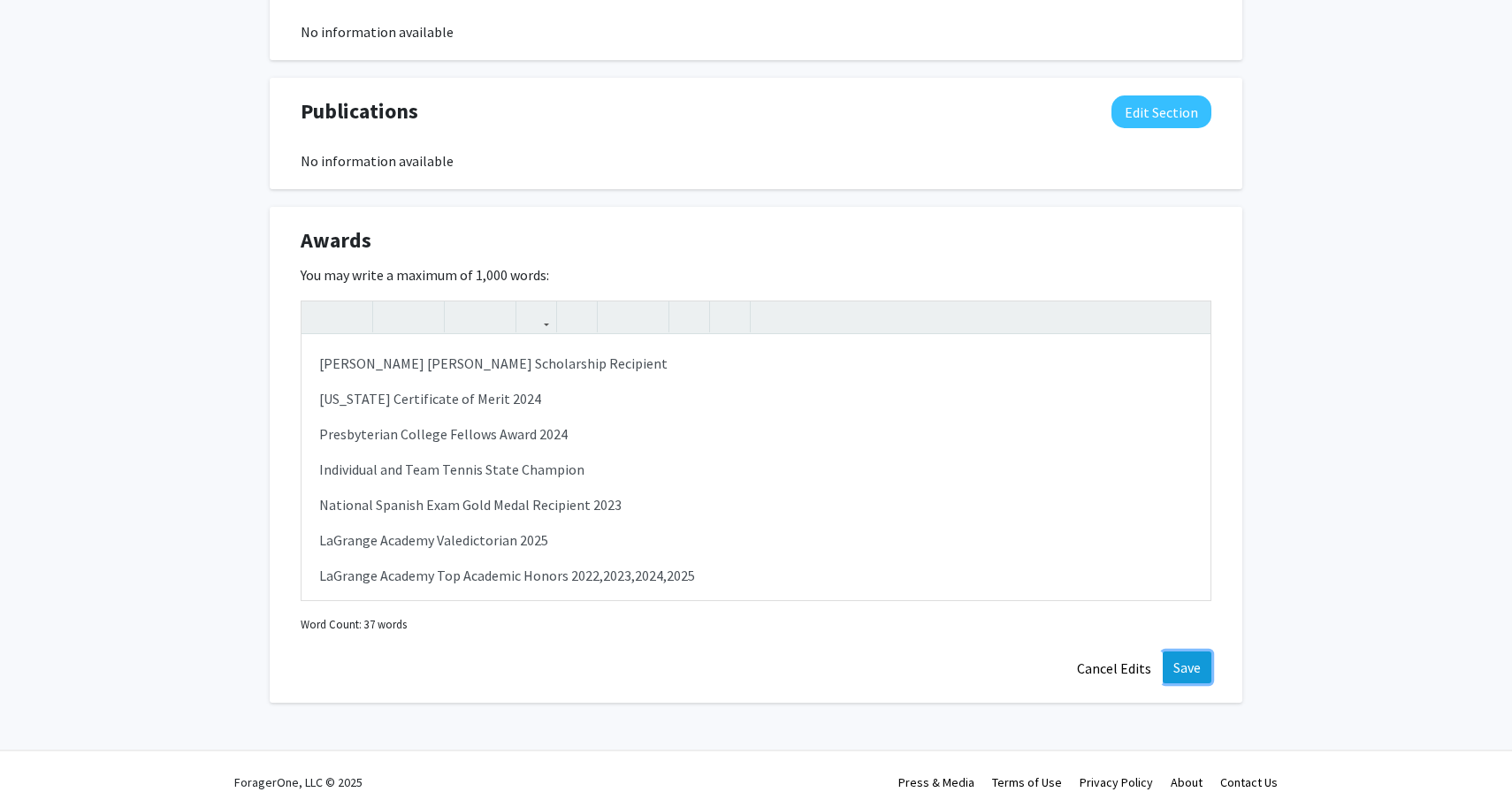
click at [1177, 652] on button "Save" at bounding box center [1187, 668] width 48 height 32
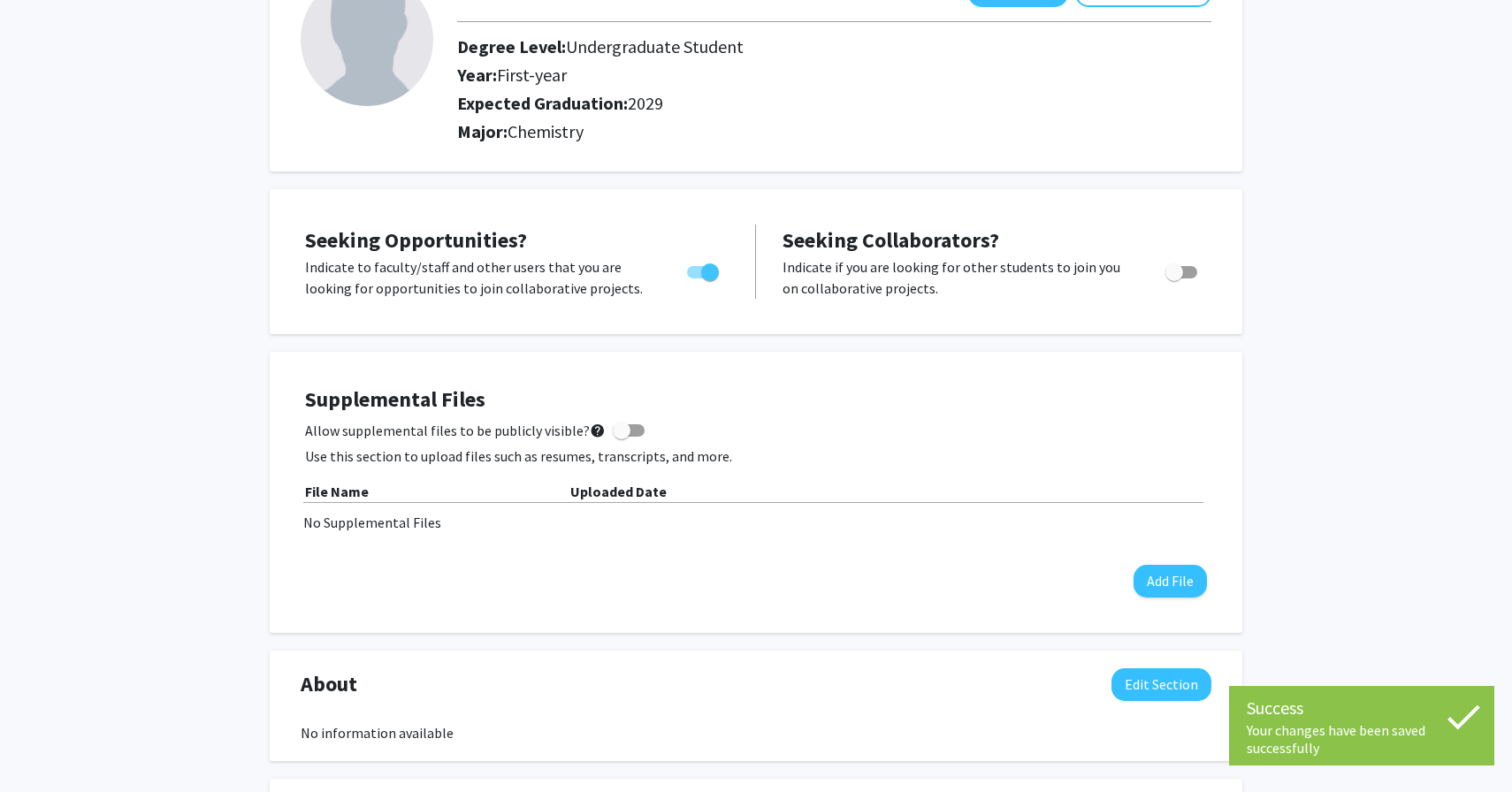
scroll to position [0, 0]
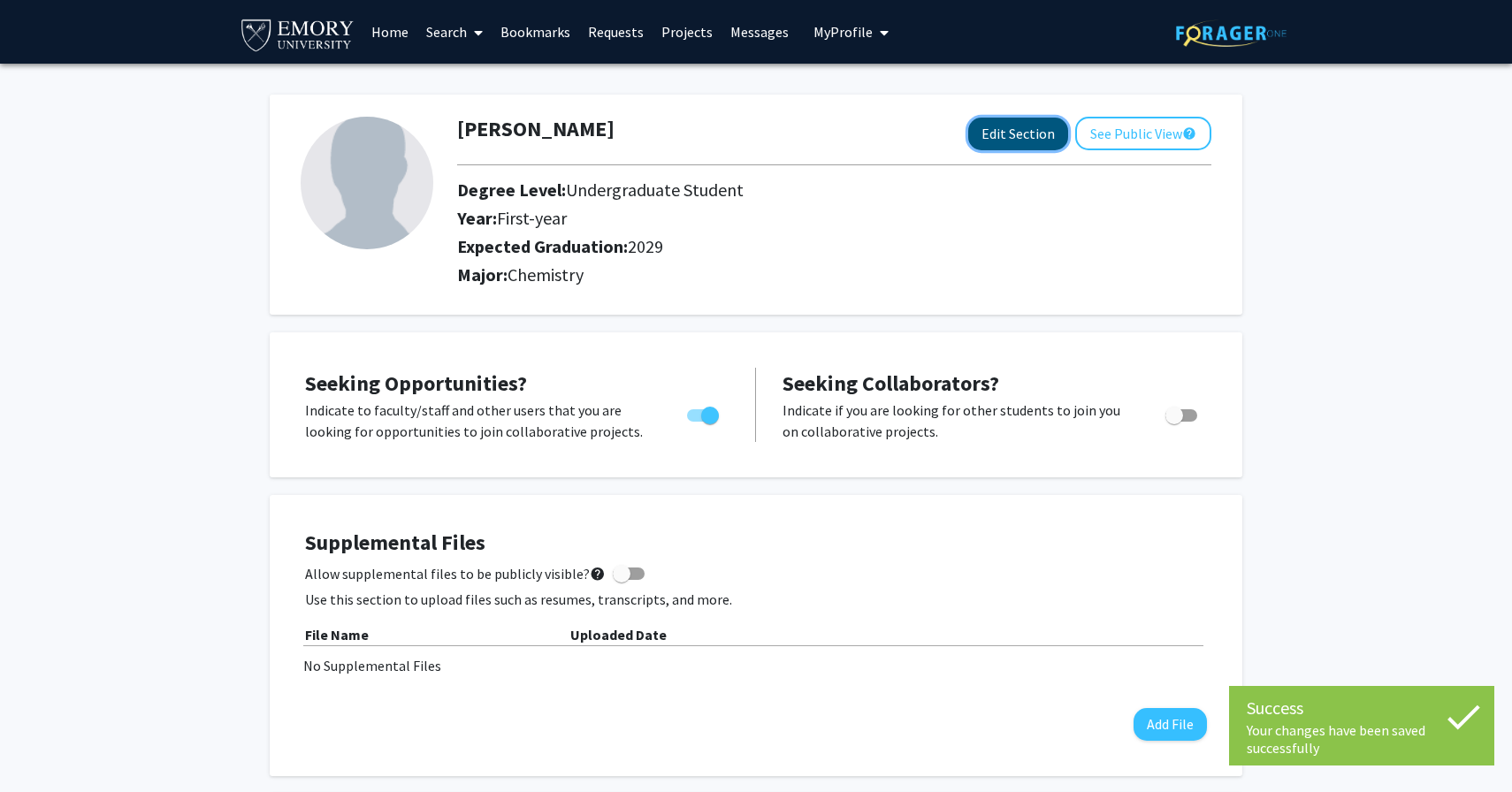
click at [1021, 144] on button "Edit Section" at bounding box center [1018, 133] width 99 height 33
select select "first-year"
select select "2029"
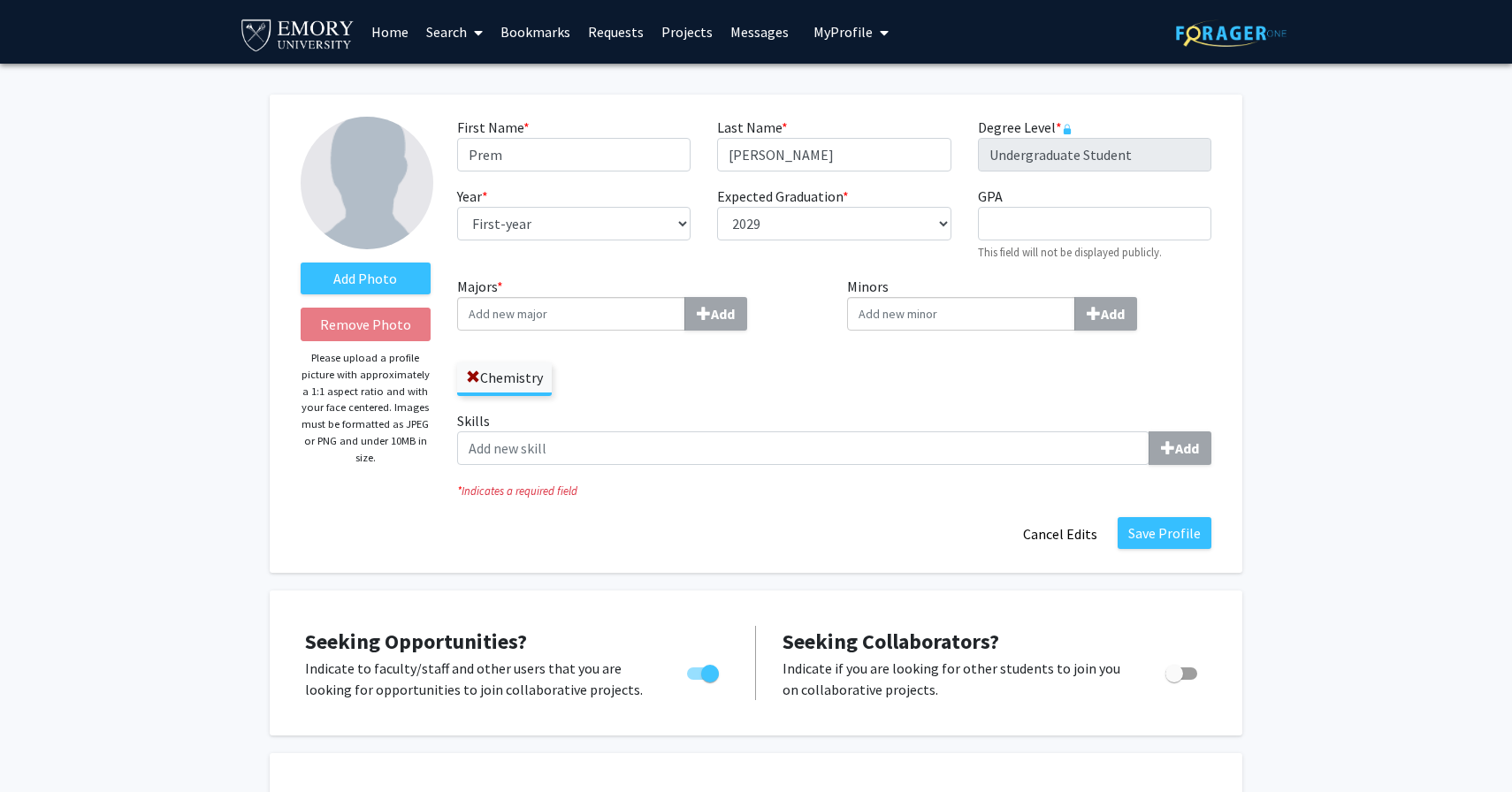
click at [544, 323] on input "Majors * Add" at bounding box center [571, 314] width 229 height 33
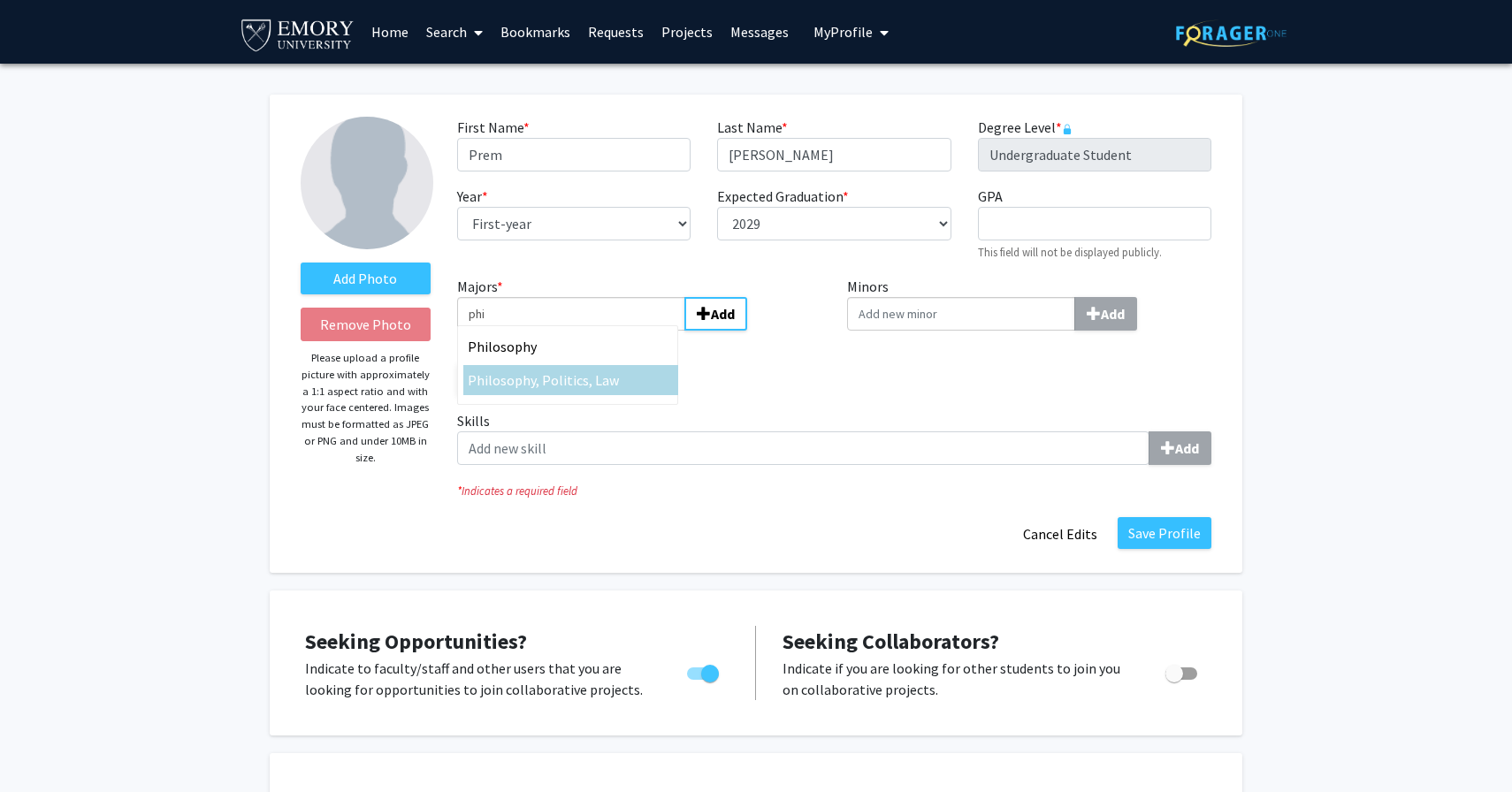
type input "phi"
click at [582, 387] on span "losophy, Politics, Law" at bounding box center [554, 380] width 131 height 18
click at [582, 331] on input "phi" at bounding box center [571, 314] width 229 height 33
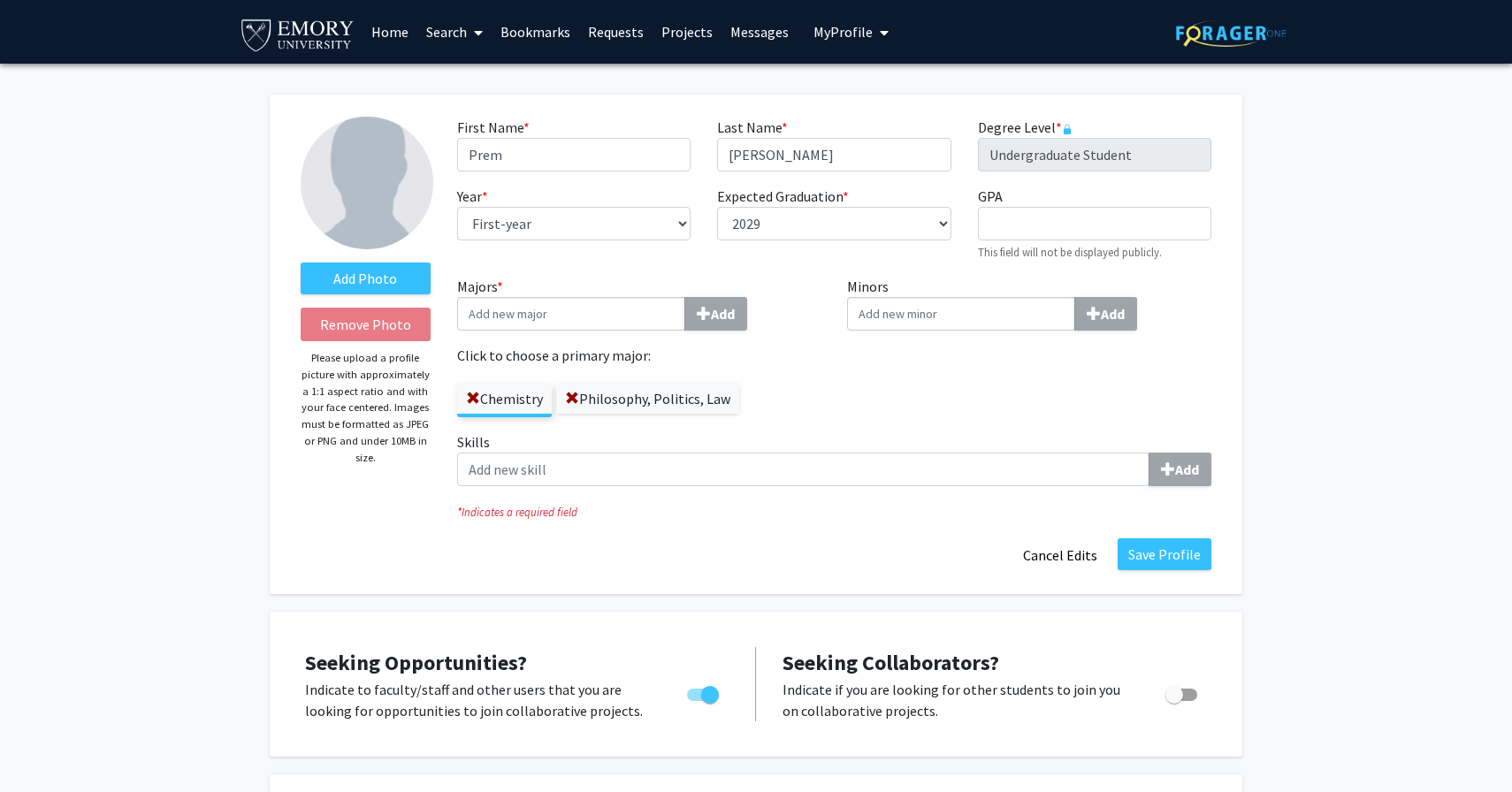
click at [895, 300] on input "Minors Add" at bounding box center [961, 314] width 229 height 33
type input "spa"
click at [901, 348] on span "nish" at bounding box center [892, 347] width 26 height 18
click at [901, 331] on input "spa" at bounding box center [961, 314] width 229 height 33
click at [787, 493] on div "Skills Add" at bounding box center [834, 466] width 781 height 69
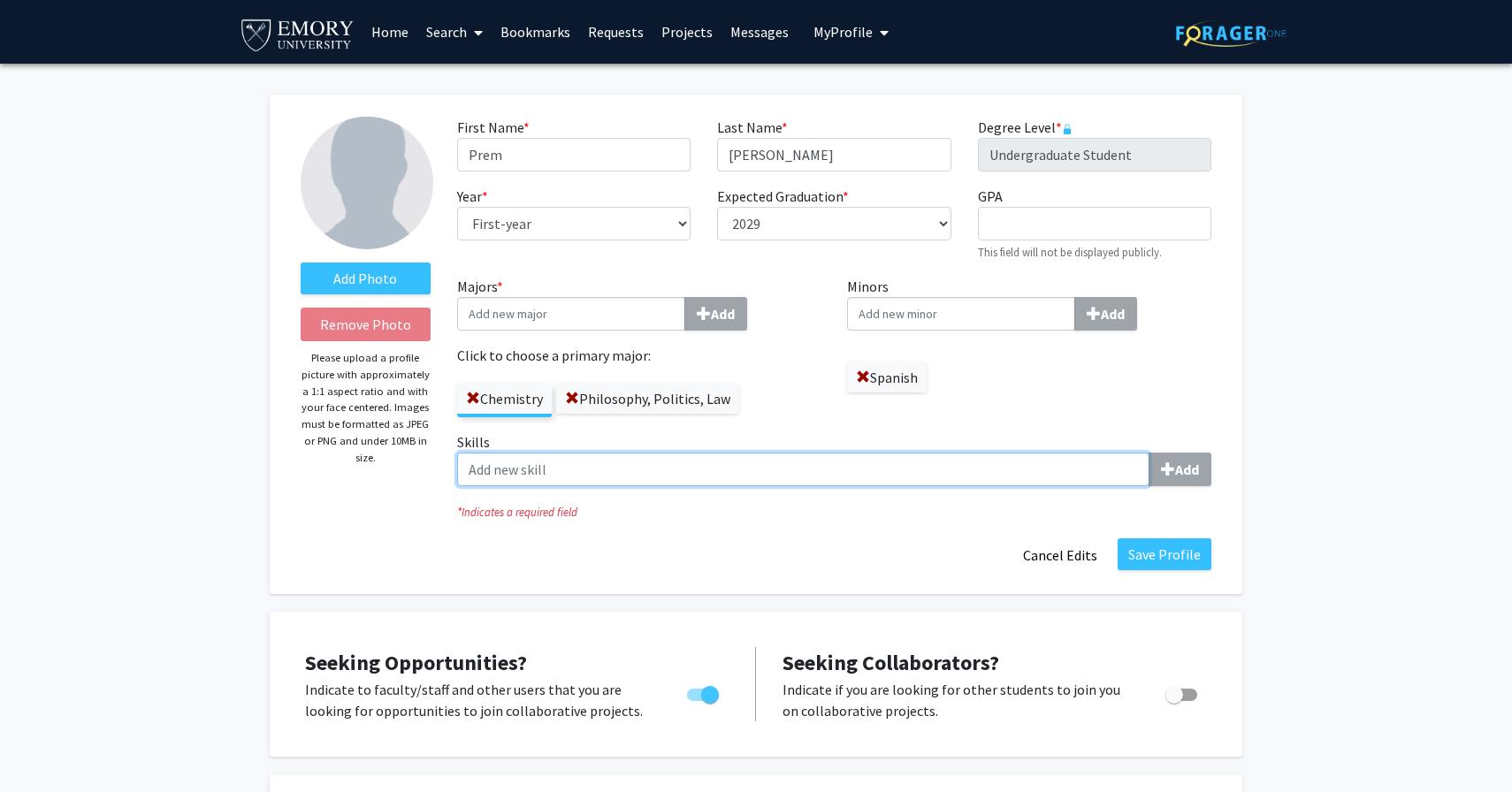
click at [796, 473] on input "Skills Add" at bounding box center [803, 470] width 692 height 33
type input "Data Analysis"
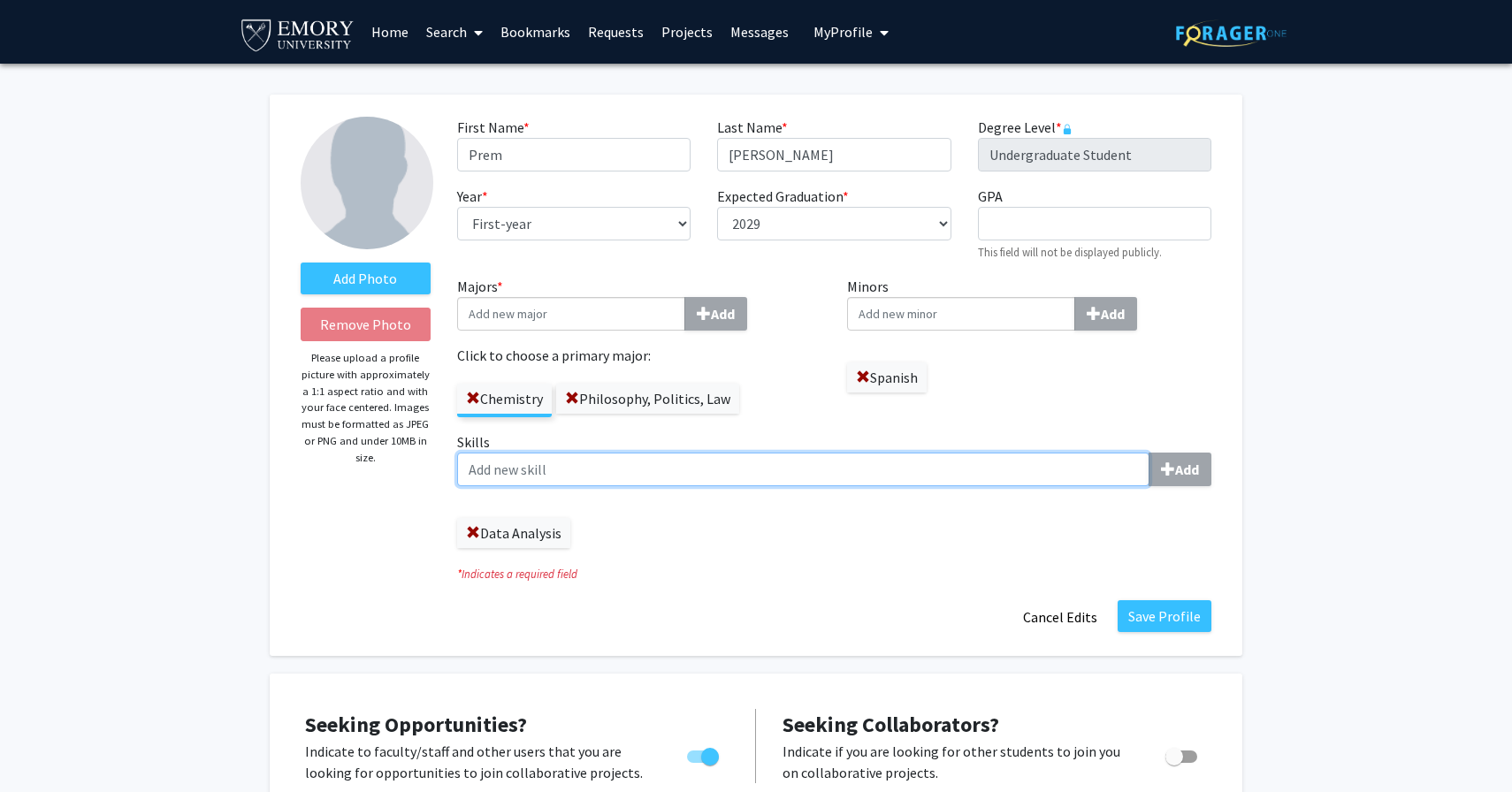
type input "i"
type input "Literature Review"
type input "Java"
type input "Pattern Recognition"
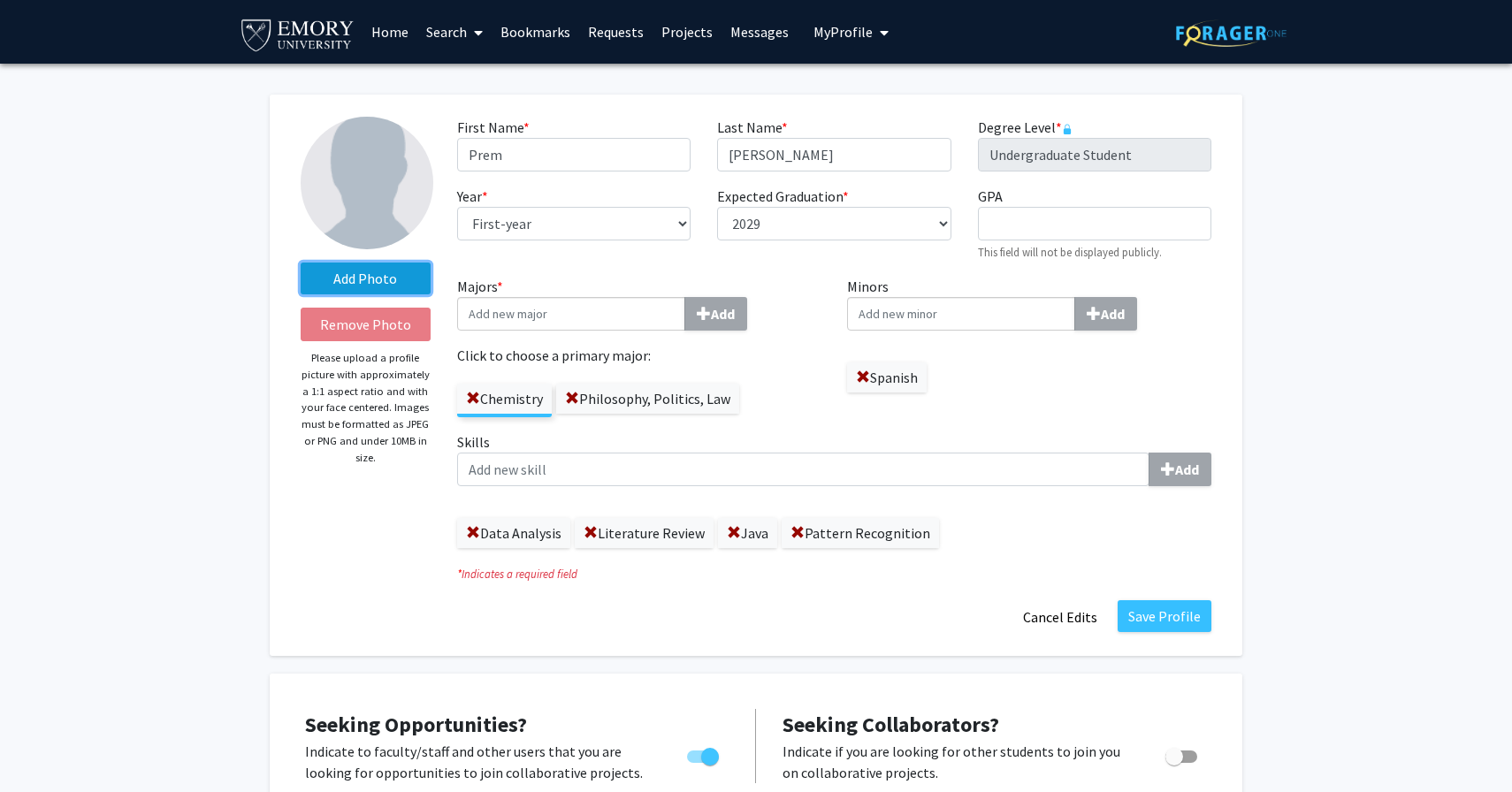
click at [394, 269] on label "Add Photo" at bounding box center [365, 279] width 130 height 32
click at [0, 0] on input "Add Photo" at bounding box center [0, 0] width 0 height 0
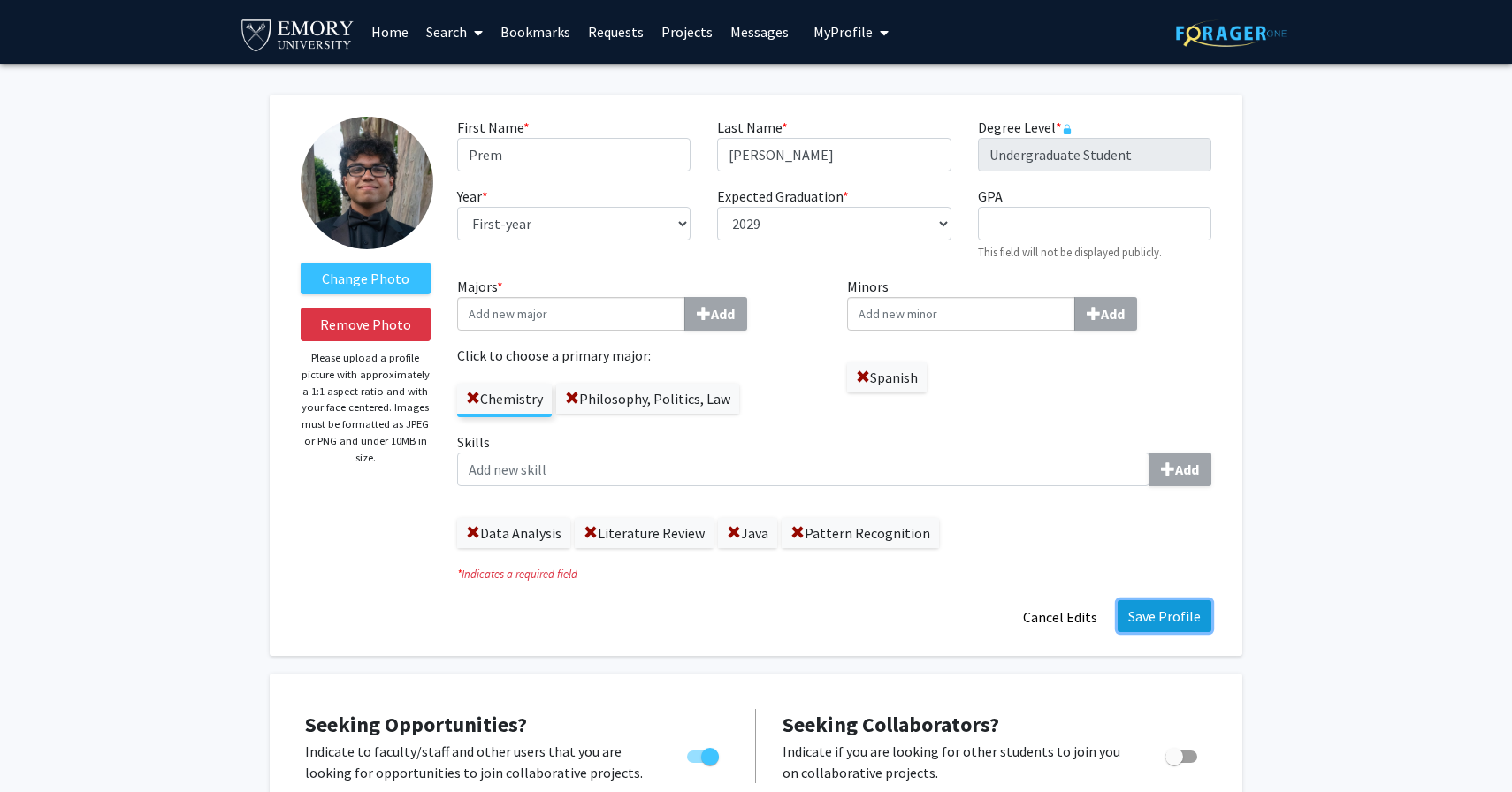
click at [1150, 617] on button "Save Profile" at bounding box center [1164, 617] width 94 height 32
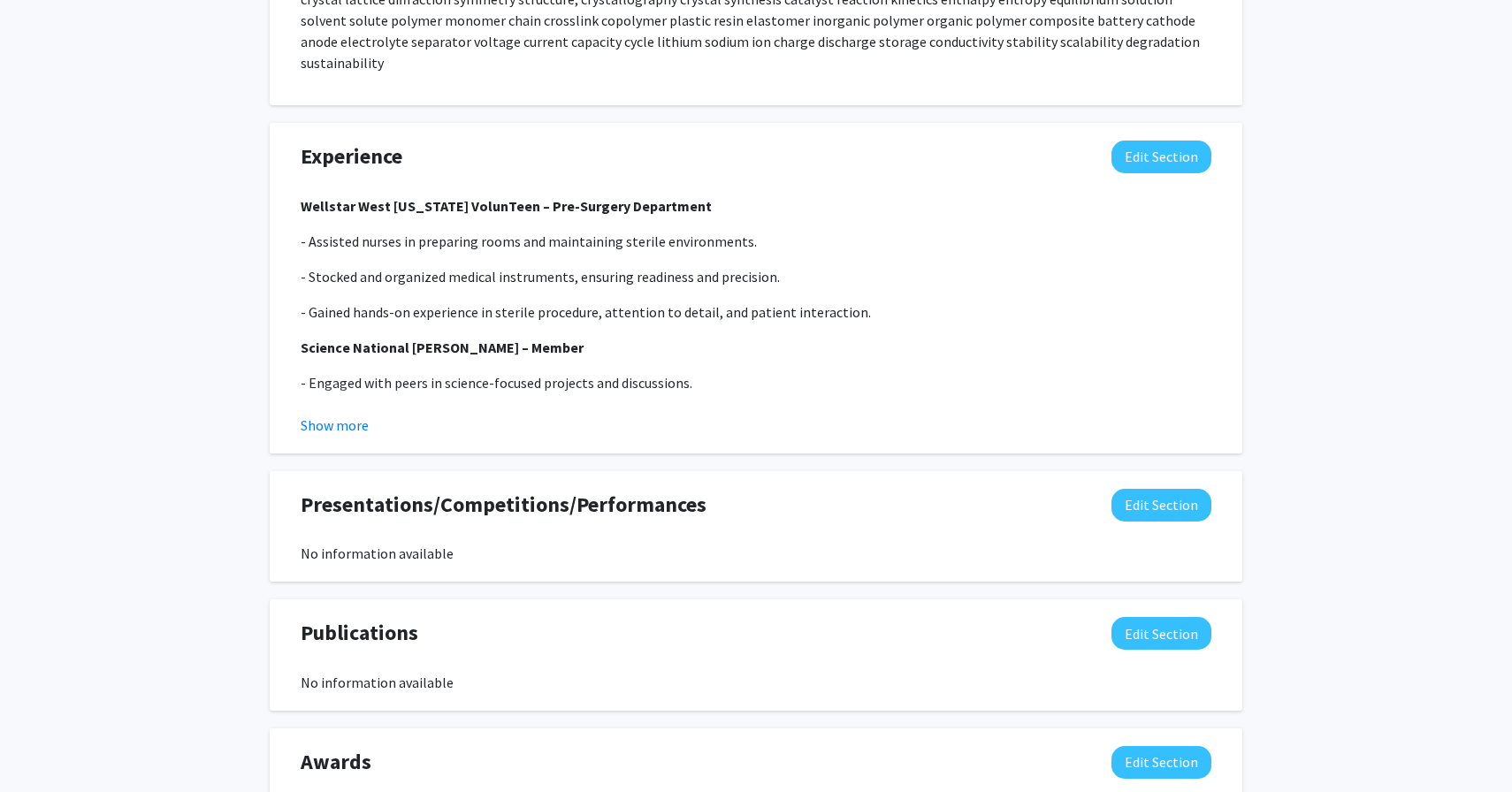
scroll to position [1143, 0]
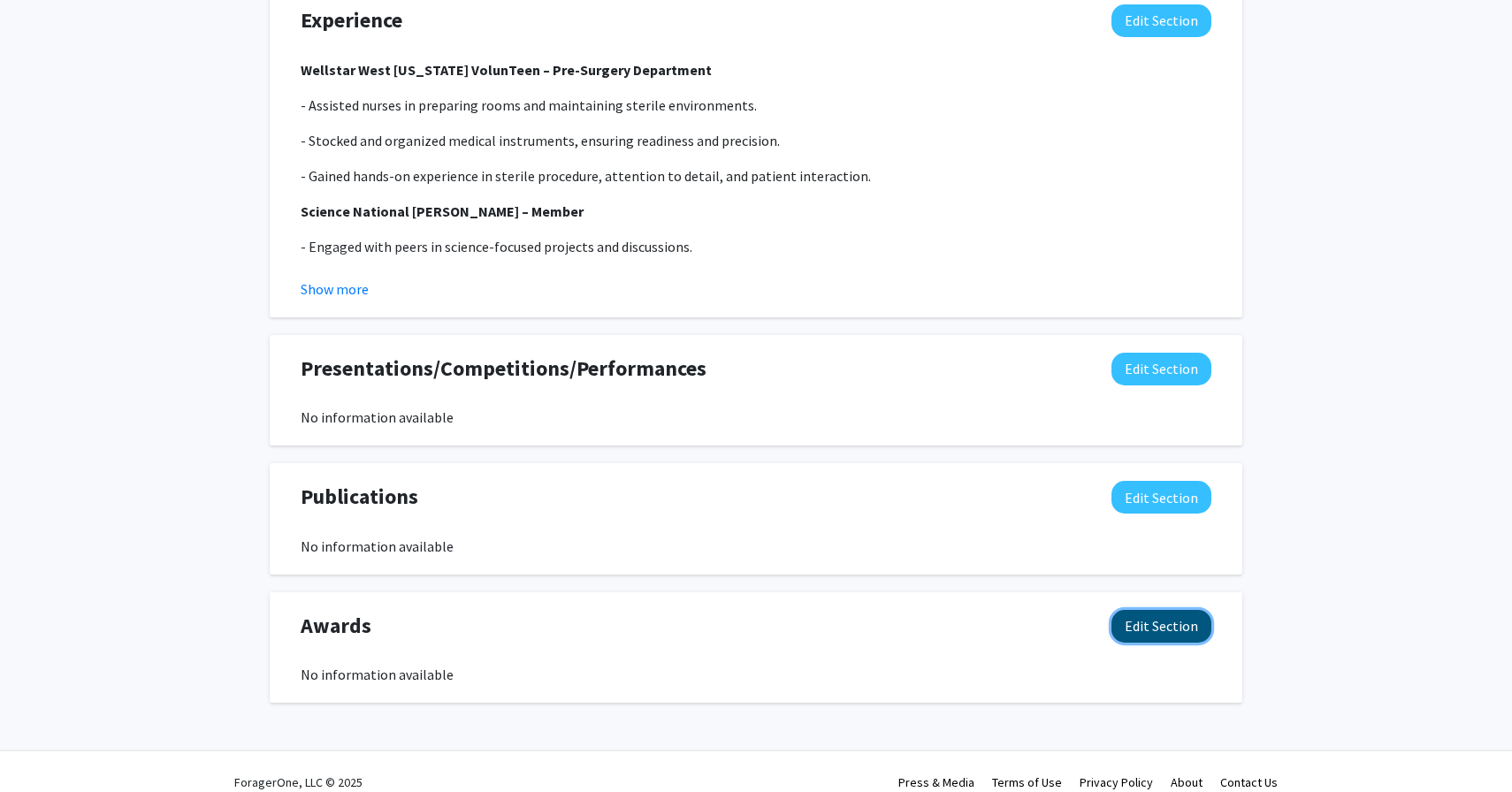
click at [1180, 610] on button "Edit Section" at bounding box center [1161, 626] width 99 height 33
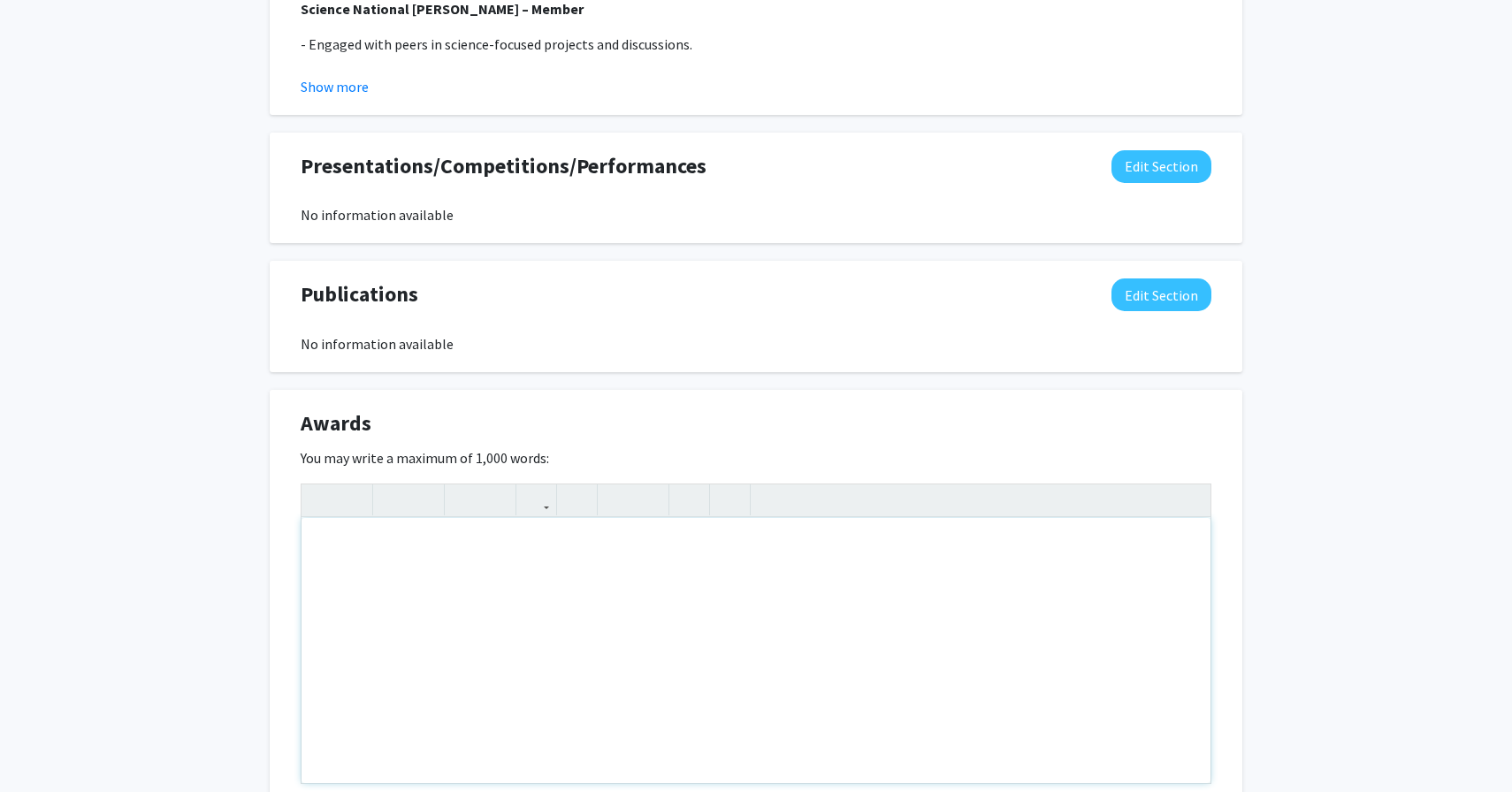
scroll to position [1469, 0]
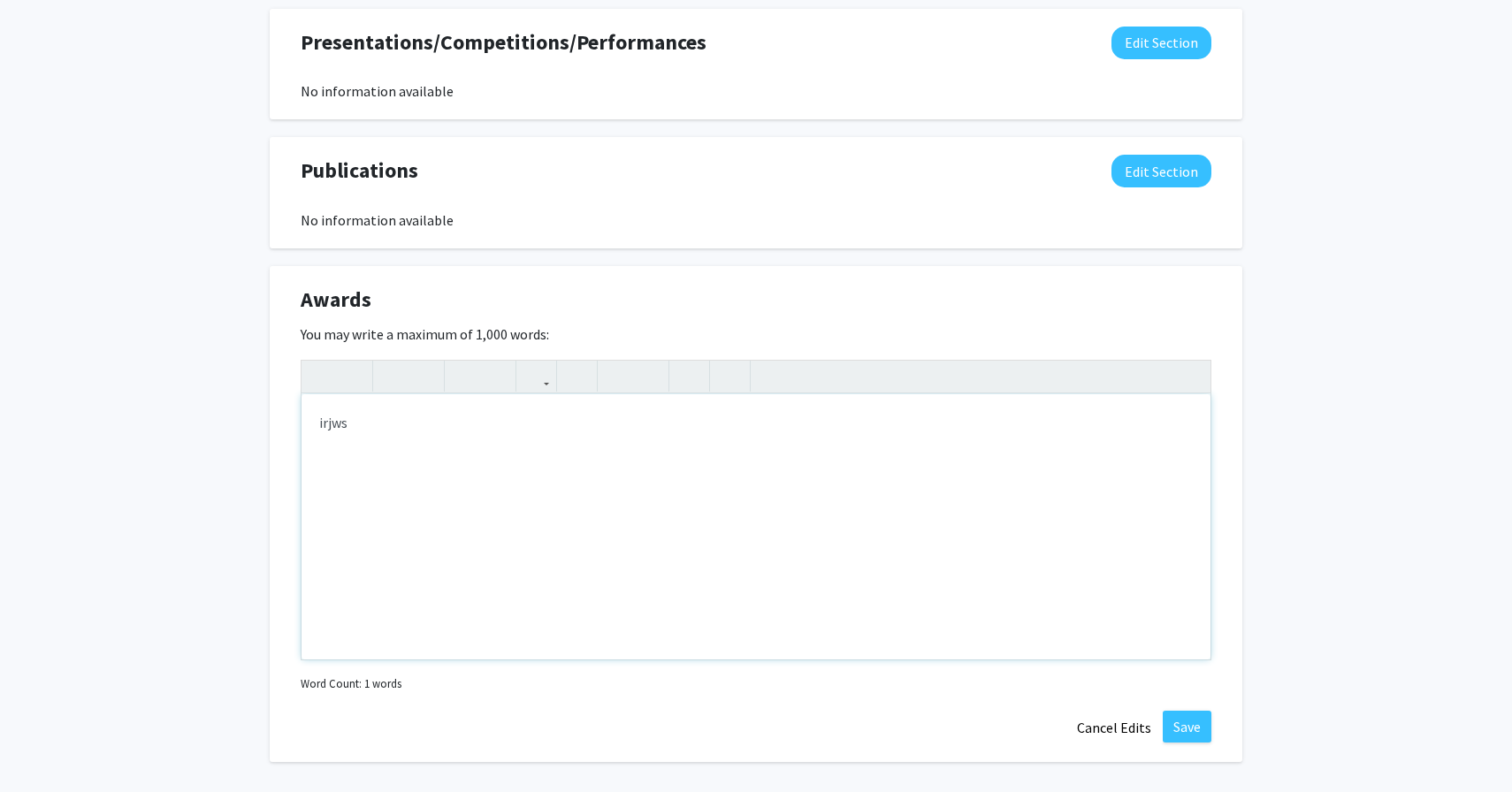
type textarea "irjwsifgkosr"
click at [1171, 711] on button "Save" at bounding box center [1187, 727] width 48 height 32
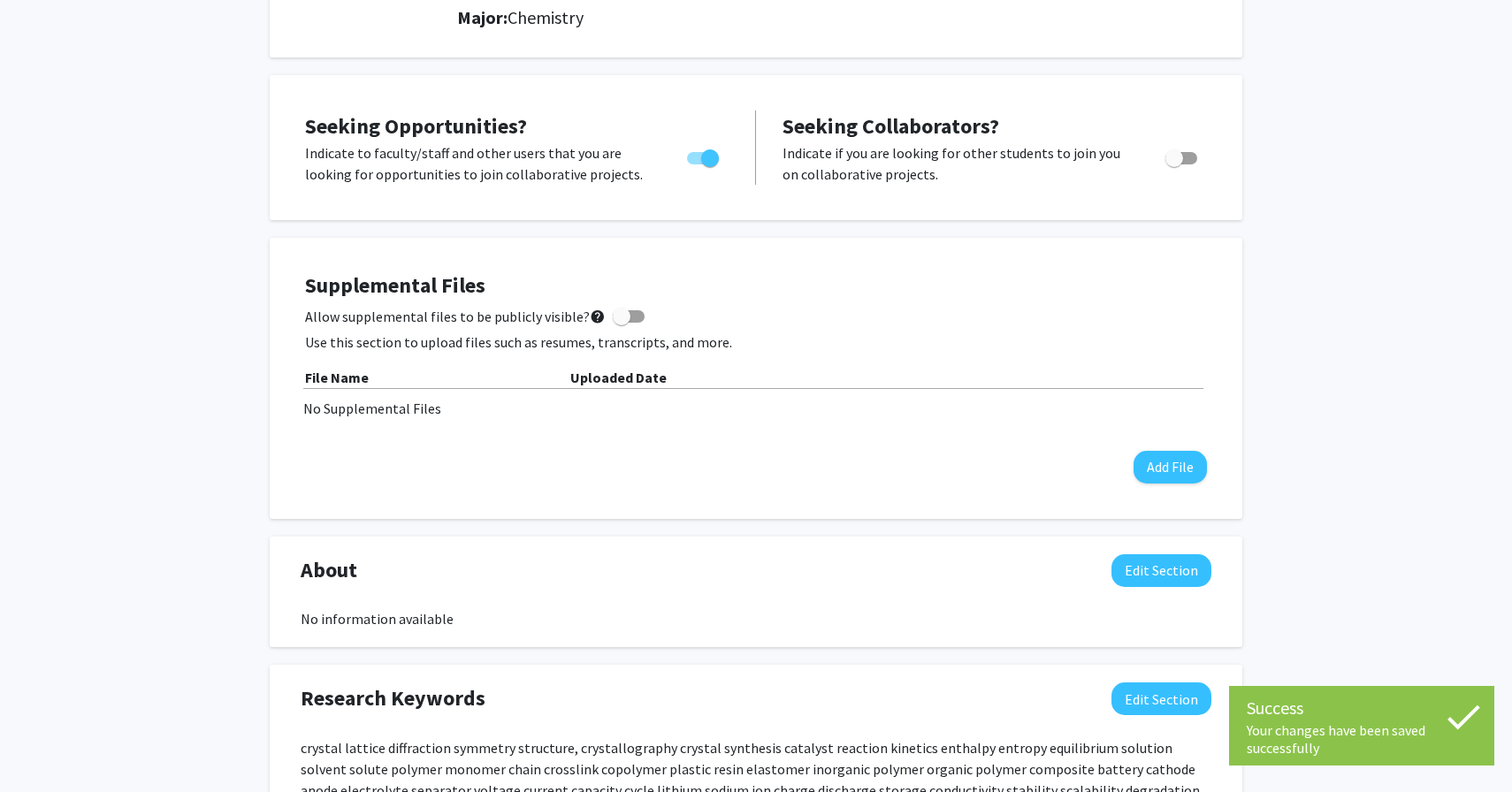
scroll to position [0, 0]
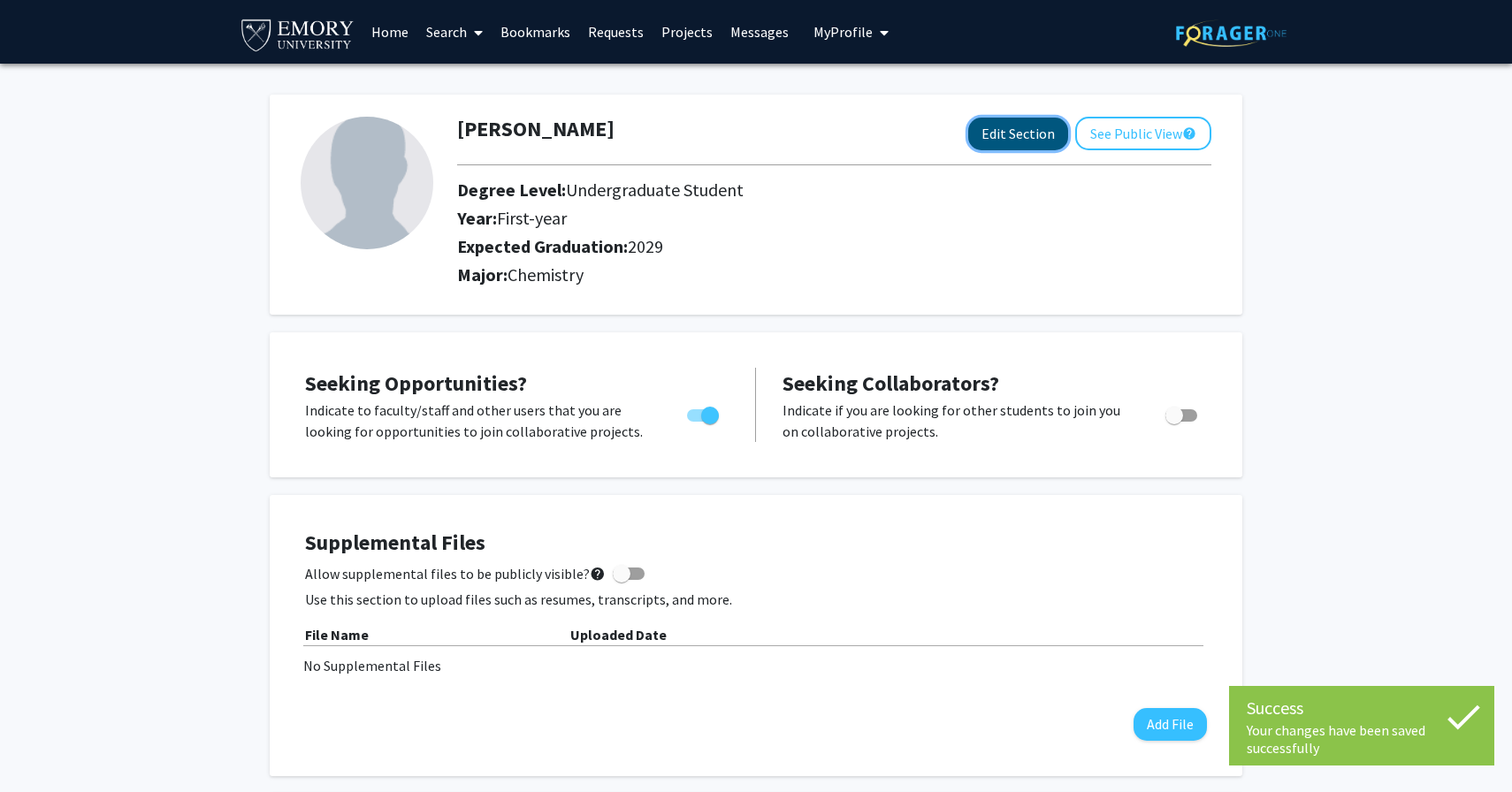
click at [1002, 137] on button "Edit Section" at bounding box center [1018, 133] width 99 height 33
select select "first-year"
select select "2029"
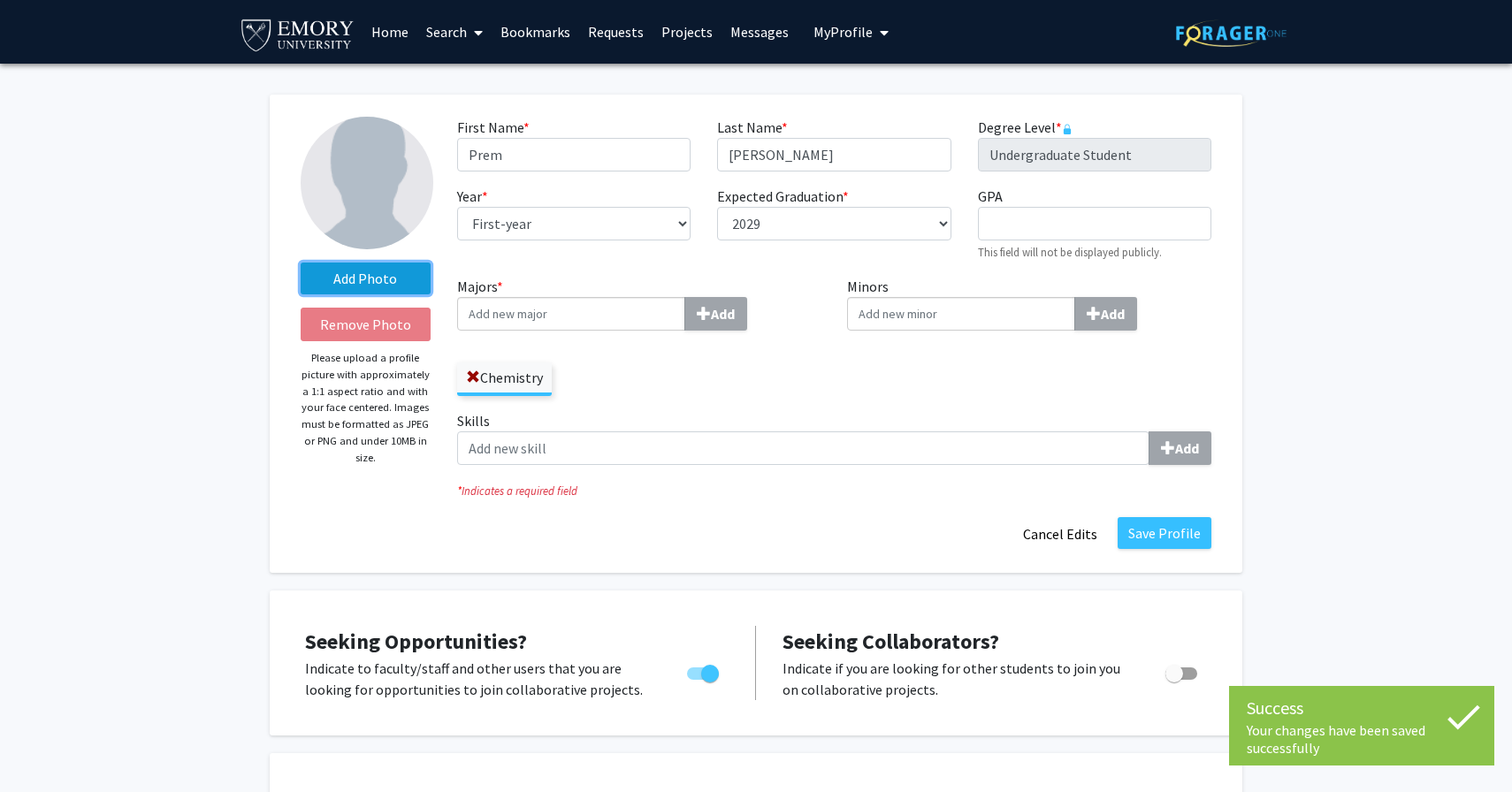
click at [415, 288] on label "Add Photo" at bounding box center [365, 279] width 130 height 32
click at [0, 0] on input "Add Photo" at bounding box center [0, 0] width 0 height 0
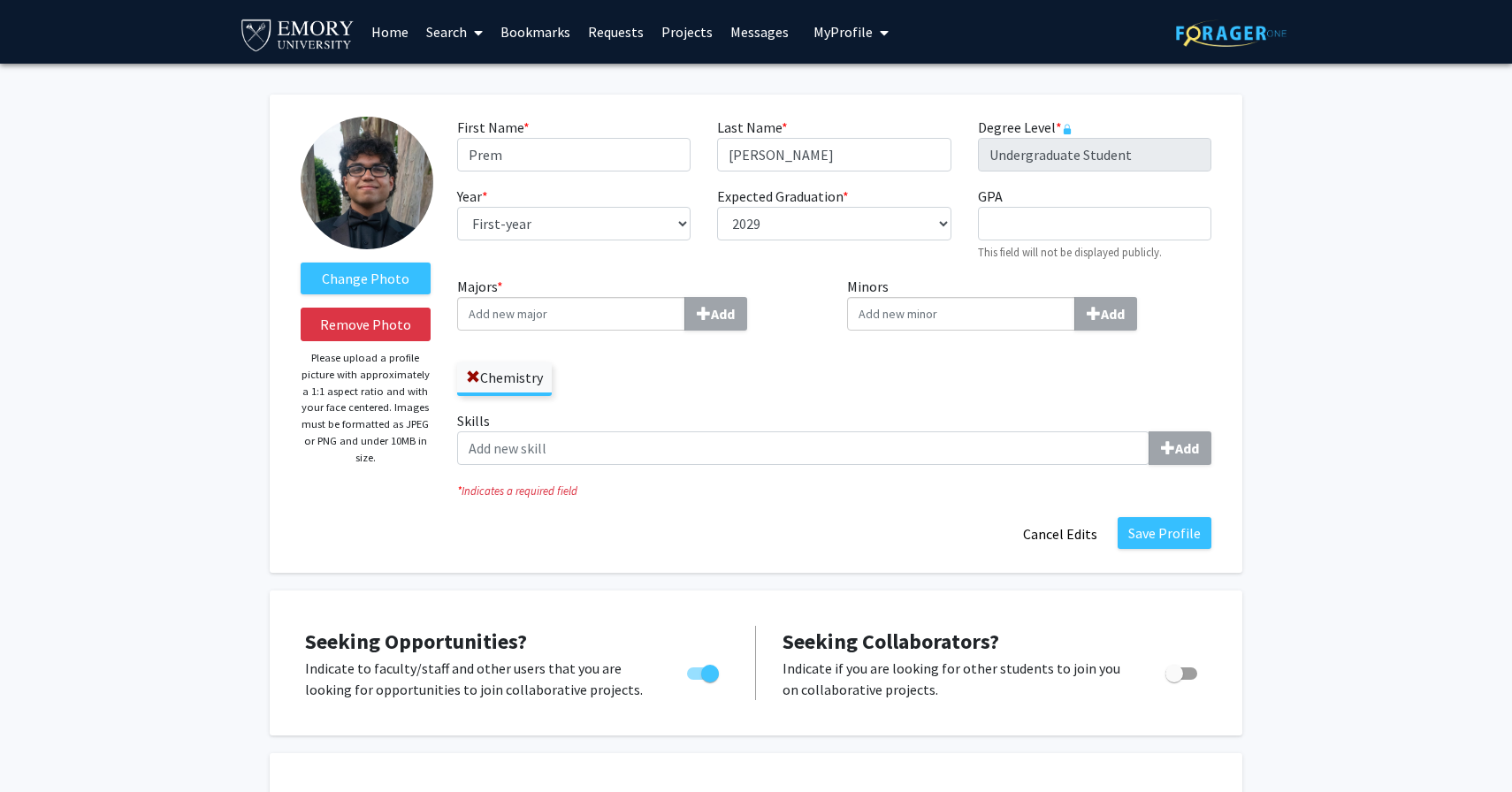
click at [620, 322] on input "Majors * Add" at bounding box center [571, 314] width 229 height 33
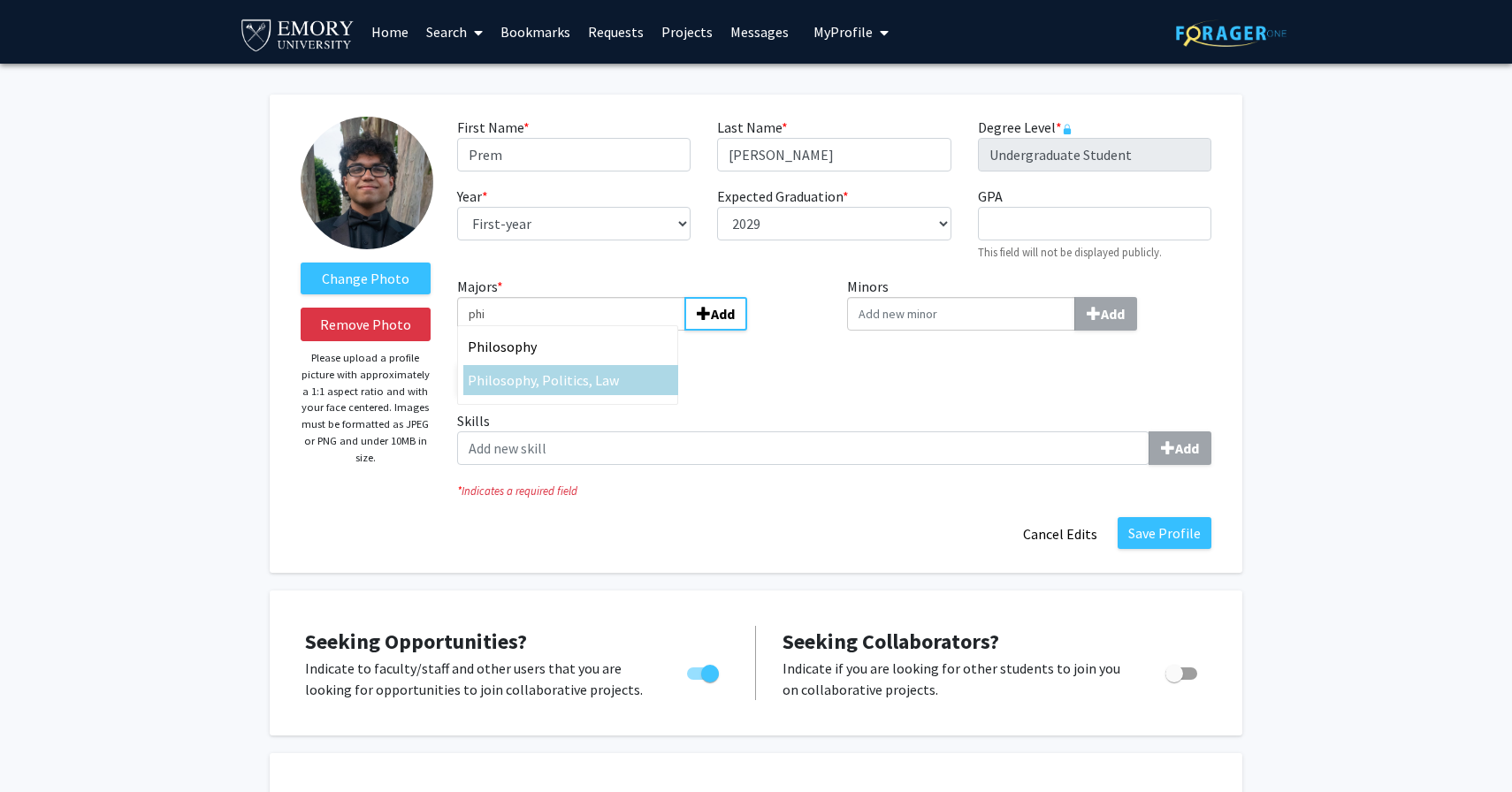
type input "phi"
click at [631, 402] on div "Phi losophy Phi losophy, Politics, Law" at bounding box center [567, 364] width 221 height 80
click at [631, 331] on input "phi" at bounding box center [571, 314] width 229 height 33
click at [630, 393] on div "Phi losophy, Politics, Law" at bounding box center [570, 380] width 215 height 31
click at [630, 331] on input "phi" at bounding box center [571, 314] width 229 height 33
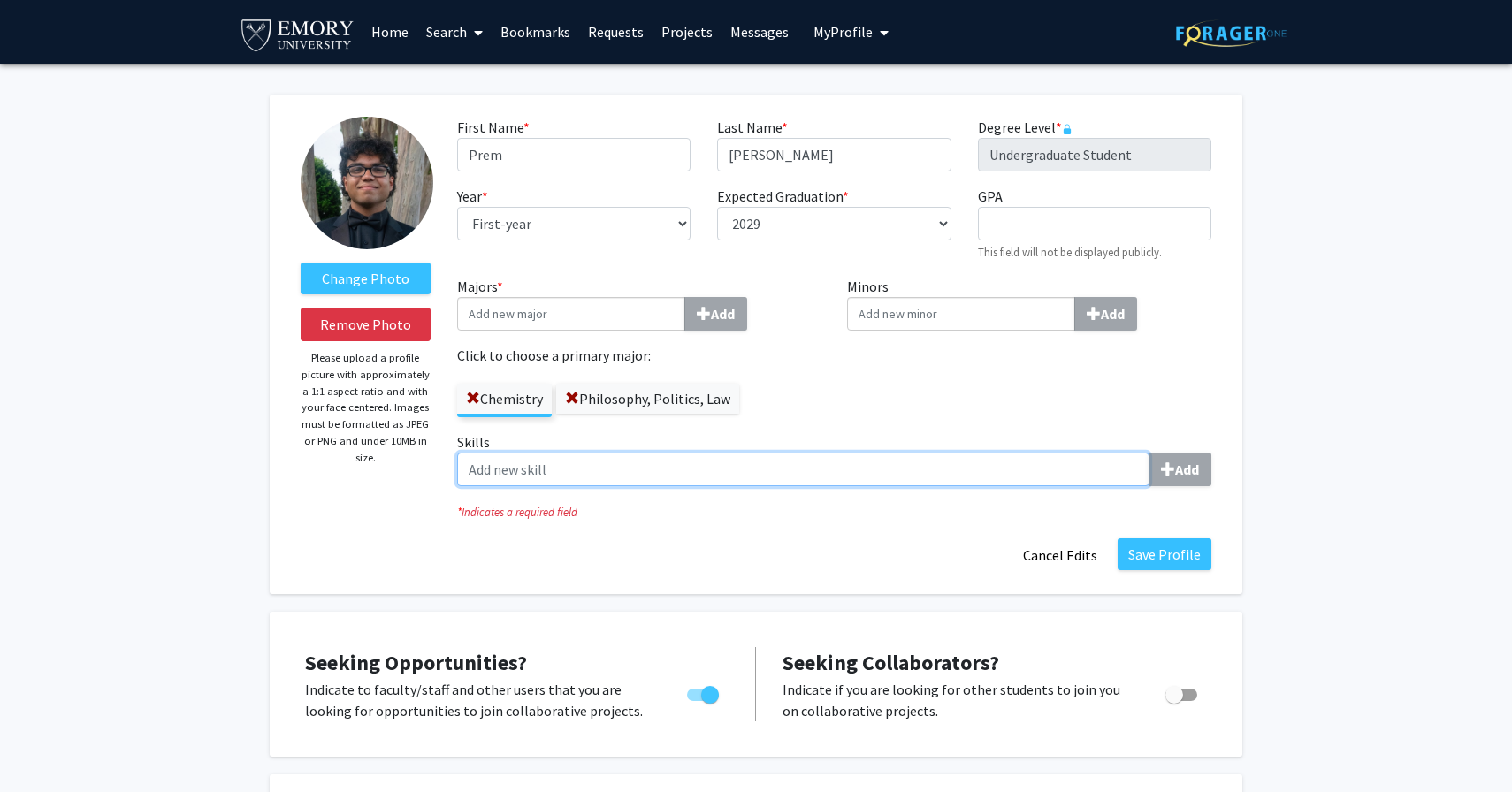
click at [632, 484] on input "Skills Add" at bounding box center [803, 470] width 692 height 33
type input ","
type input "l"
type input "Literature Review"
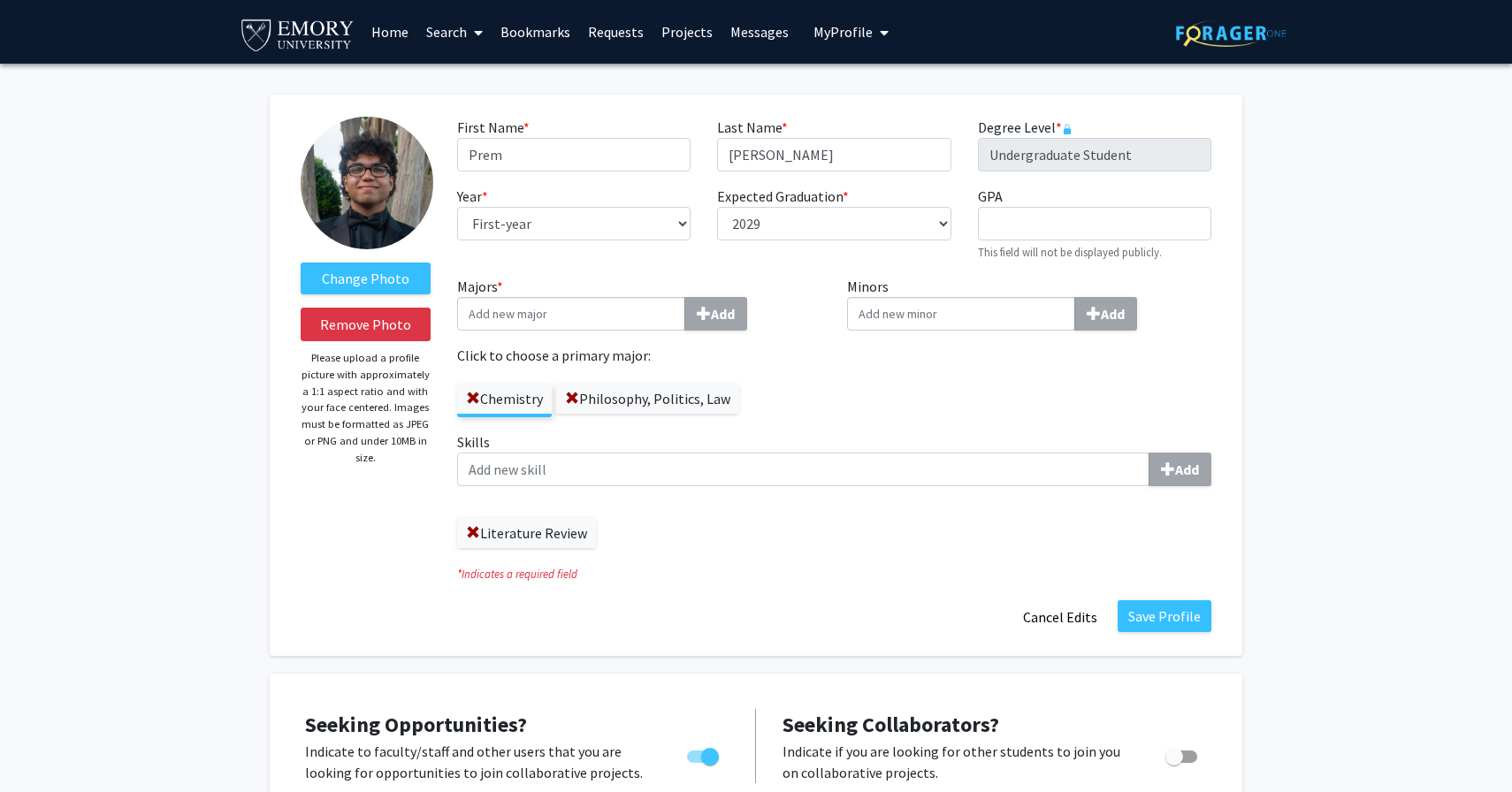
click at [887, 310] on input "Minors Add" at bounding box center [961, 314] width 229 height 33
type input "Spanish"
click at [1017, 335] on div "Spanish" at bounding box center [960, 347] width 215 height 31
click at [1017, 331] on input "Spanish" at bounding box center [961, 314] width 229 height 33
click at [1187, 603] on button "Save Profile" at bounding box center [1164, 617] width 94 height 32
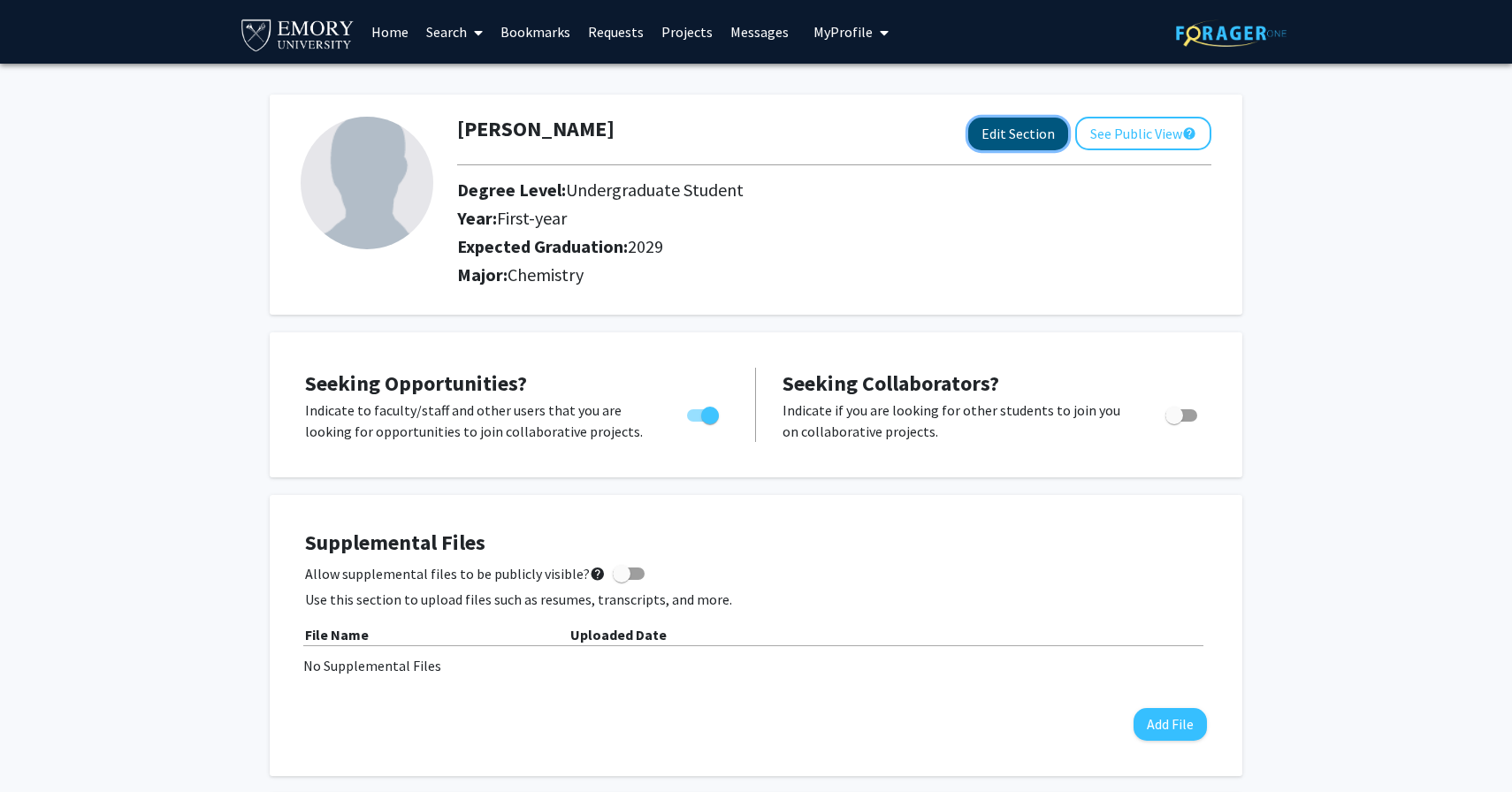
click at [1036, 127] on button "Edit Section" at bounding box center [1018, 133] width 99 height 33
select select "first-year"
select select "2029"
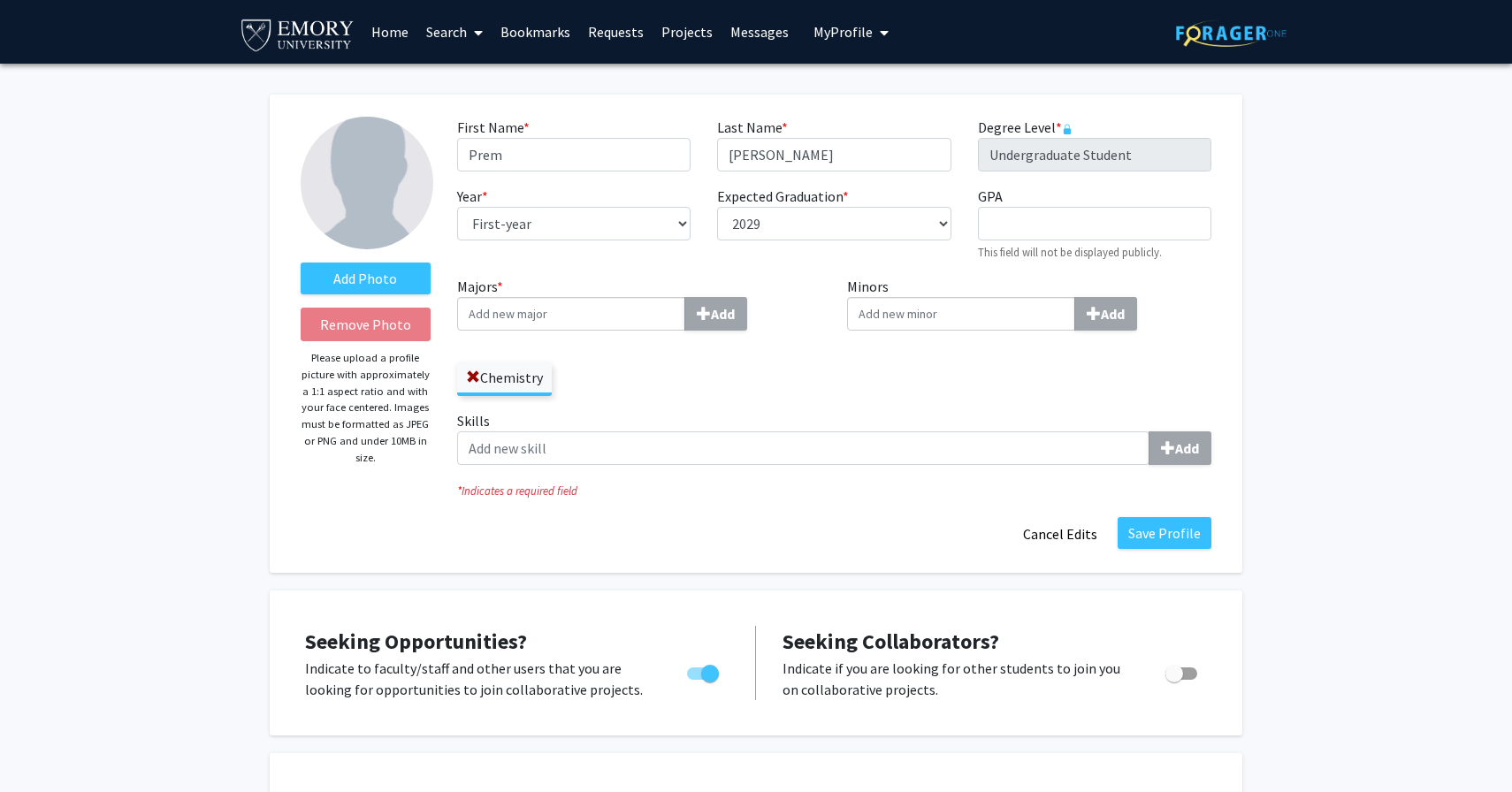
click at [580, 327] on input "Majors * Add" at bounding box center [571, 314] width 229 height 33
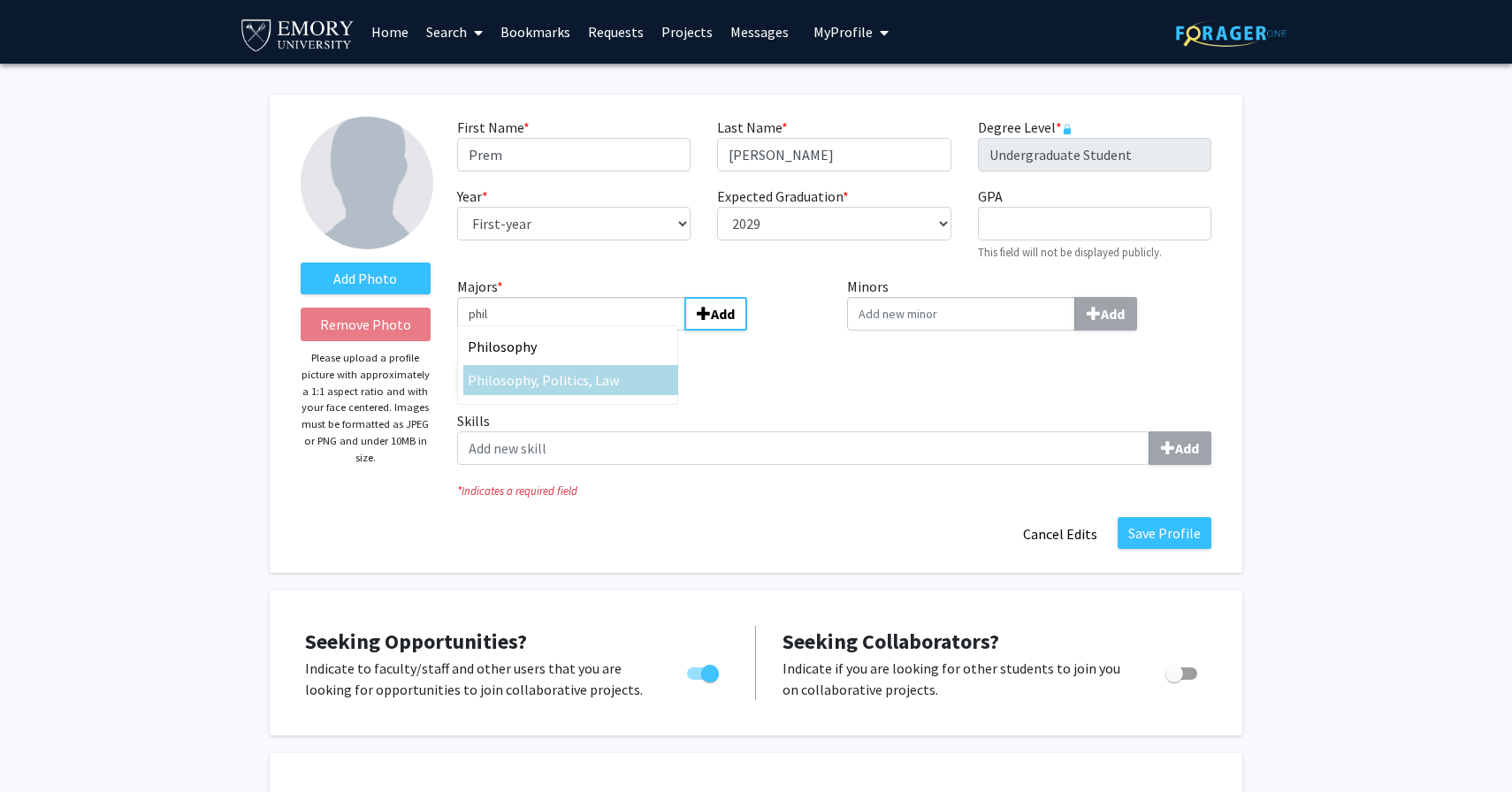
type input "phil"
click at [595, 379] on span "osophy, Politics, Law" at bounding box center [556, 380] width 126 height 18
click at [595, 331] on input "phil" at bounding box center [571, 314] width 229 height 33
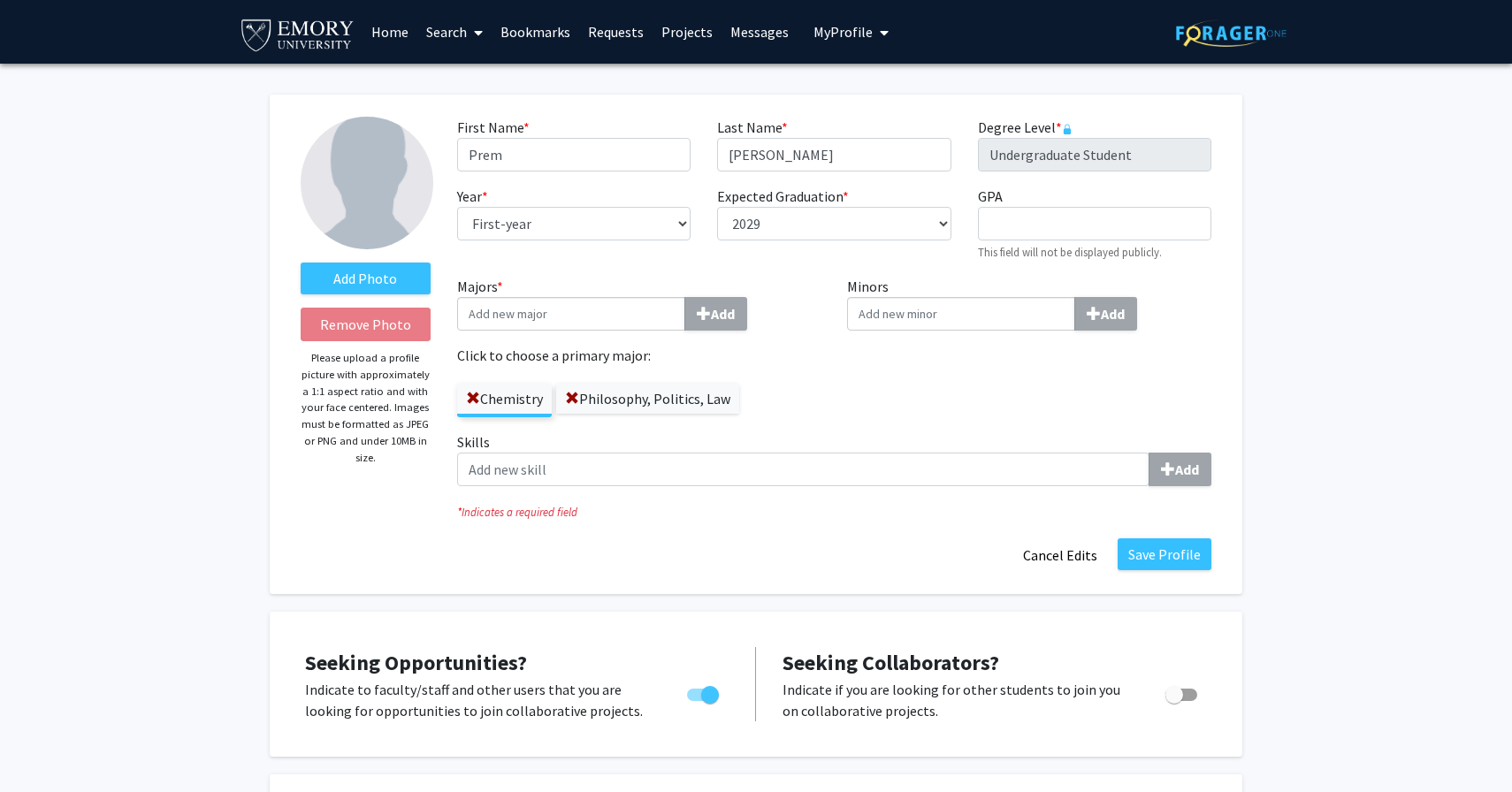
click at [920, 322] on input "Minors Add" at bounding box center [961, 314] width 229 height 33
type input "spani"
click at [927, 343] on div "Spani sh" at bounding box center [960, 347] width 206 height 22
click at [927, 331] on input "spani" at bounding box center [961, 314] width 229 height 33
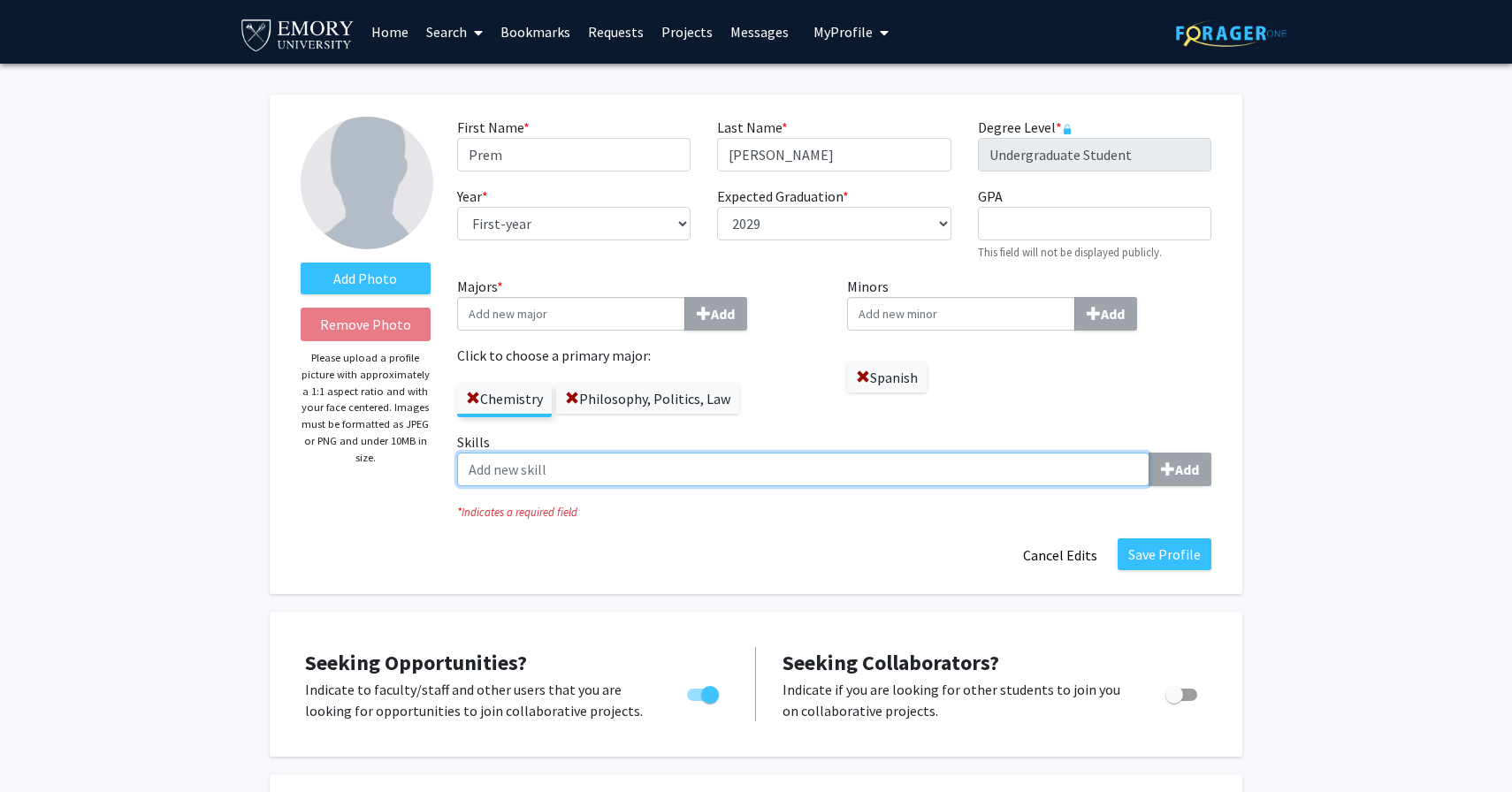
click at [875, 456] on input "Skills Add" at bounding box center [803, 470] width 692 height 33
type input "Data Analysis"
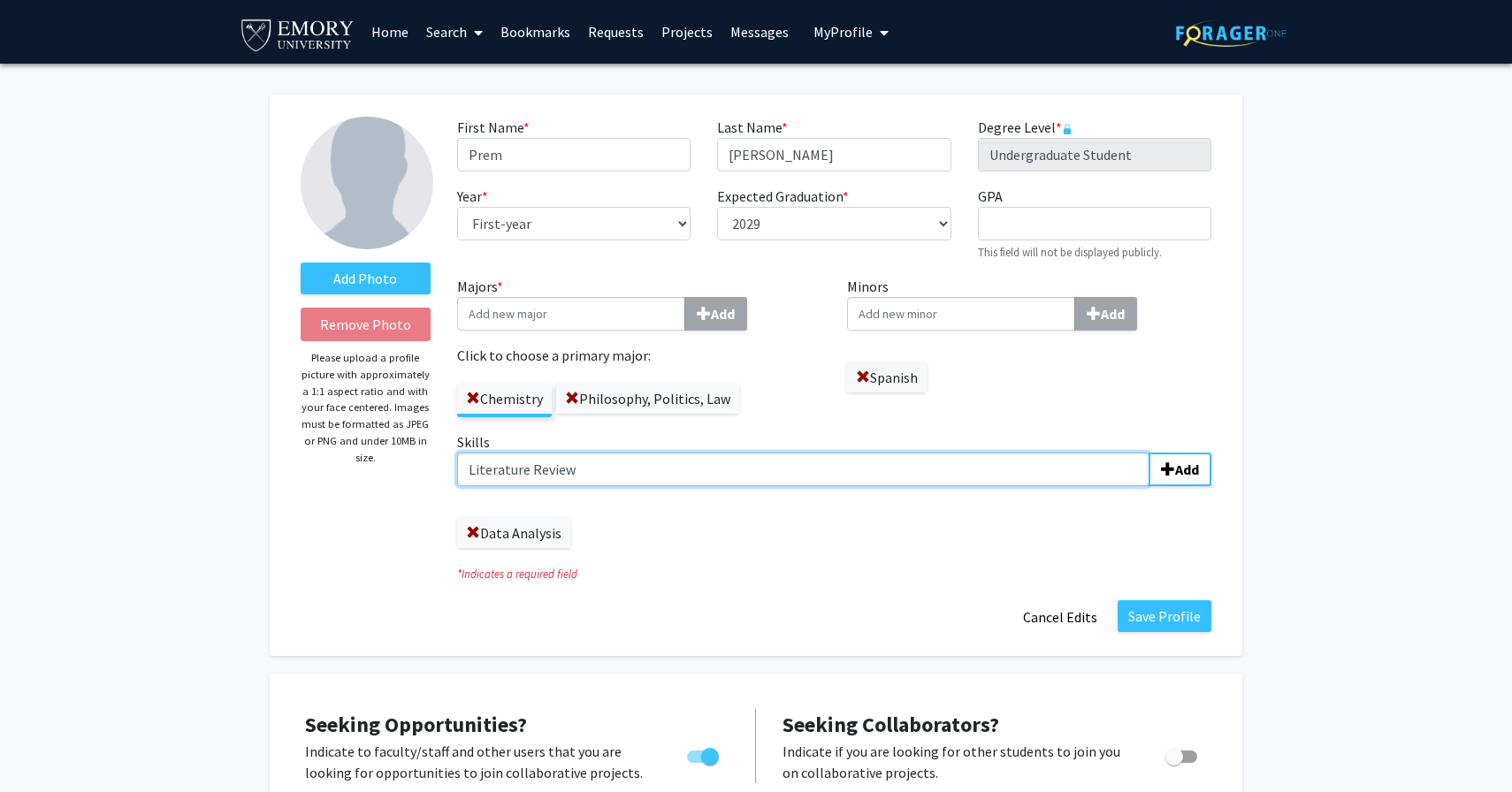
type input "Literature Review"
type input "Java"
type input "Pattern Recognition"
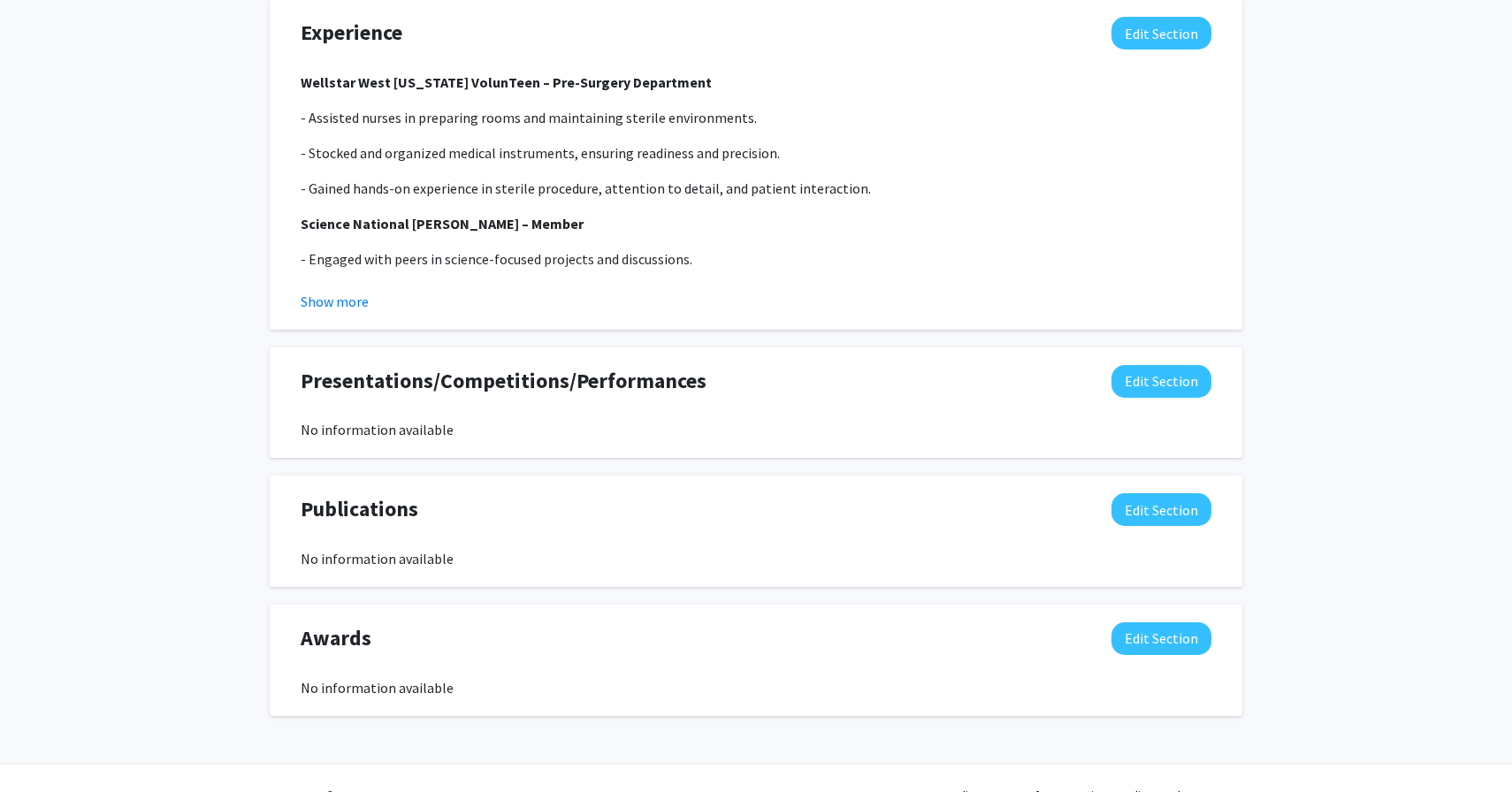
scroll to position [1485, 0]
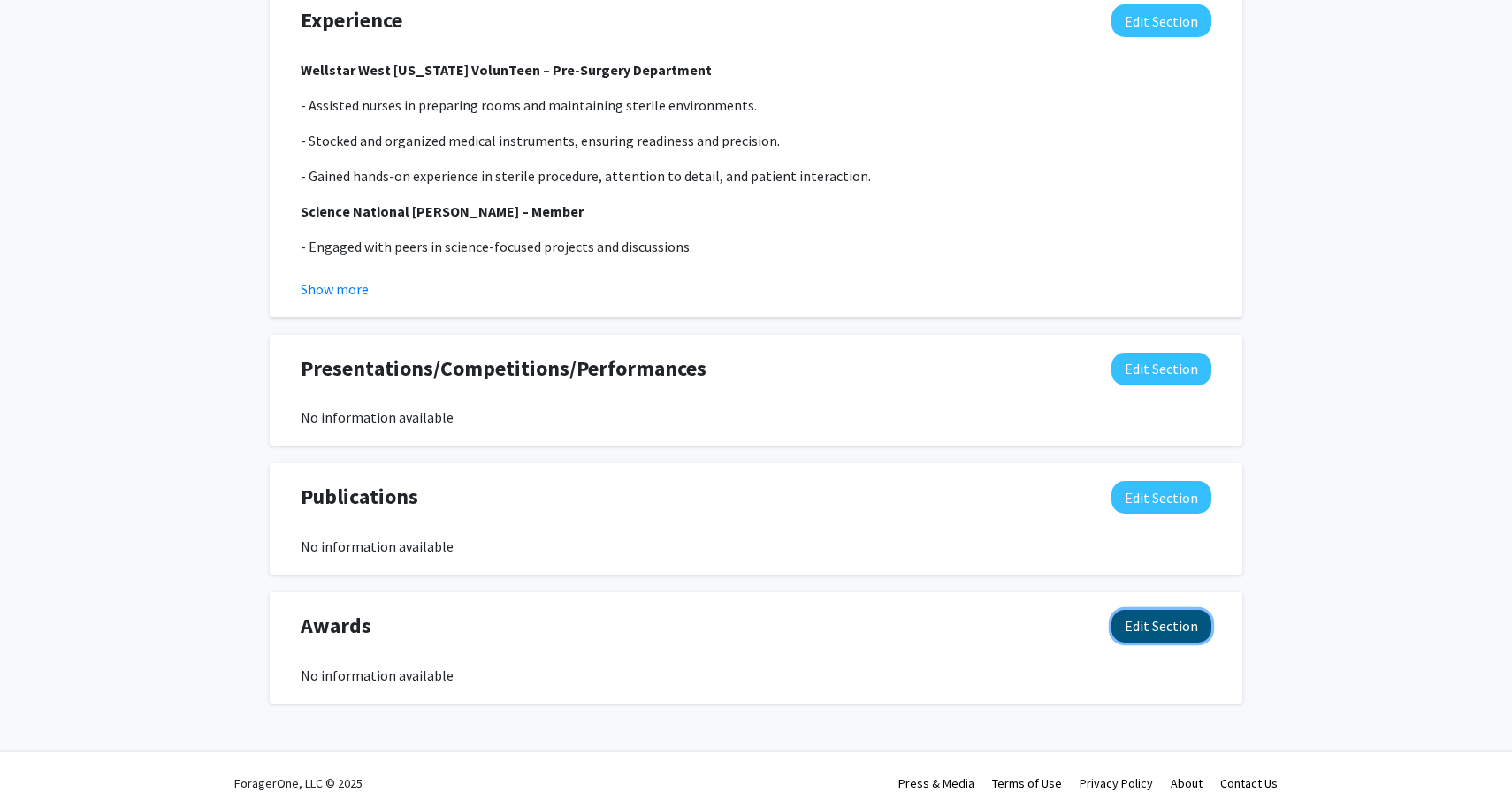
click at [1176, 610] on button "Edit Section" at bounding box center [1161, 626] width 99 height 33
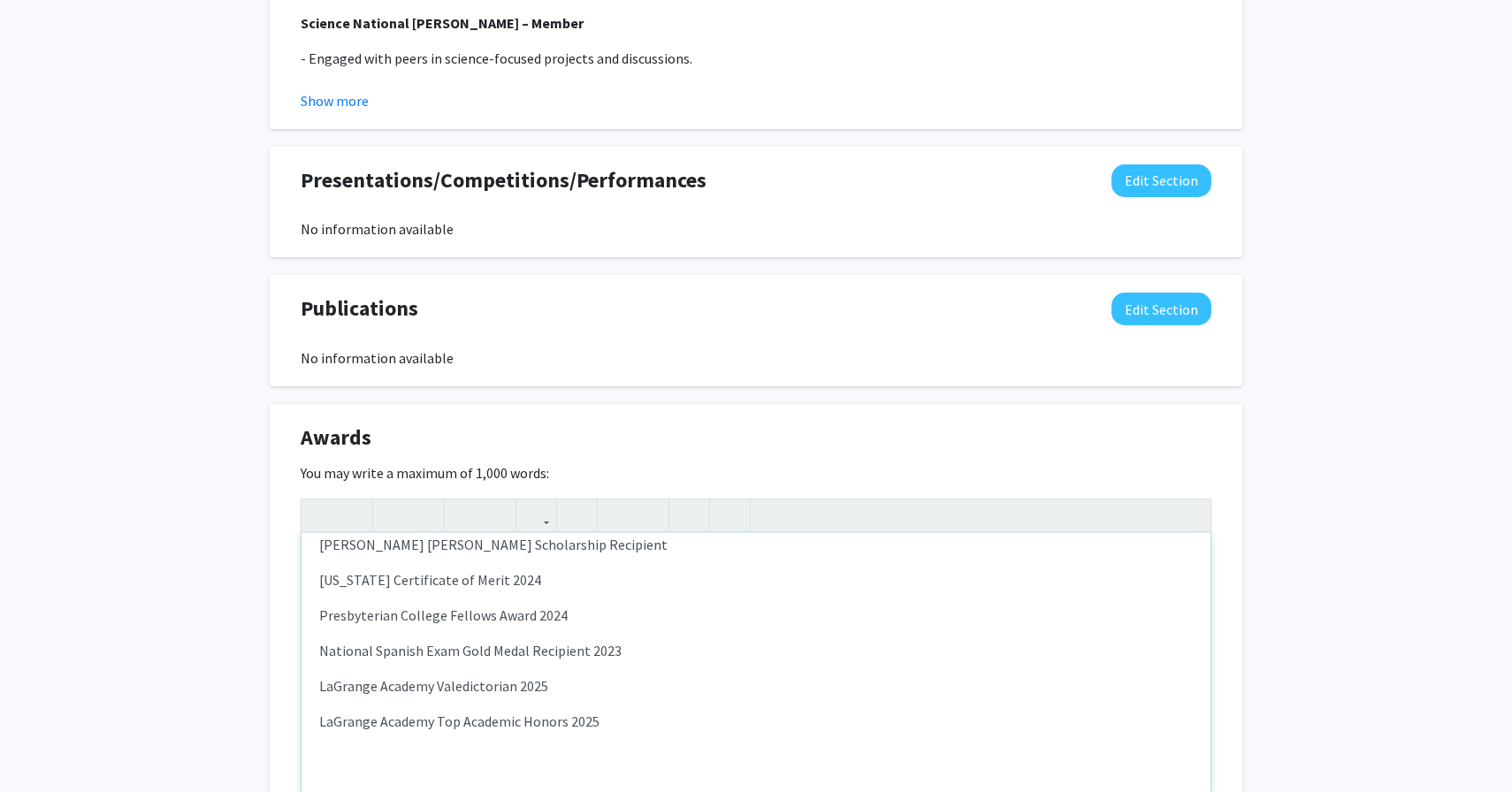
scroll to position [18, 0]
click at [564, 710] on p "LaGrange Academy Top Academic Honors 2025" at bounding box center [756, 721] width 874 height 22
click at [566, 710] on p "LaGrange Academy Top Academic Honors 2025" at bounding box center [756, 721] width 874 height 22
click at [774, 710] on p "LaGrange Academy Top Academic Honors 2022, 2023, 2024, 2025" at bounding box center [756, 721] width 874 height 22
click at [642, 639] on p "National Spanish Exam Gold Medal Recipient 2023" at bounding box center [756, 650] width 874 height 22
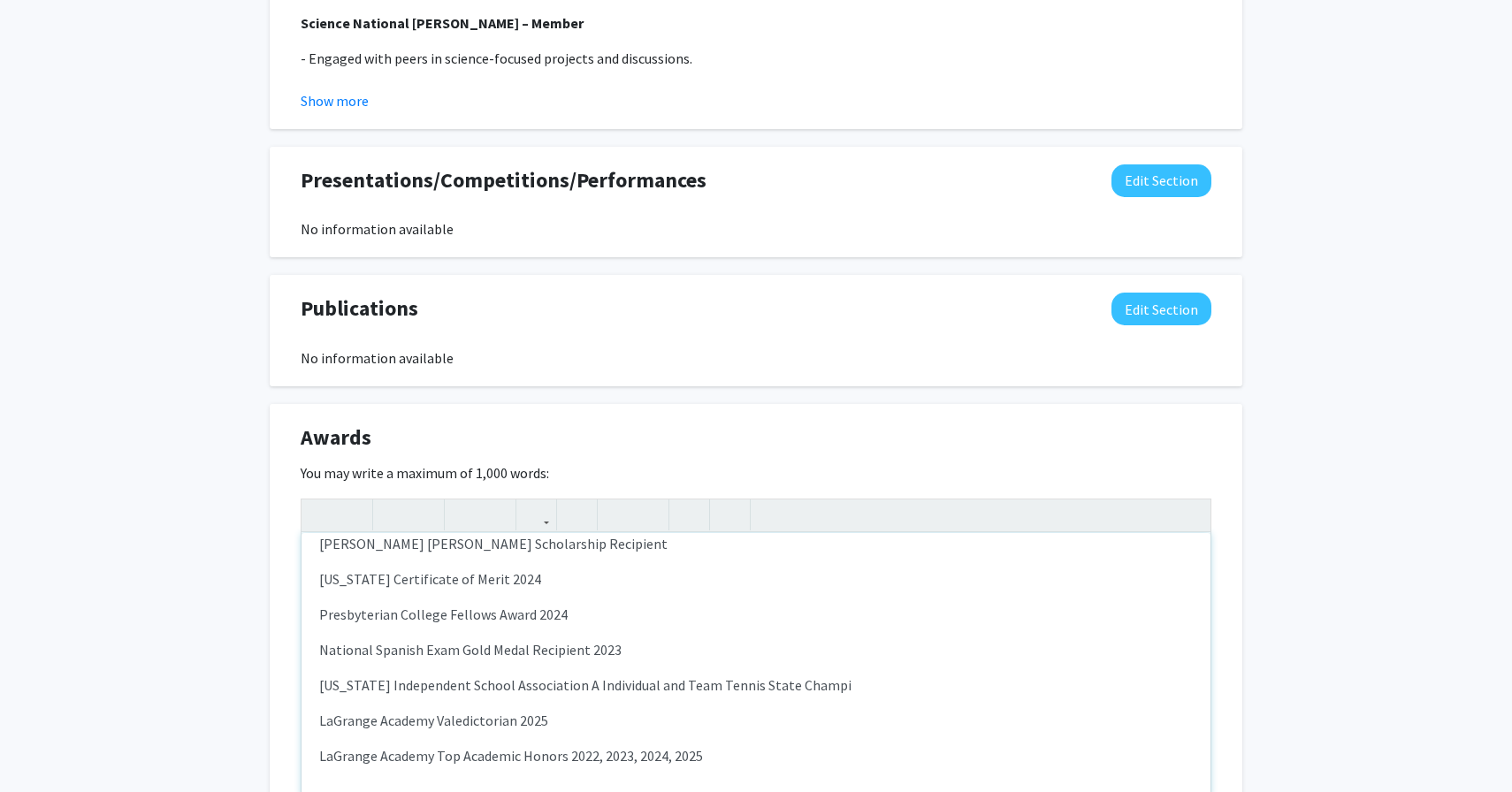
type textarea "<p>[PERSON_NAME] [PERSON_NAME] Scholarship Recipient</p><p>[US_STATE] Certifica…"
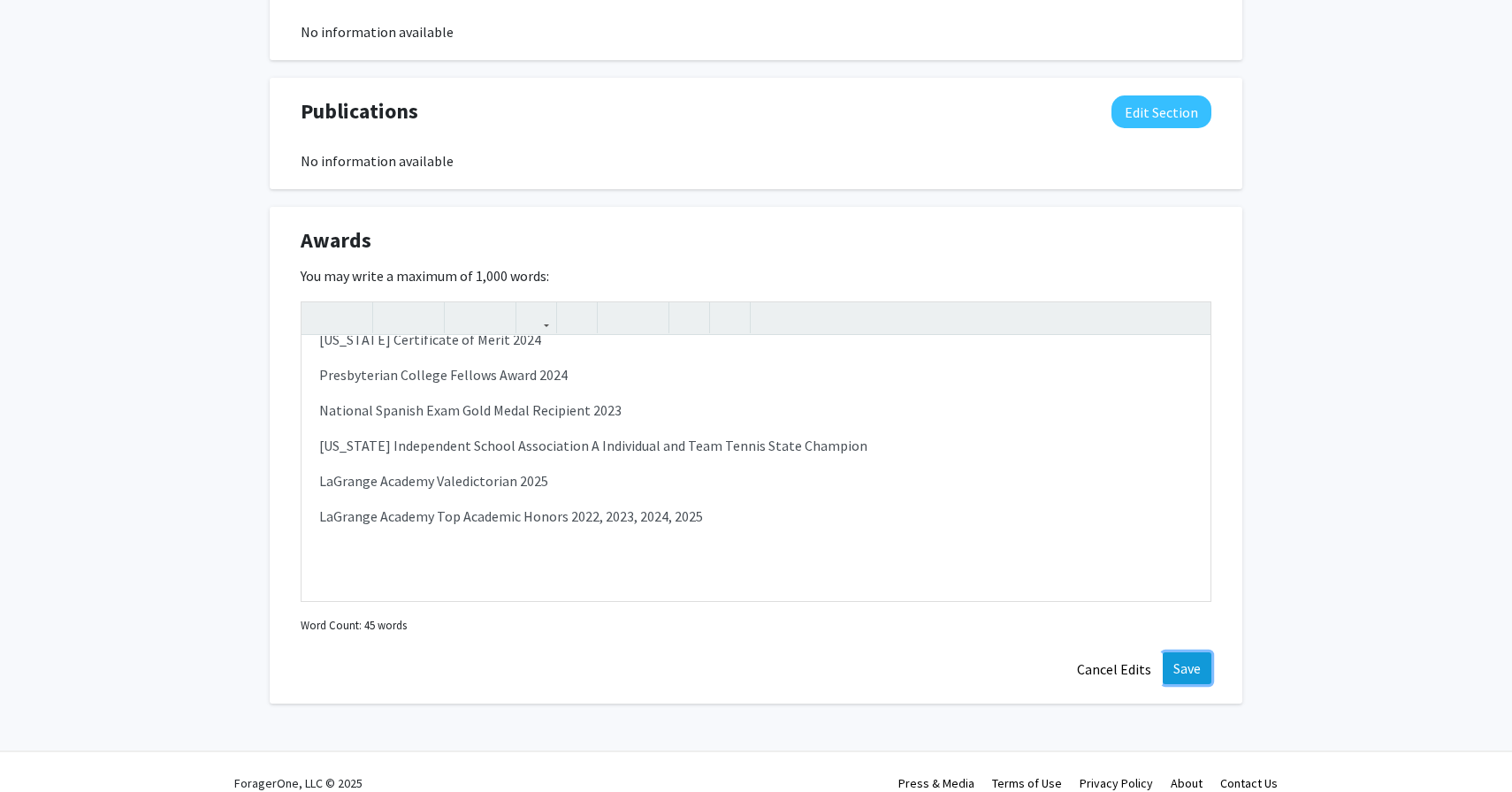
click at [1184, 653] on button "Save" at bounding box center [1187, 669] width 48 height 32
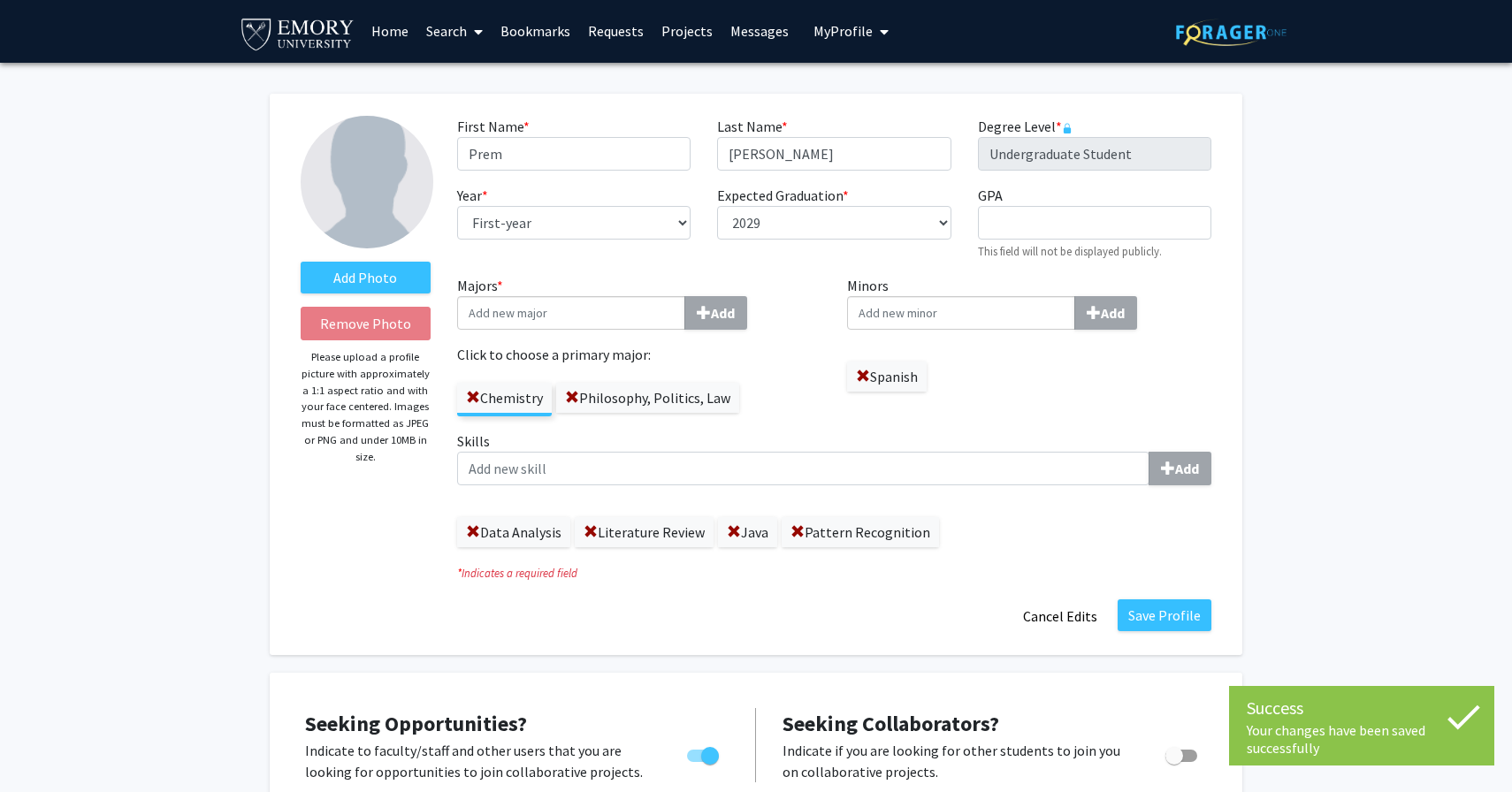
scroll to position [17, 0]
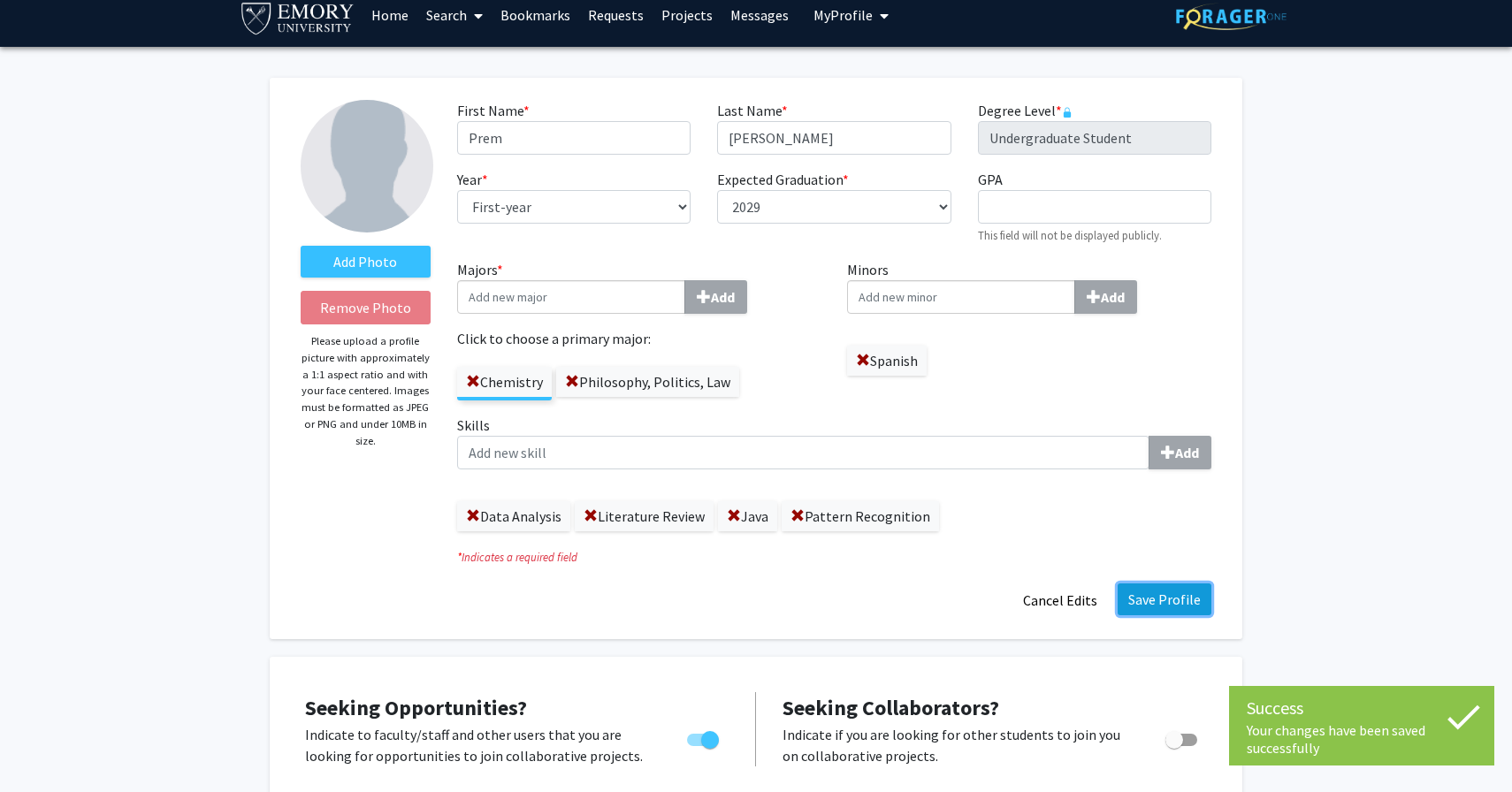
click at [1172, 601] on button "Save Profile" at bounding box center [1164, 600] width 94 height 32
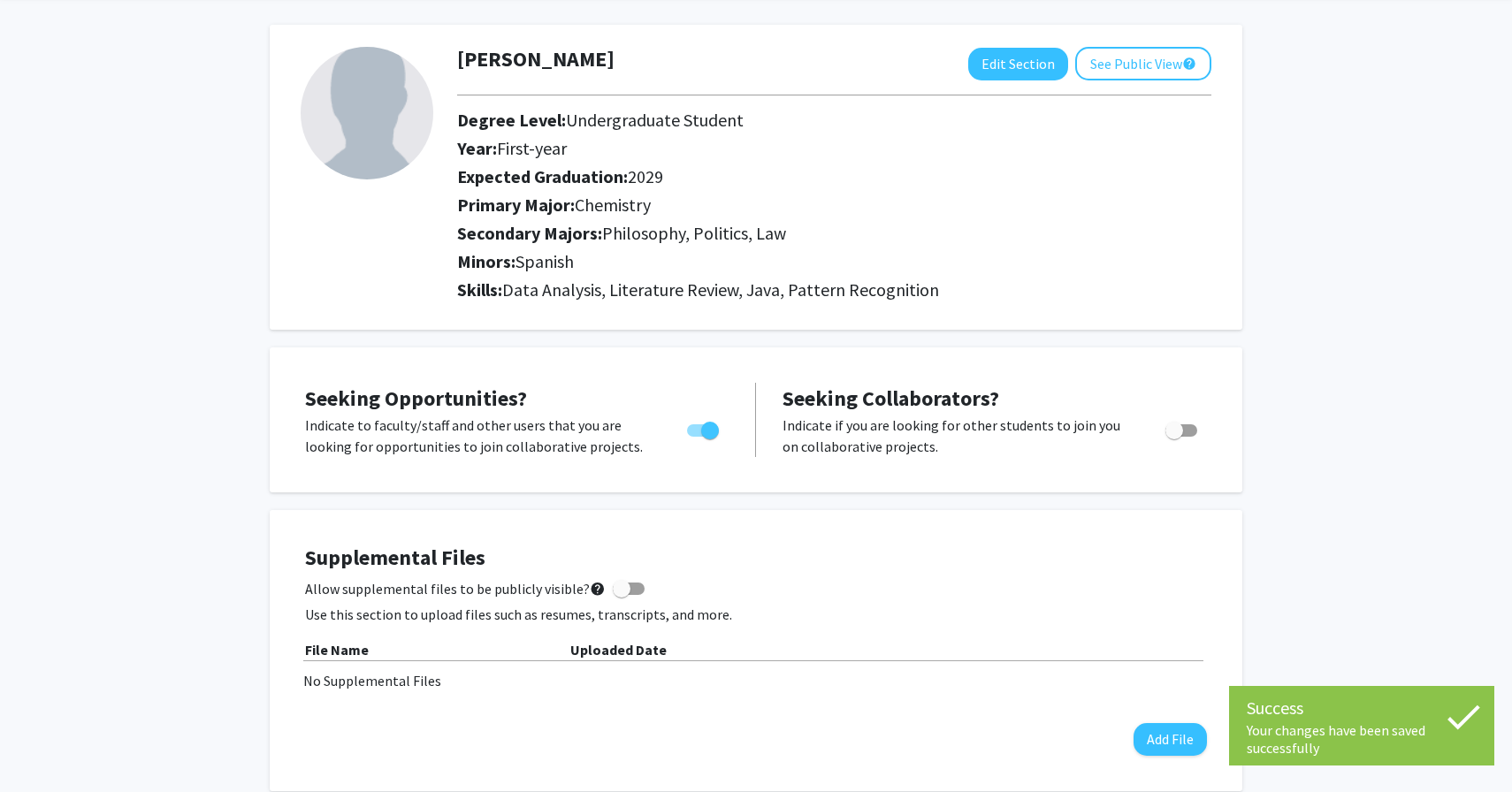
scroll to position [0, 0]
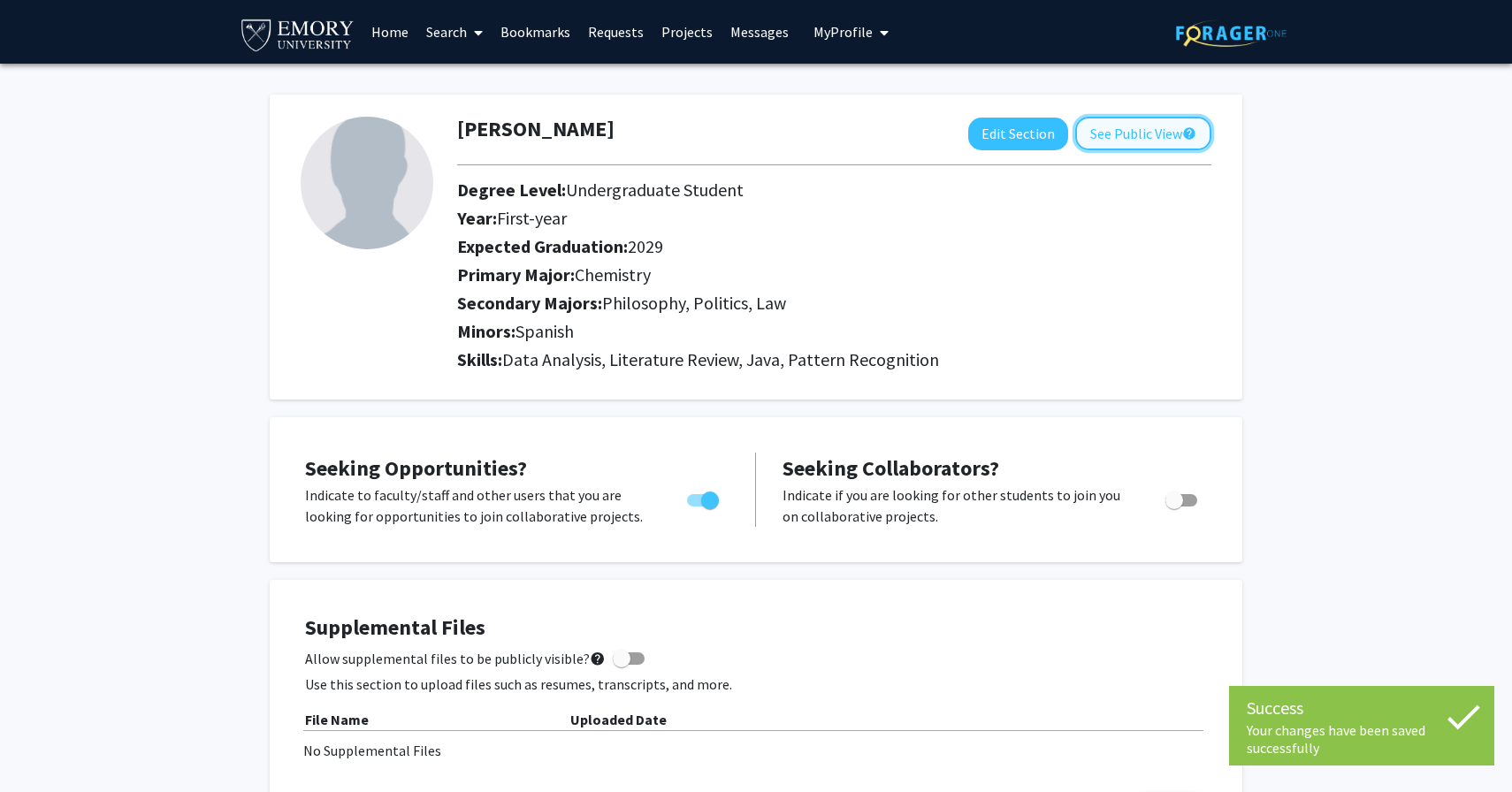
click at [1120, 139] on button "See Public View help" at bounding box center [1144, 134] width 136 height 33
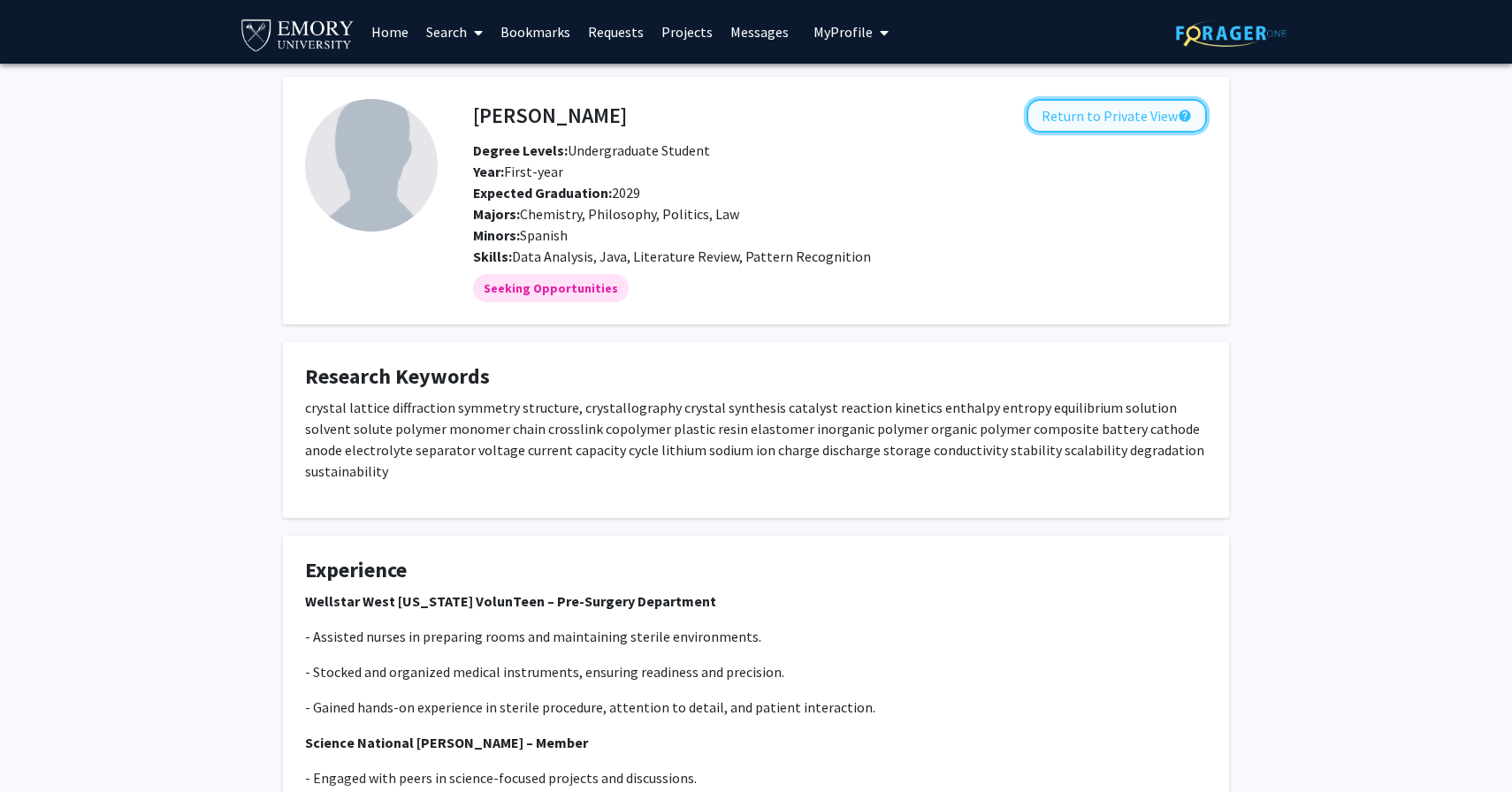
click at [1069, 117] on button "Return to Private View help" at bounding box center [1116, 116] width 180 height 33
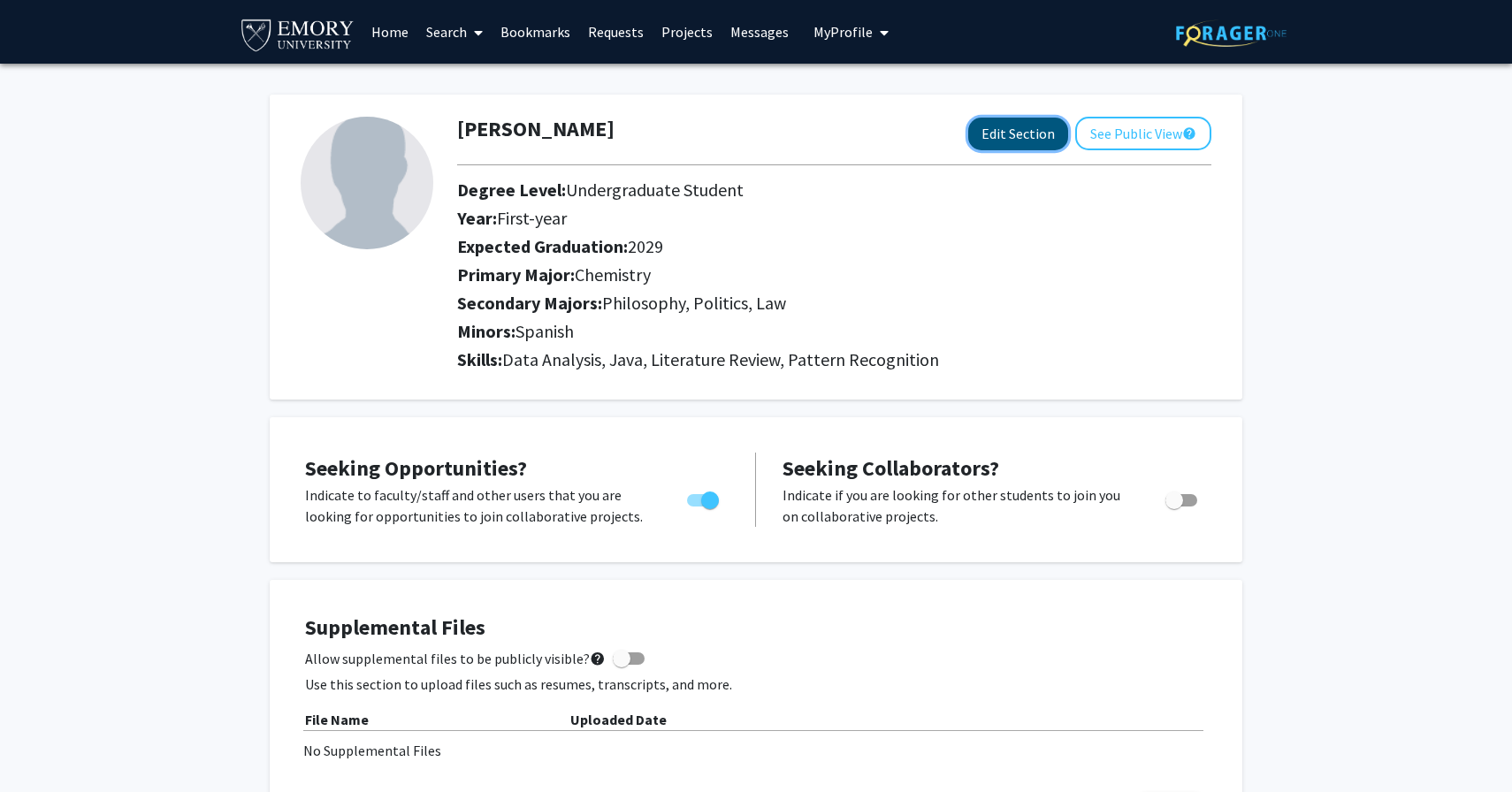
click at [1007, 119] on button "Edit Section" at bounding box center [1018, 133] width 99 height 33
select select "first-year"
select select "2029"
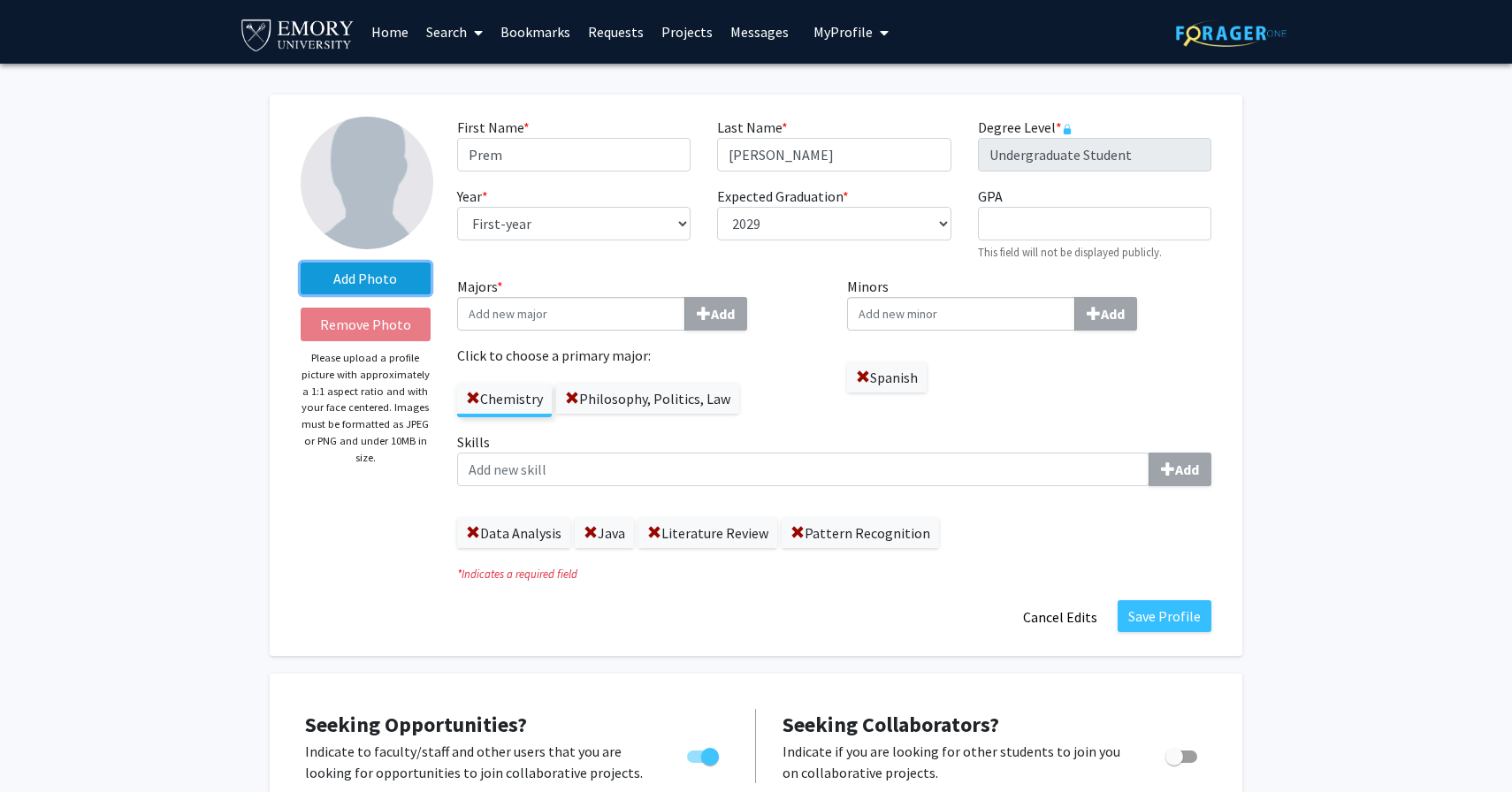
click at [374, 276] on label "Add Photo" at bounding box center [365, 279] width 130 height 32
click at [0, 0] on input "Add Photo" at bounding box center [0, 0] width 0 height 0
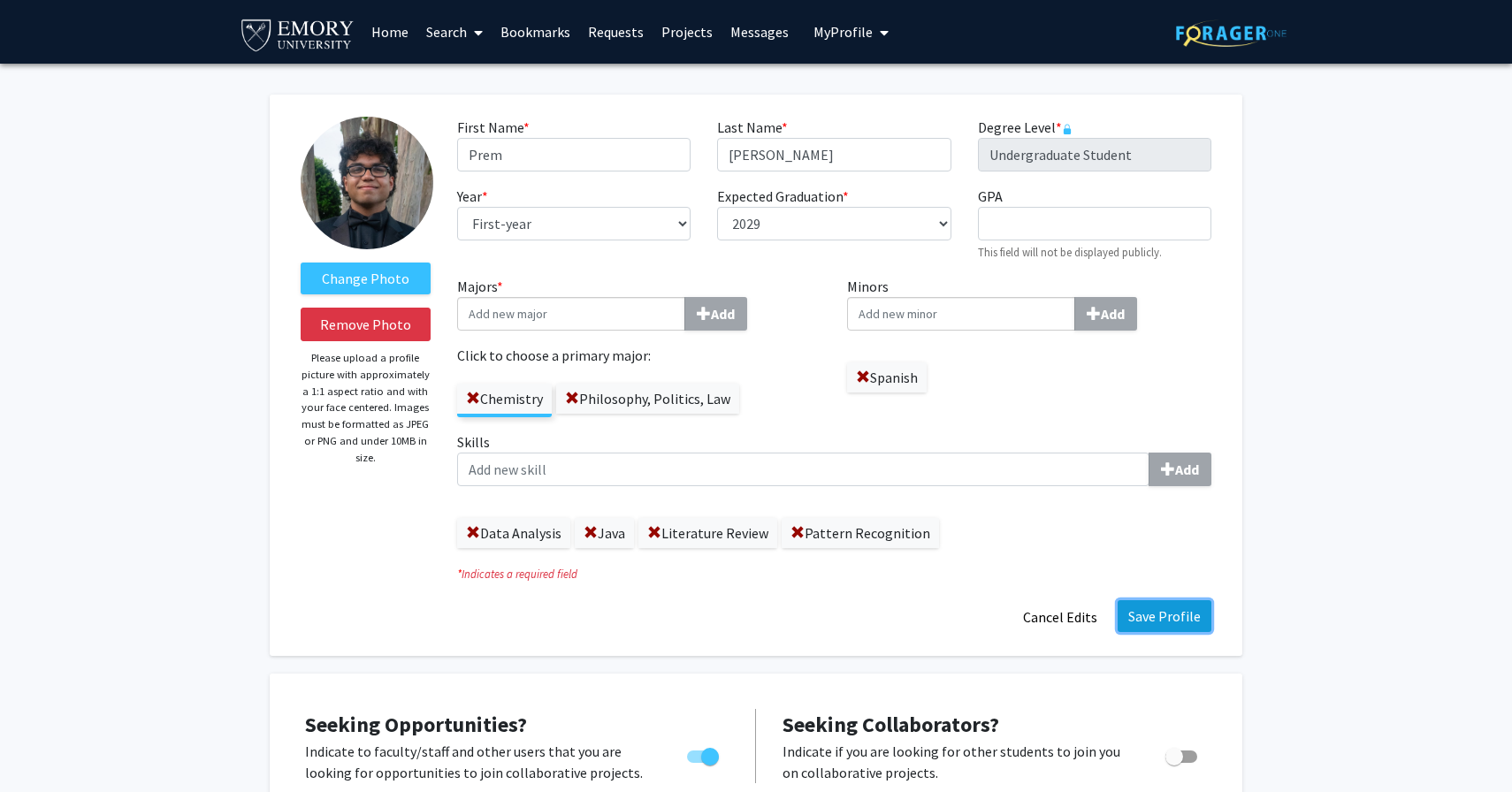
click at [1172, 610] on button "Save Profile" at bounding box center [1164, 617] width 94 height 32
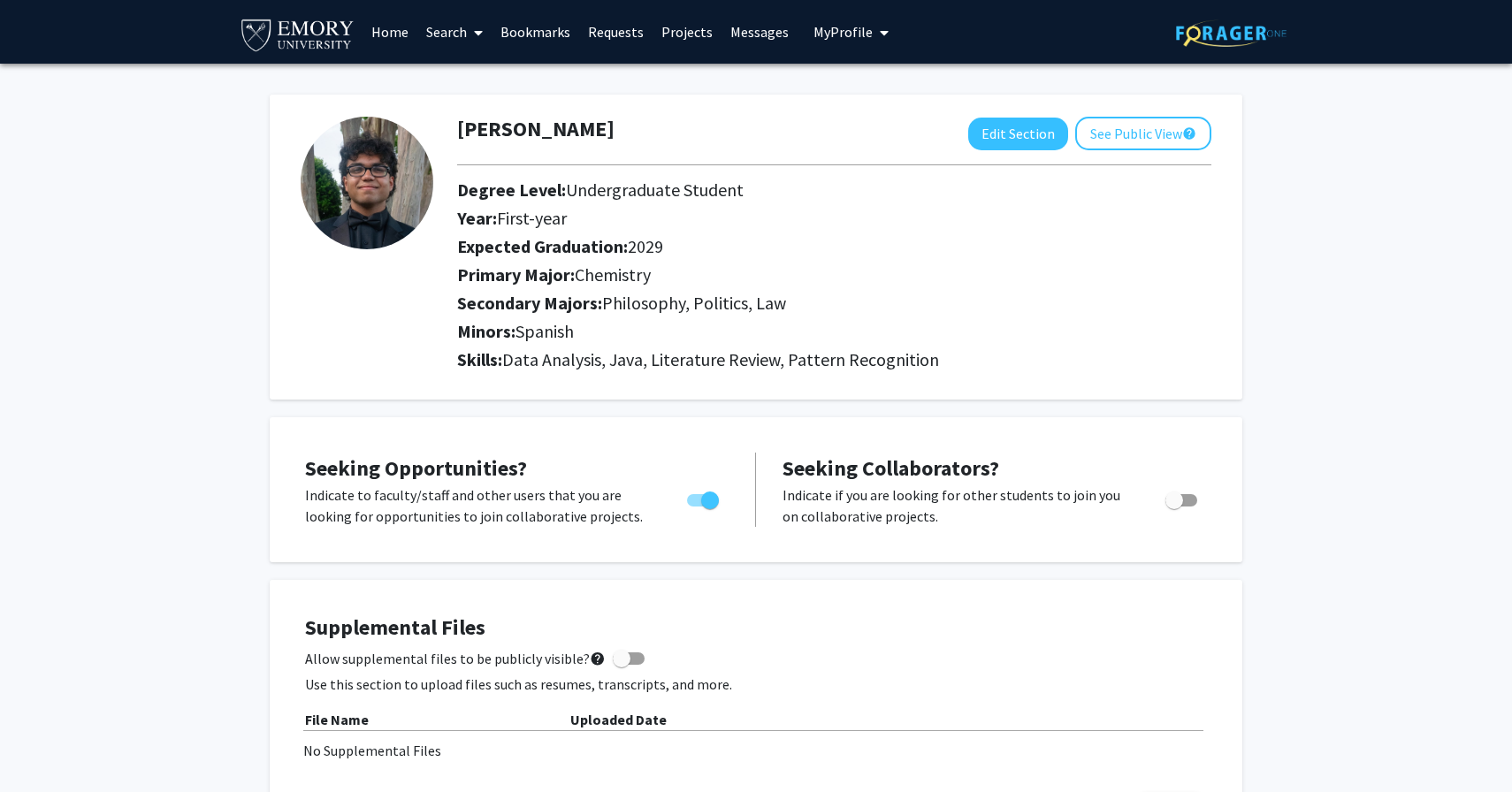
click at [489, 33] on link "Search" at bounding box center [454, 32] width 74 height 62
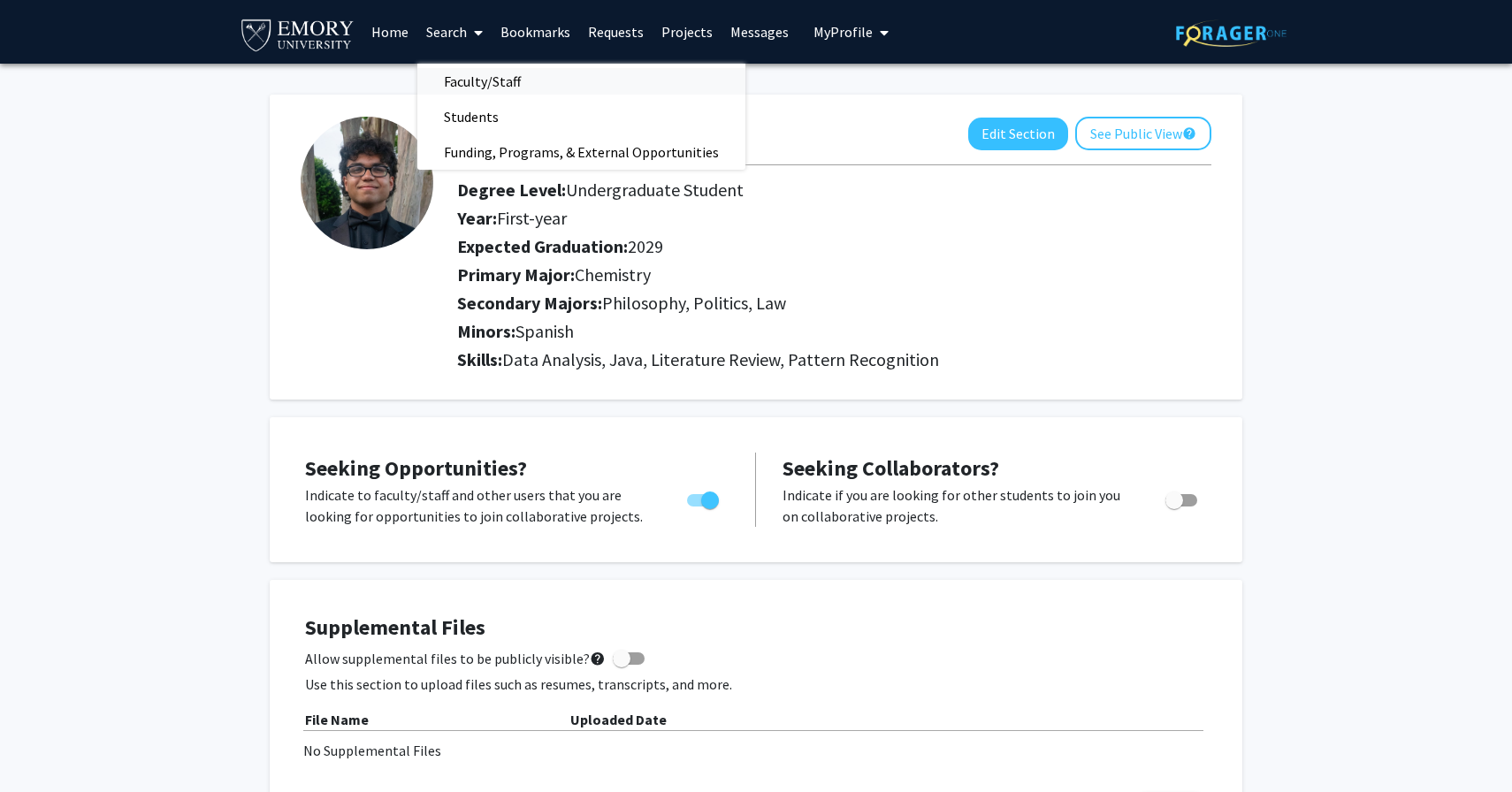
click at [506, 88] on span "Faculty/Staff" at bounding box center [483, 82] width 130 height 35
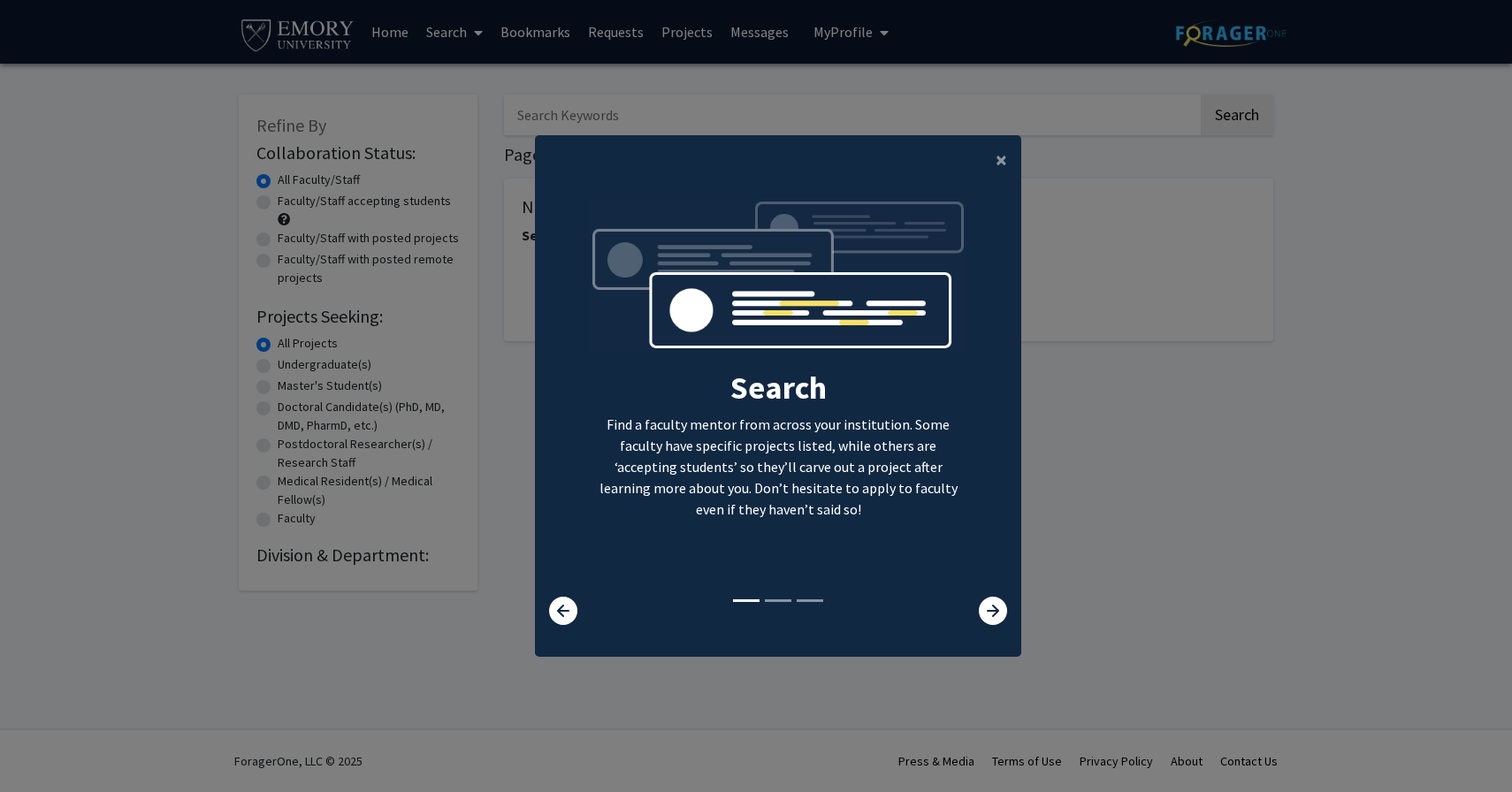
click at [506, 88] on modal-container "× Search Find a faculty mentor from across your institution. Some faculty have …" at bounding box center [756, 396] width 1512 height 792
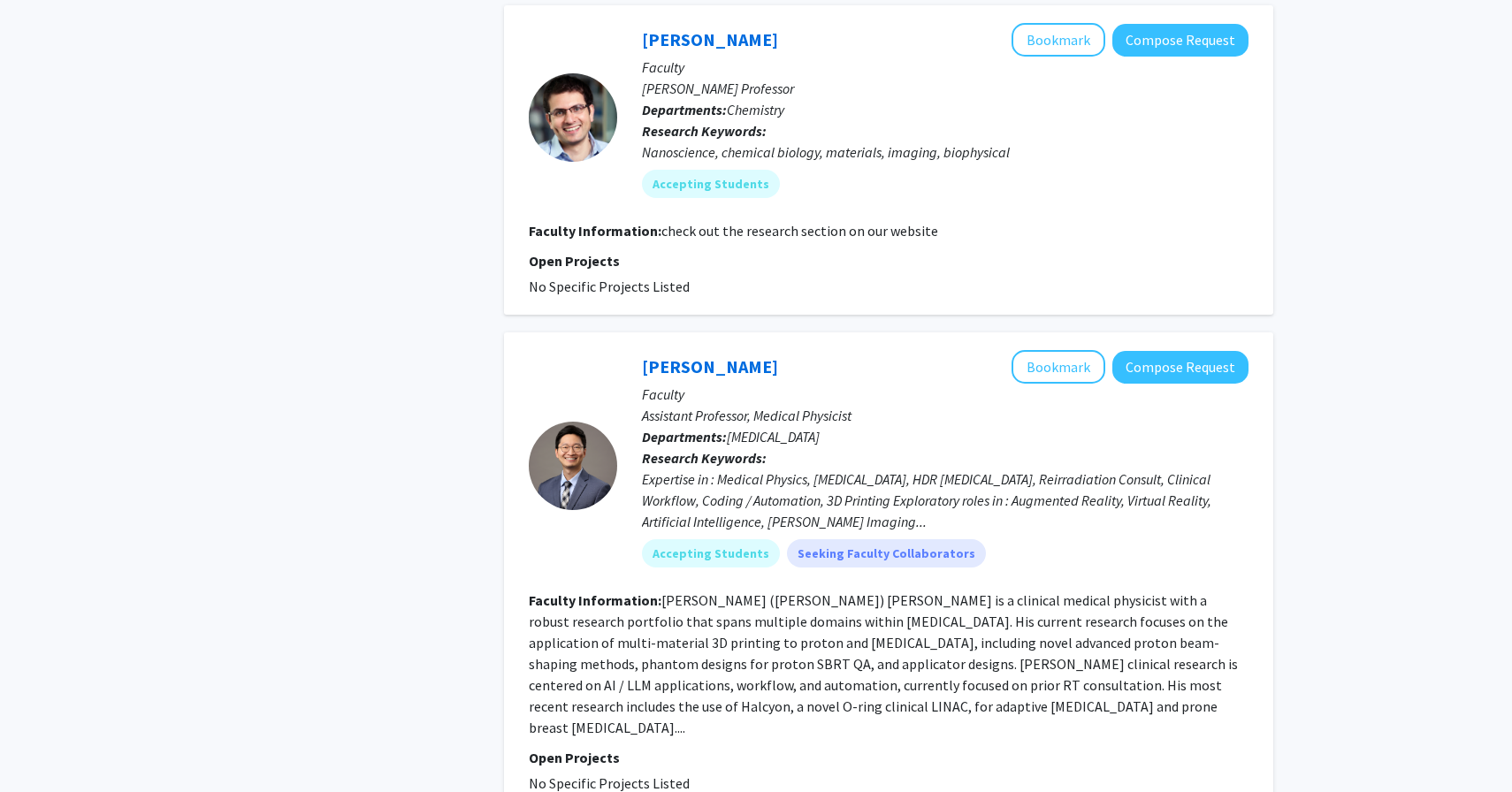
scroll to position [5156, 0]
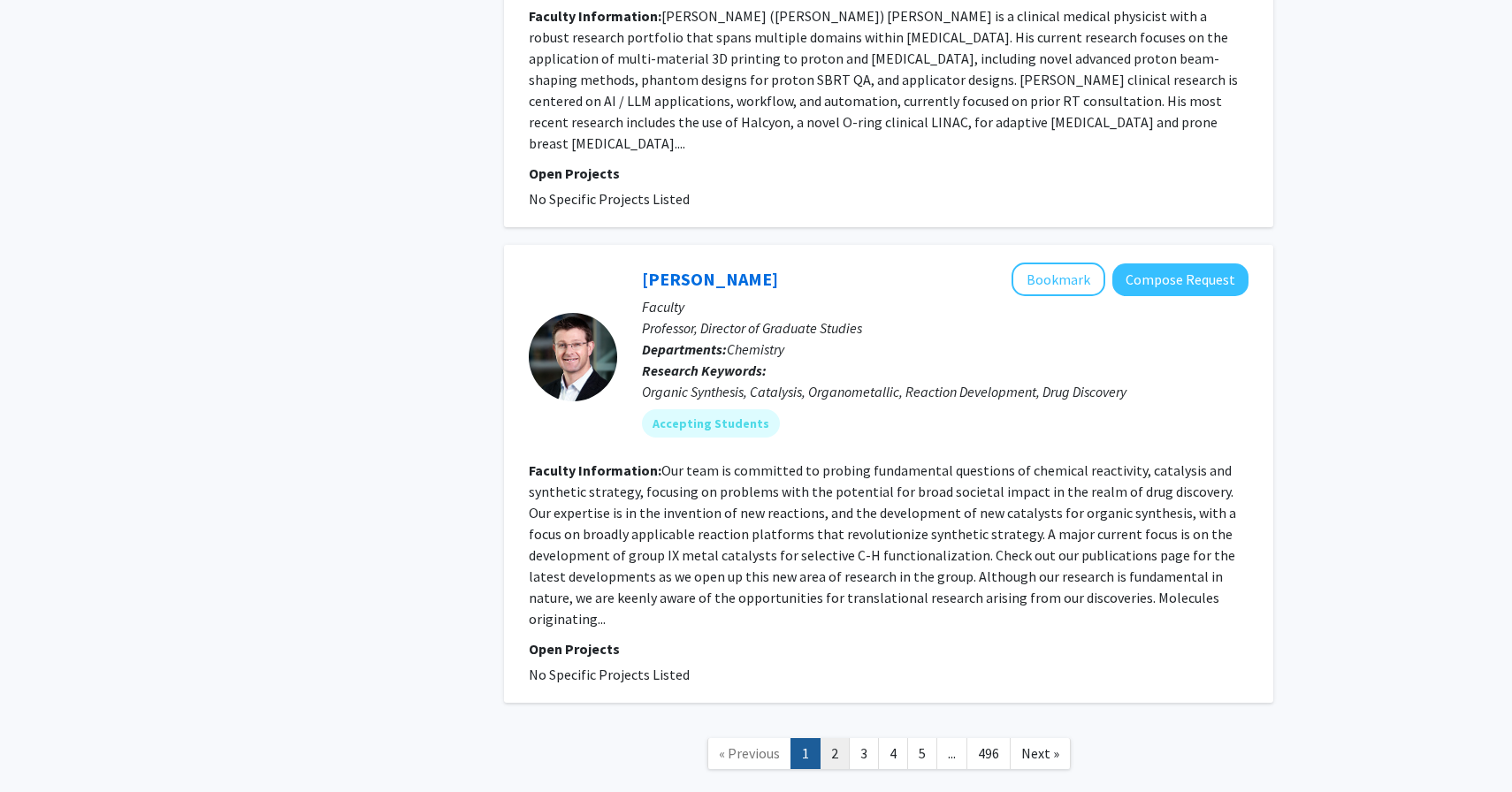
click at [844, 739] on link "2" at bounding box center [834, 754] width 31 height 31
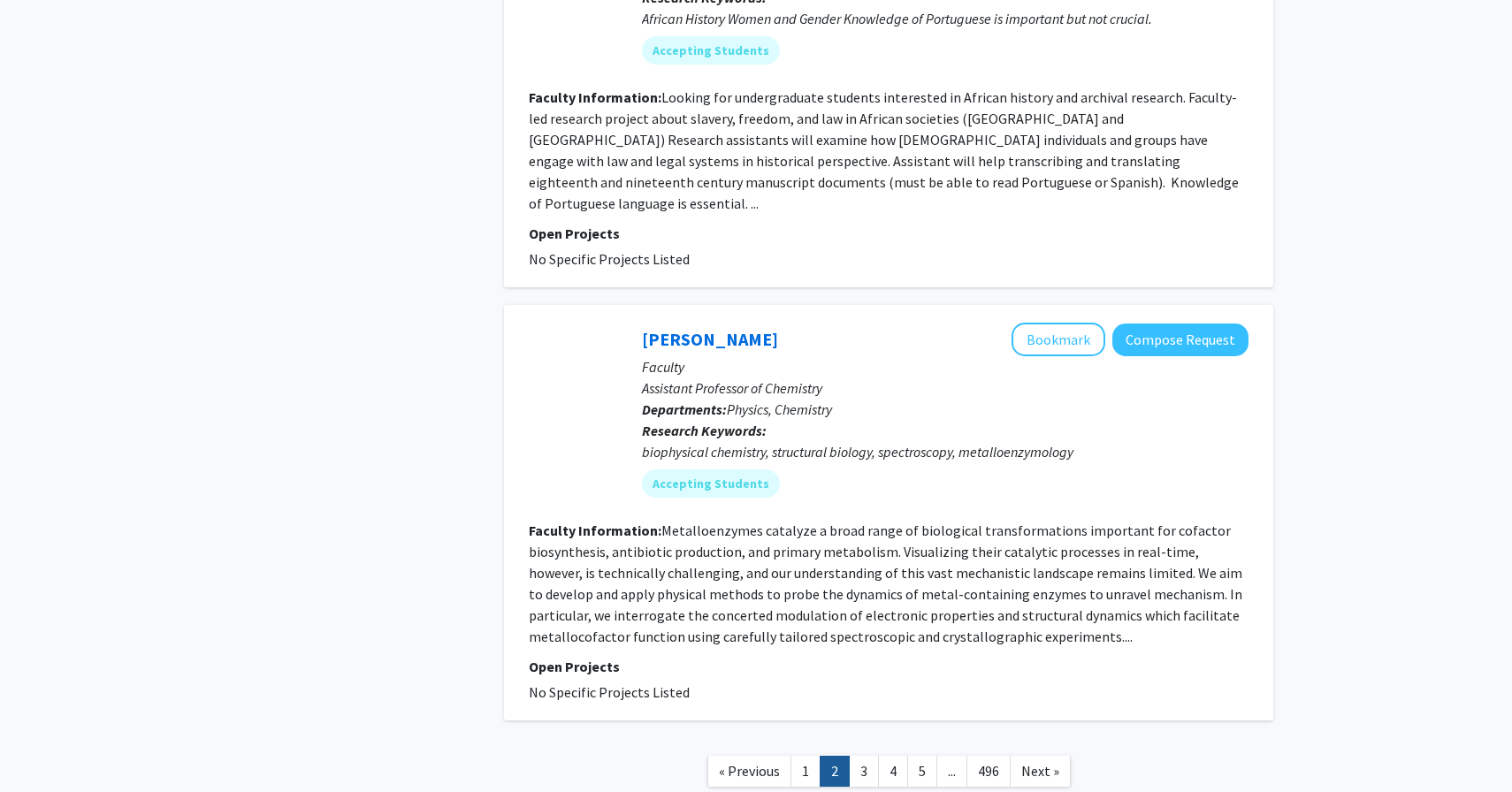
scroll to position [3685, 0]
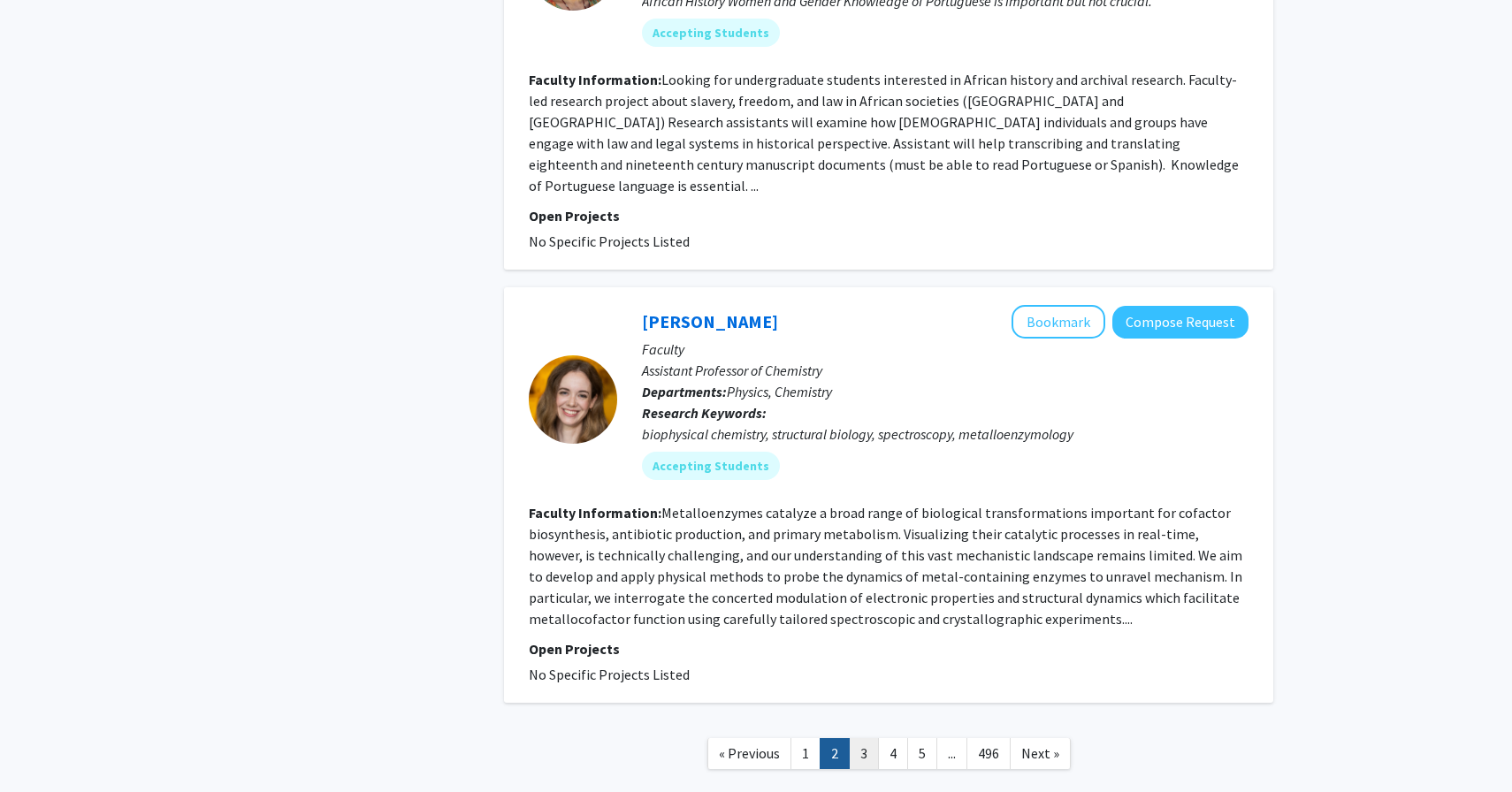
click at [866, 739] on link "3" at bounding box center [864, 754] width 31 height 31
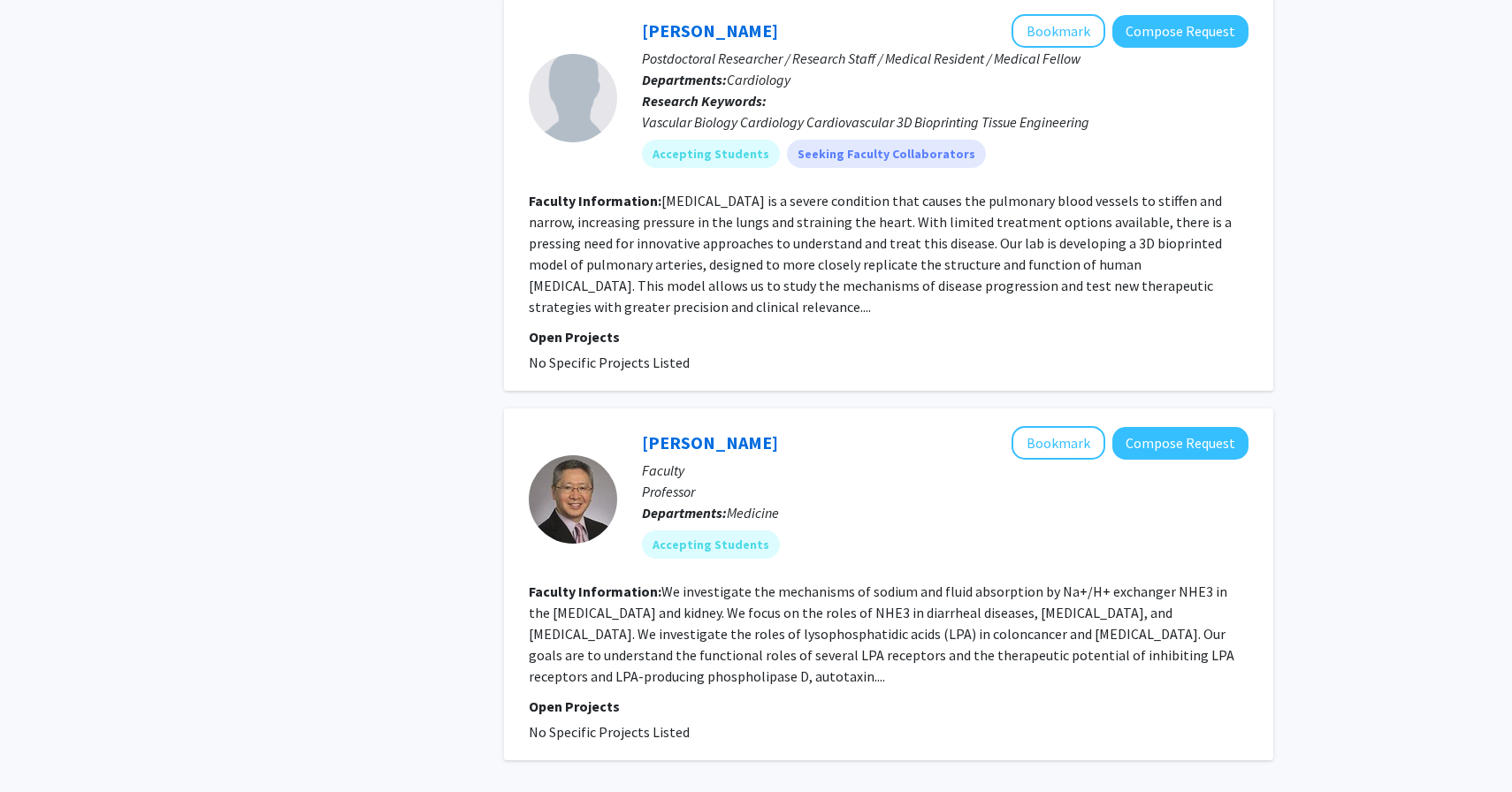
scroll to position [3643, 0]
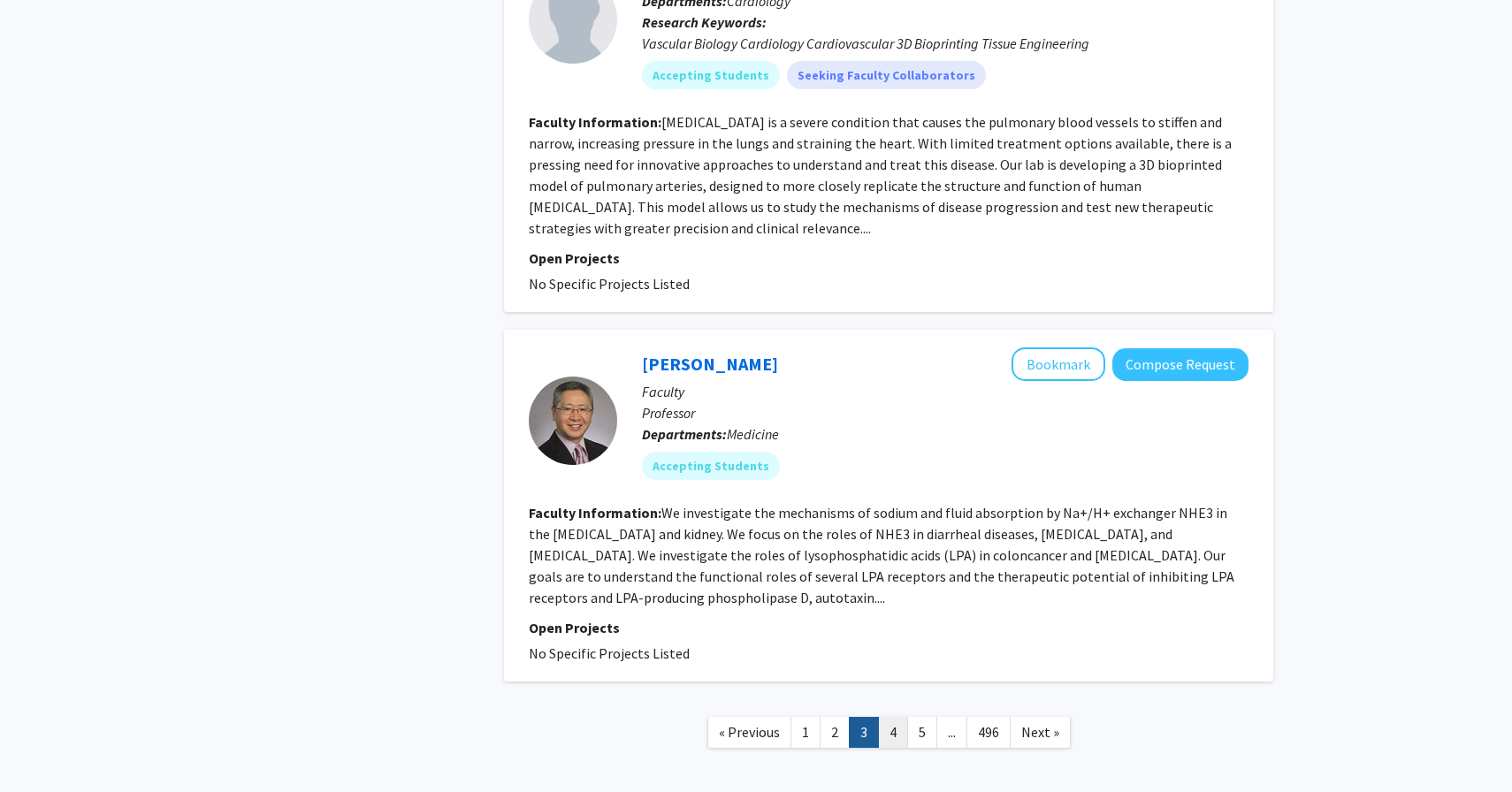
click at [889, 717] on link "4" at bounding box center [893, 732] width 31 height 31
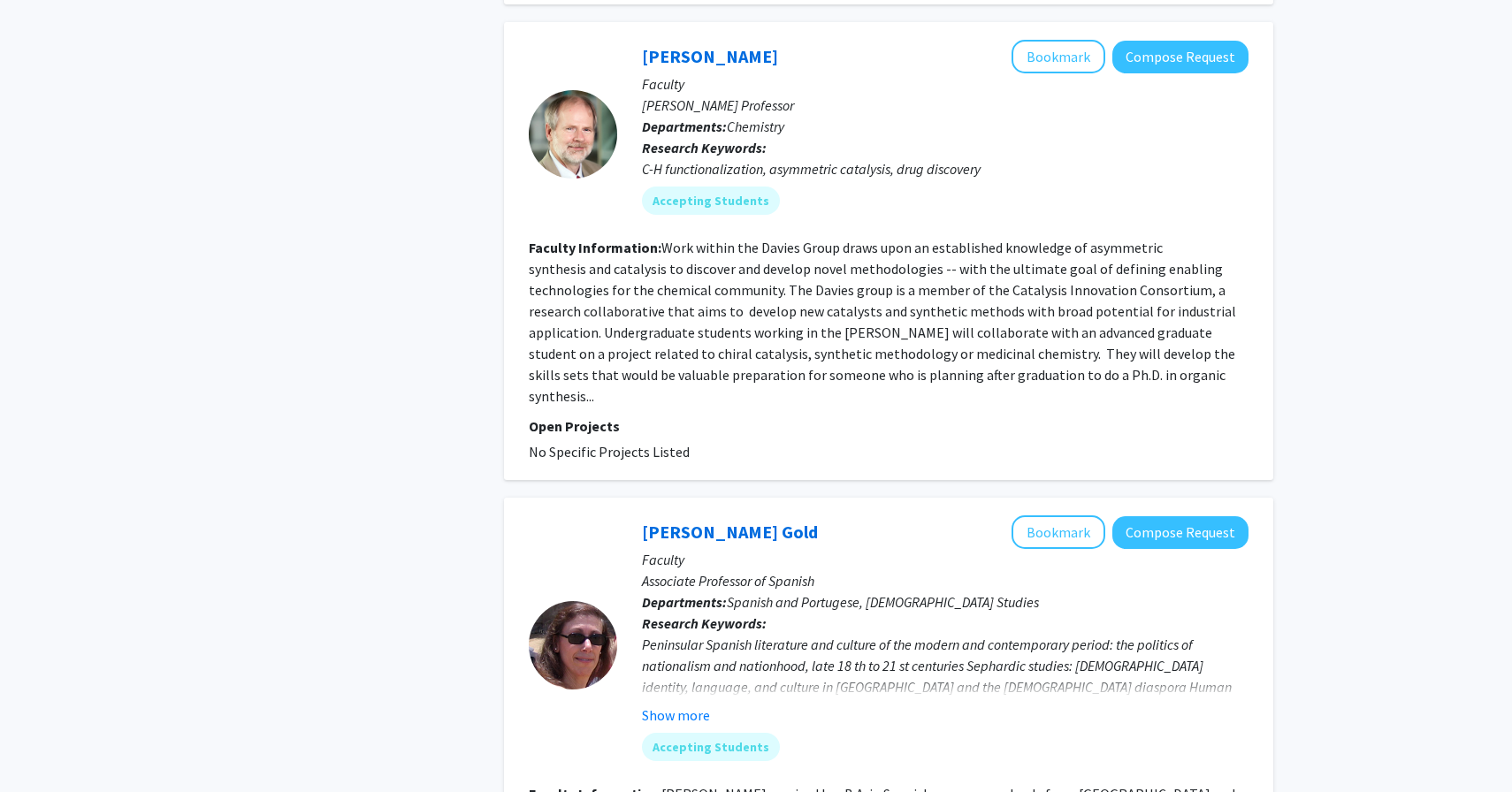
scroll to position [1112, 0]
